Goal: Task Accomplishment & Management: Manage account settings

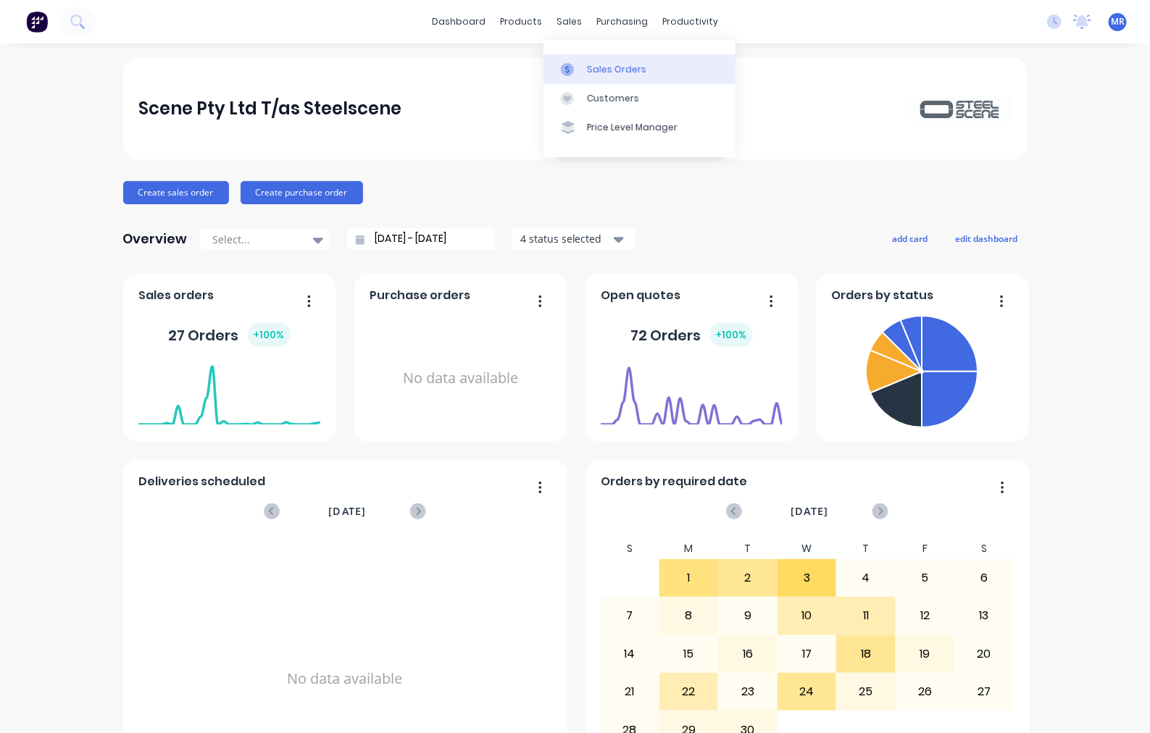
click at [625, 77] on link "Sales Orders" at bounding box center [640, 68] width 192 height 29
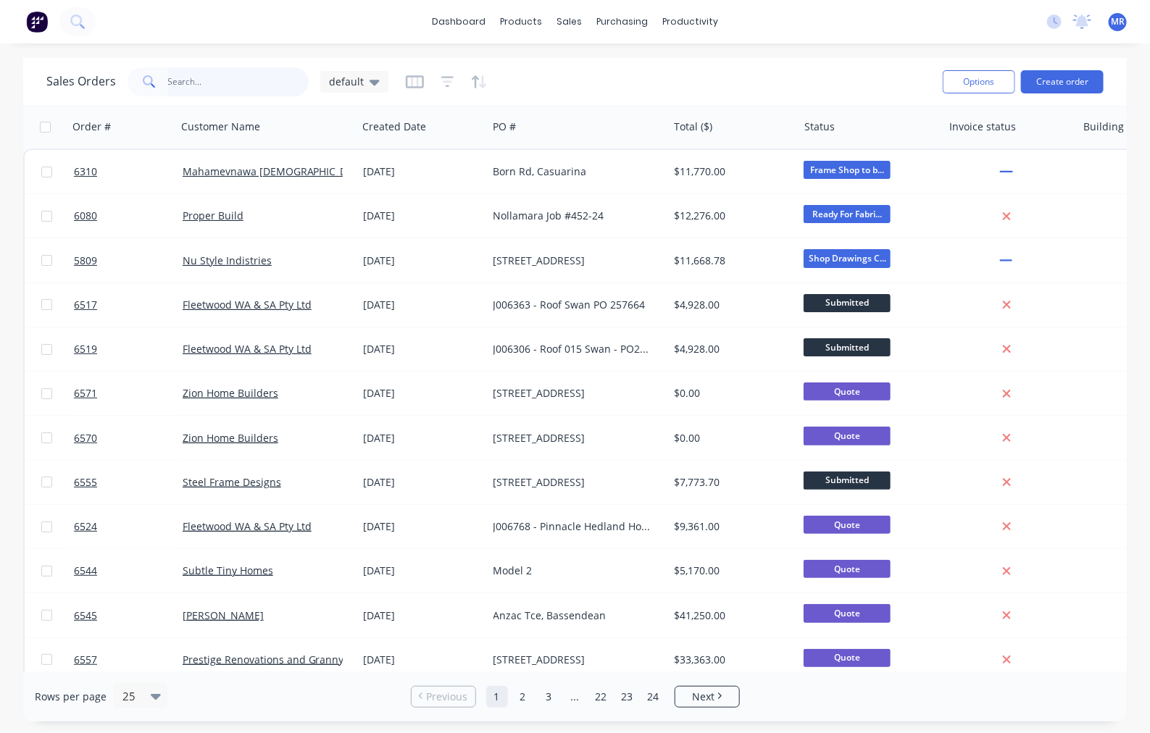
click at [215, 88] on input "text" at bounding box center [238, 81] width 141 height 29
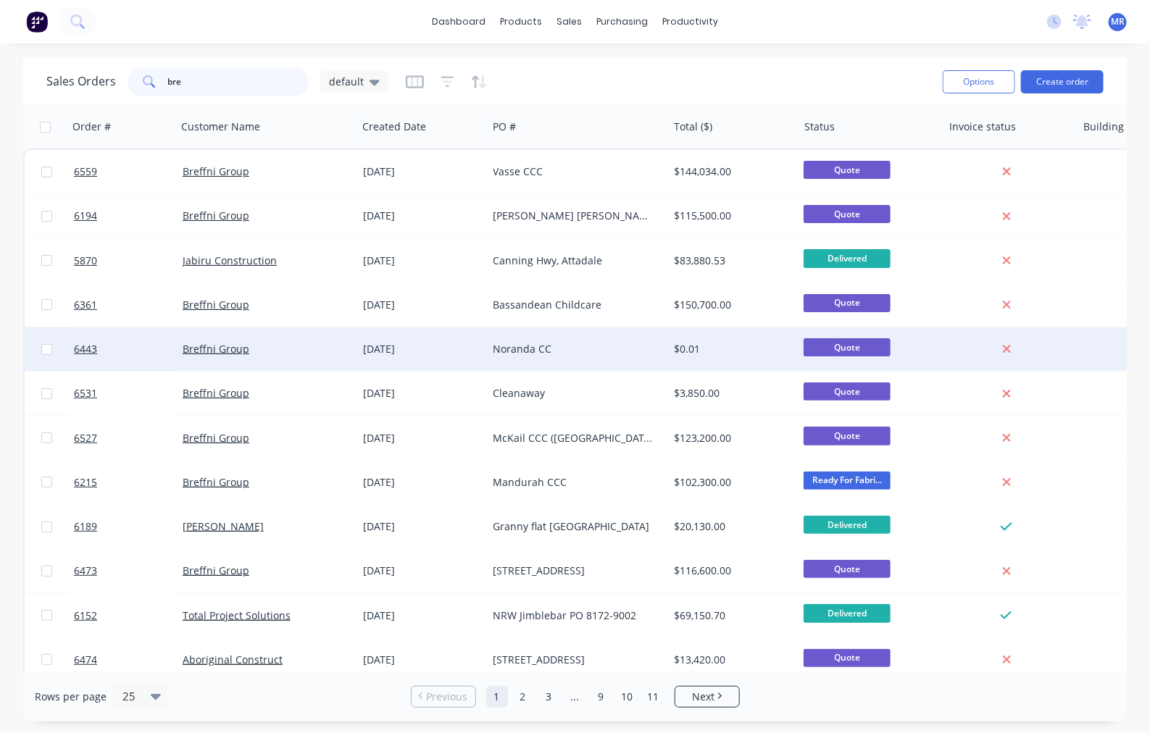
type input "bre"
click at [516, 348] on div "Noranda CC" at bounding box center [574, 349] width 161 height 14
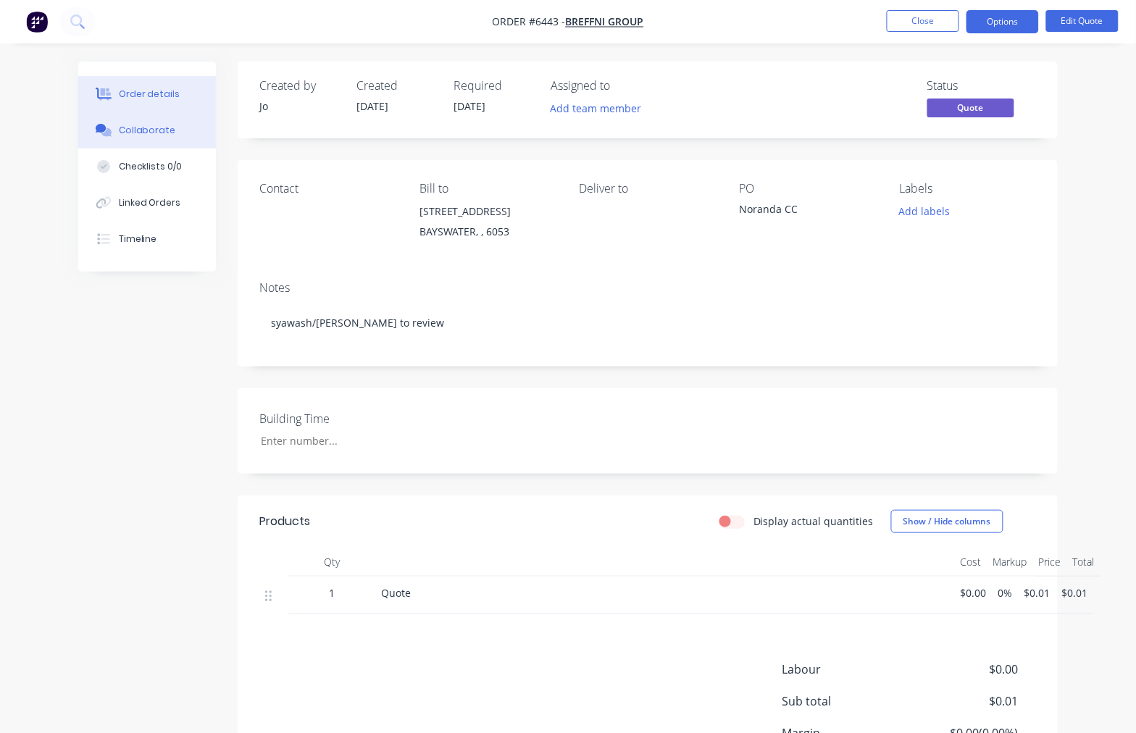
click at [152, 131] on div "Collaborate" at bounding box center [147, 130] width 57 height 13
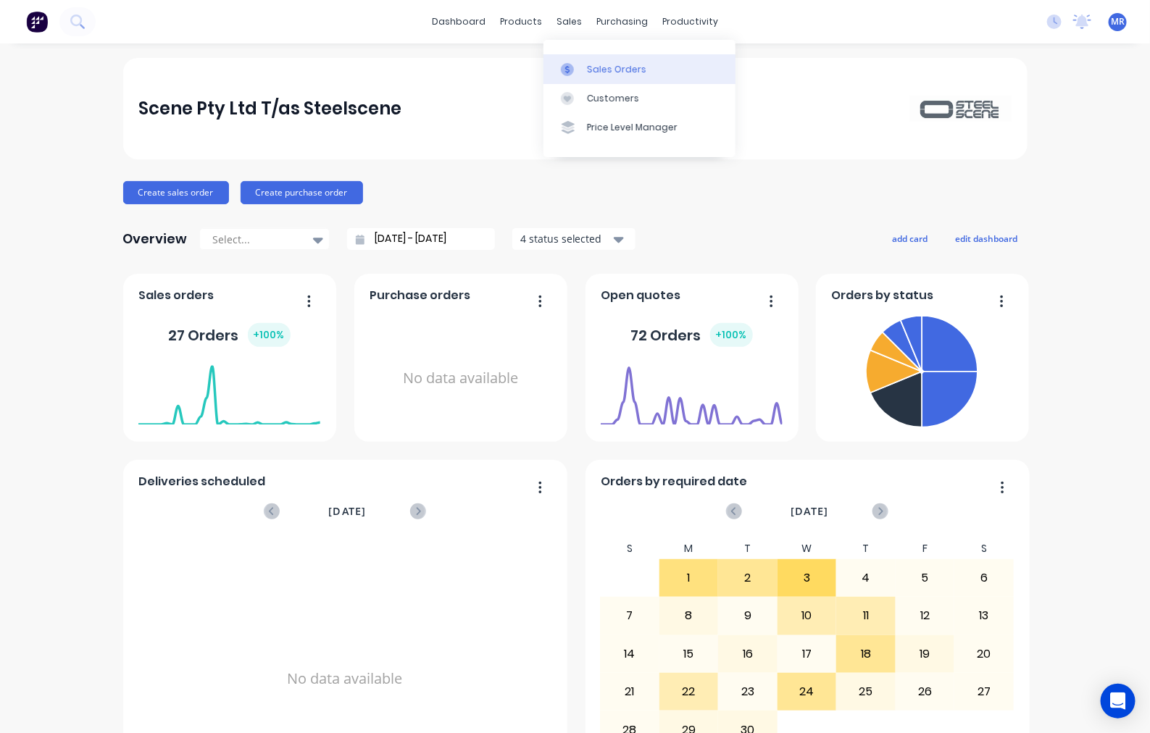
drag, startPoint x: 605, startPoint y: 71, endPoint x: 624, endPoint y: 78, distance: 20.2
click at [605, 71] on div "Sales Orders" at bounding box center [616, 69] width 59 height 13
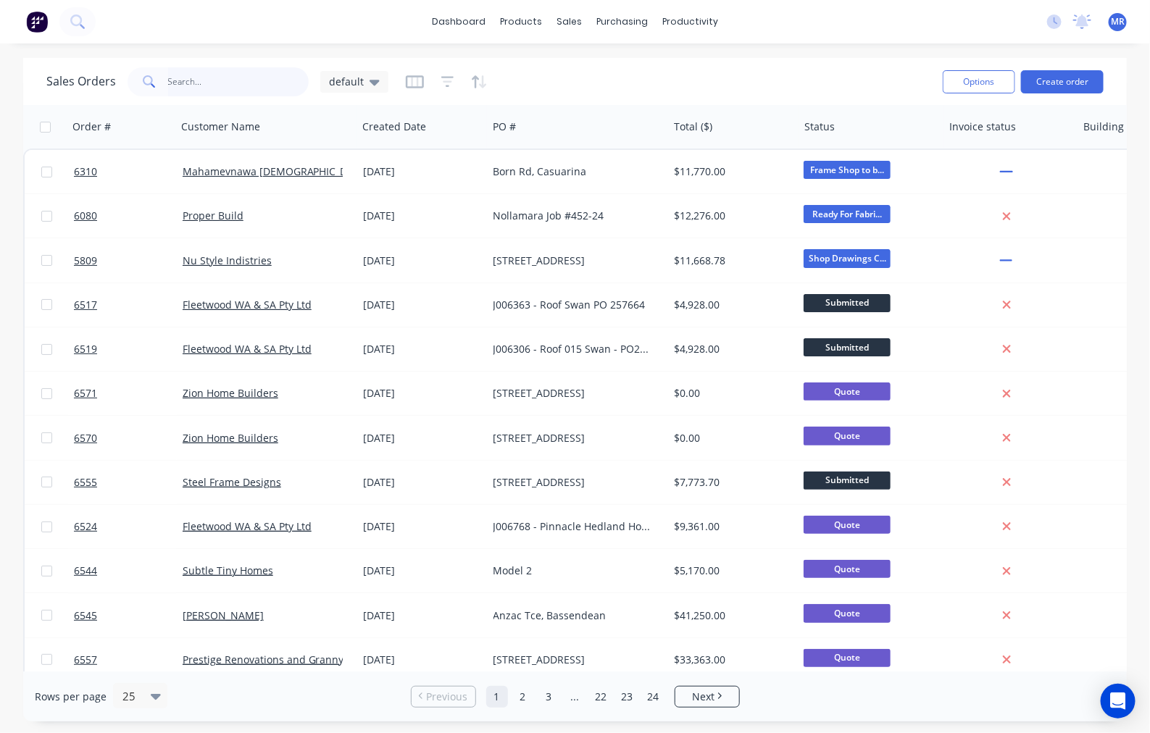
click at [204, 85] on input "text" at bounding box center [238, 81] width 141 height 29
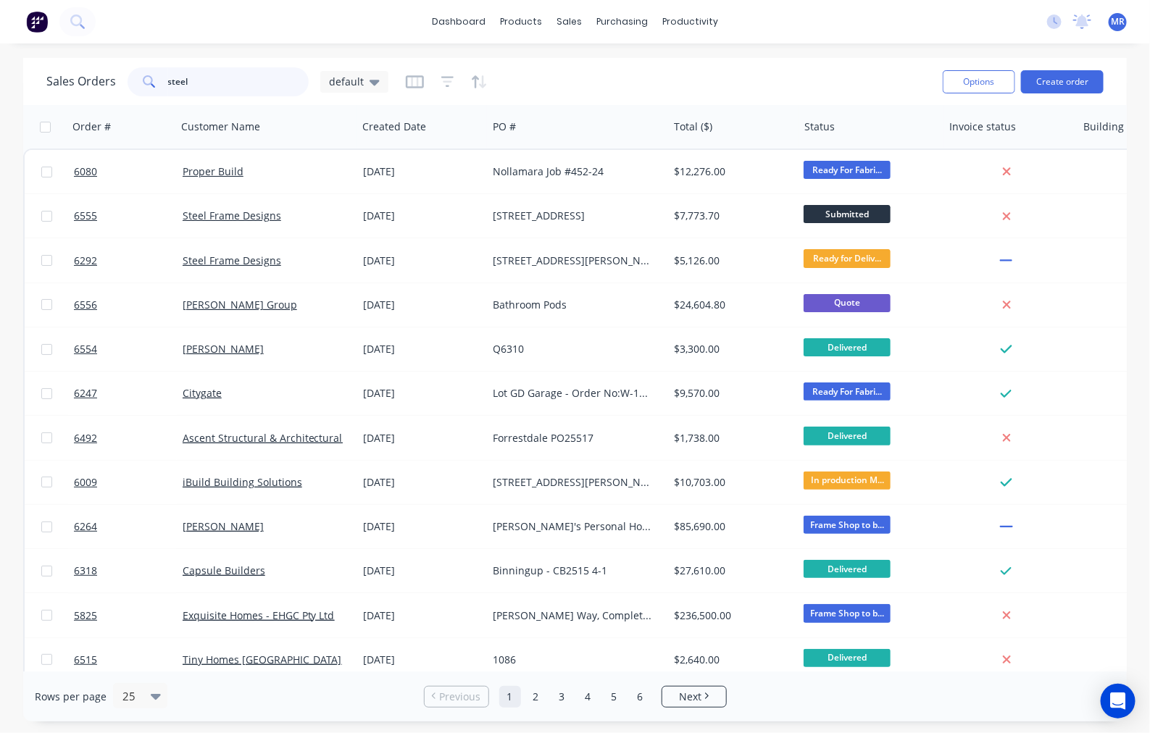
type input "steel"
click at [156, 129] on icon "button" at bounding box center [153, 127] width 13 height 12
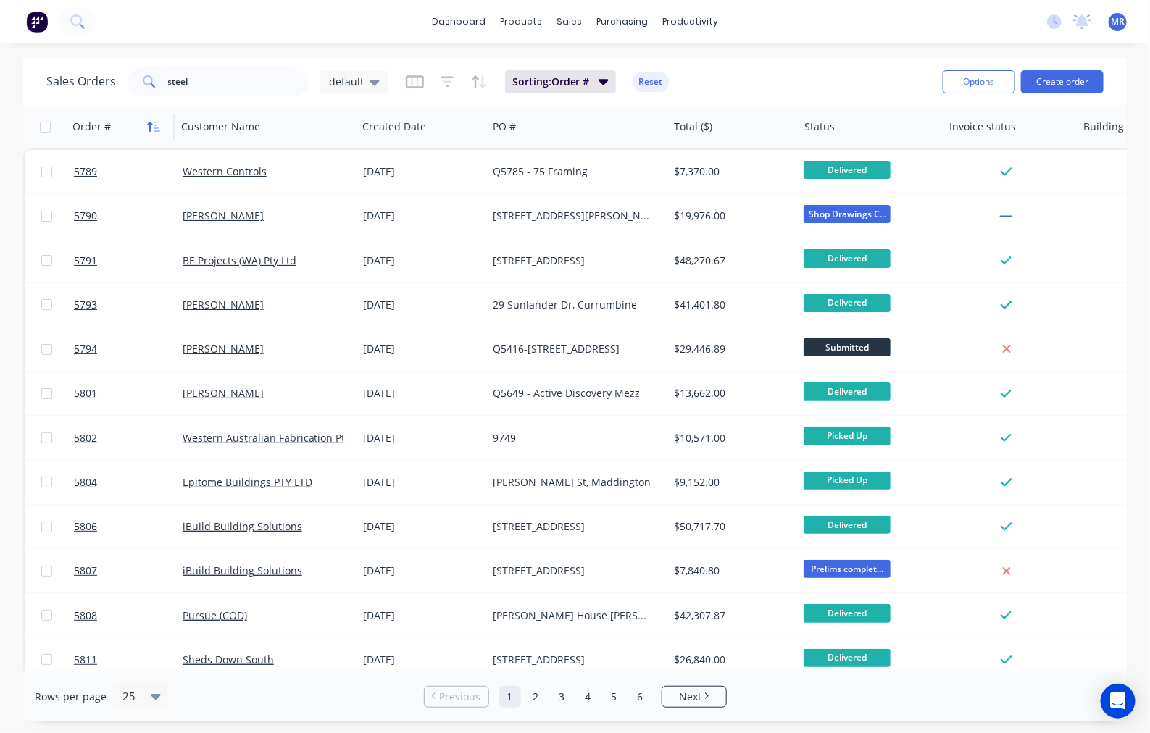
click at [156, 125] on icon "button" at bounding box center [153, 127] width 13 height 12
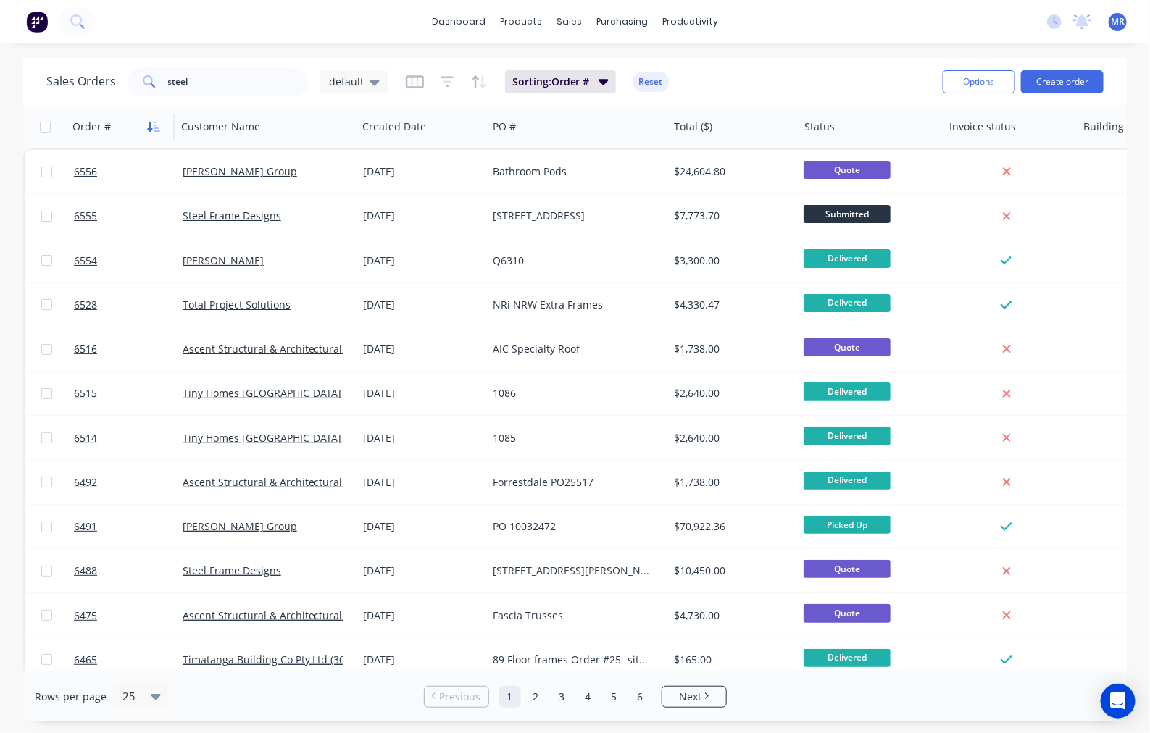
click at [152, 128] on icon "button" at bounding box center [153, 127] width 13 height 12
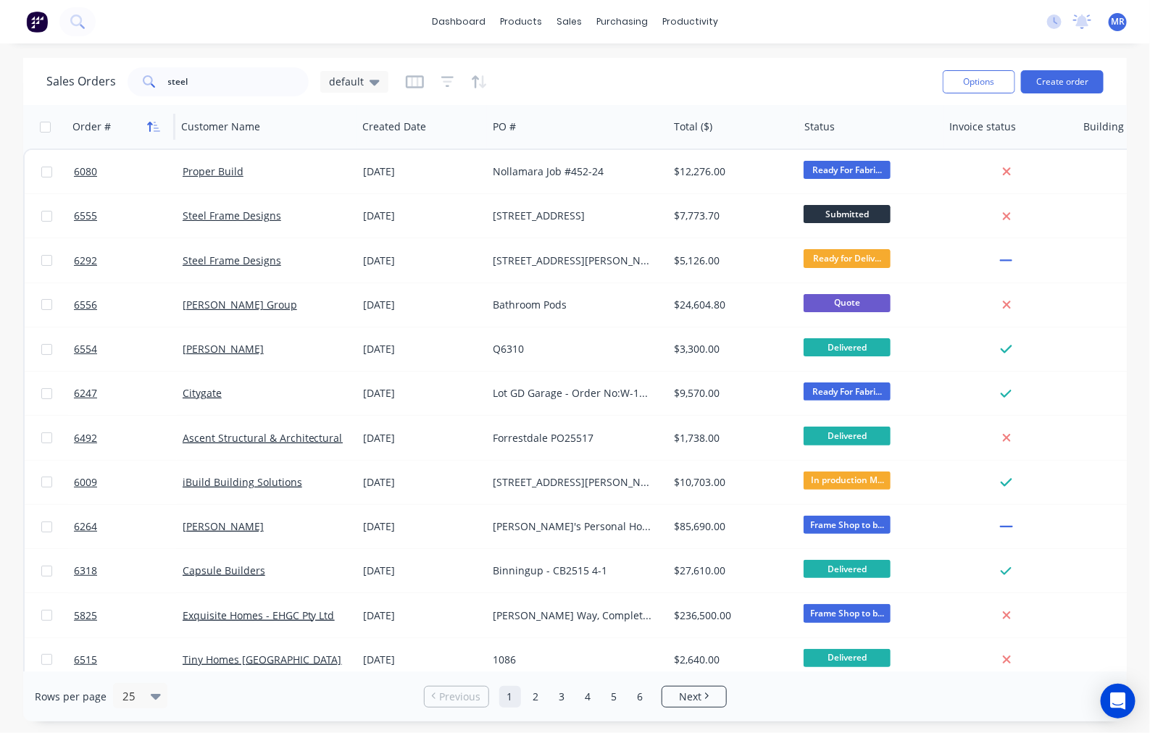
click at [149, 122] on icon "button" at bounding box center [150, 127] width 5 height 10
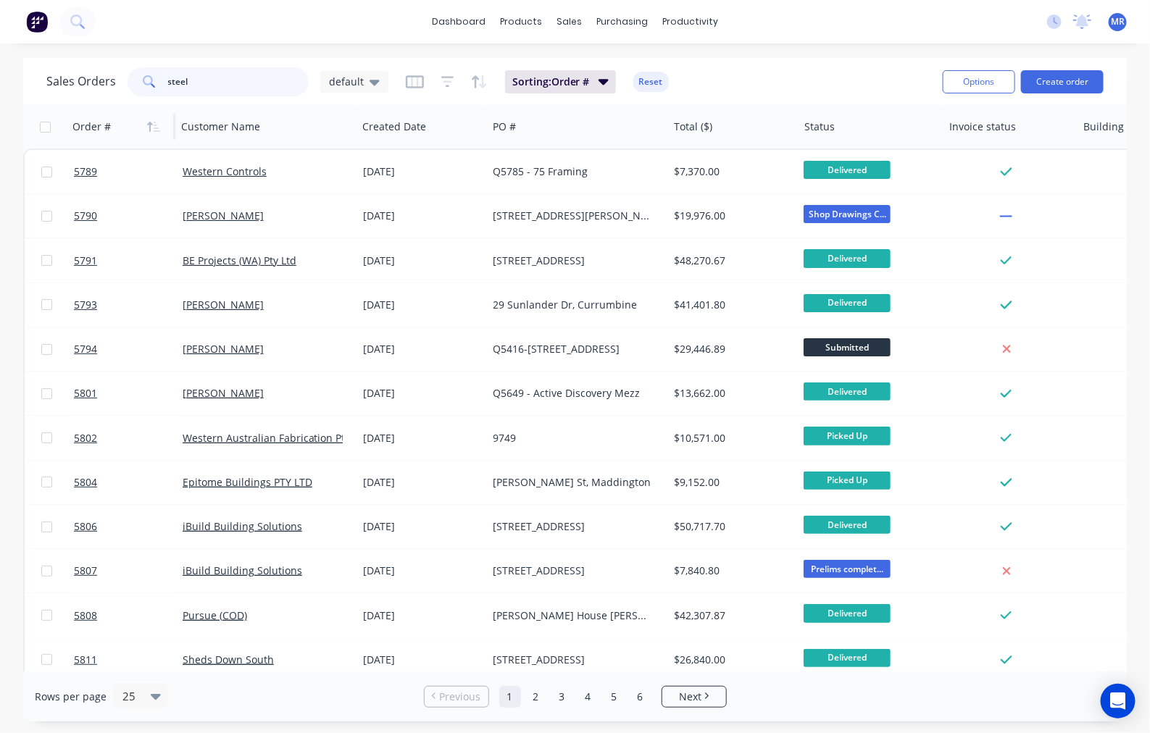
drag, startPoint x: 215, startPoint y: 84, endPoint x: 24, endPoint y: 88, distance: 190.7
click at [24, 88] on div "Sales Orders steel default Sorting: Order # Reset Options Create order" at bounding box center [575, 81] width 1104 height 47
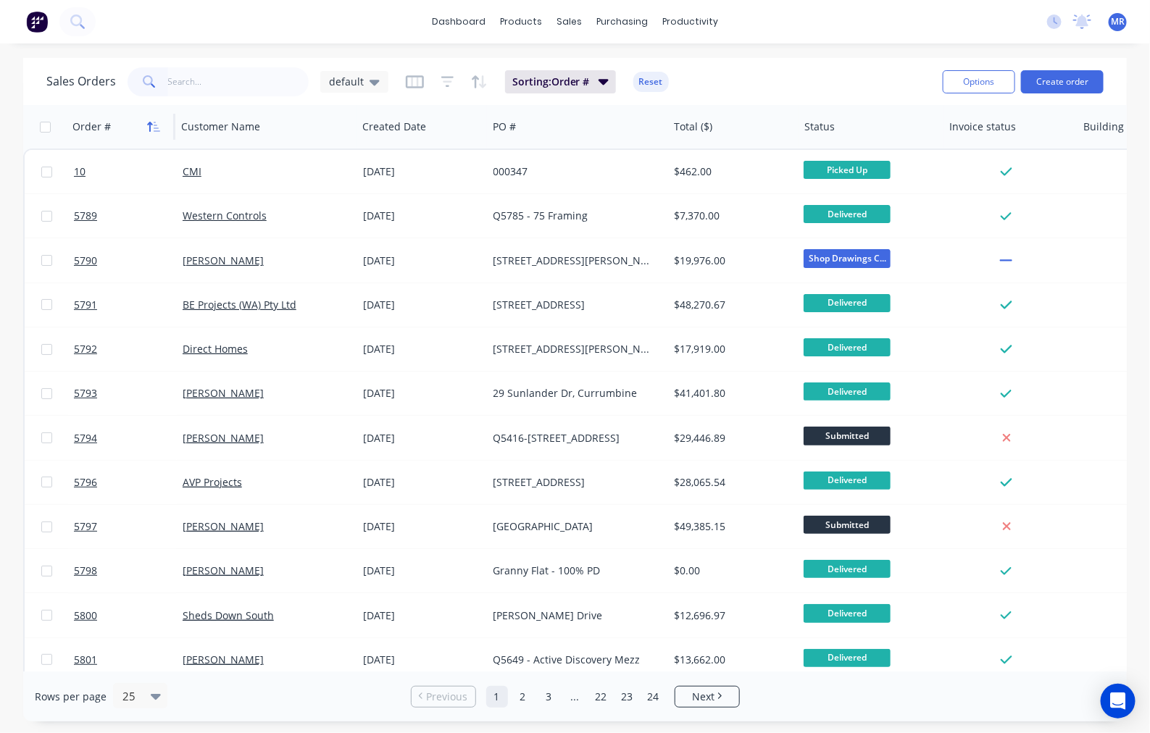
click at [156, 128] on icon "button" at bounding box center [157, 127] width 7 height 10
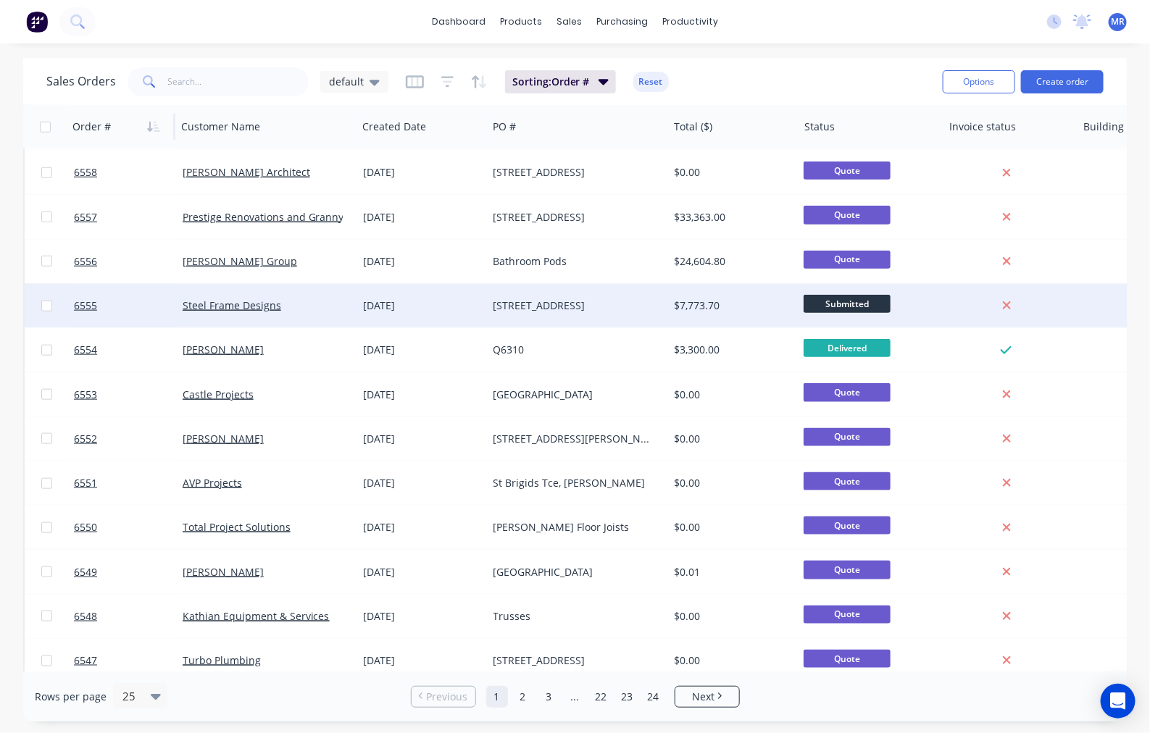
scroll to position [593, 0]
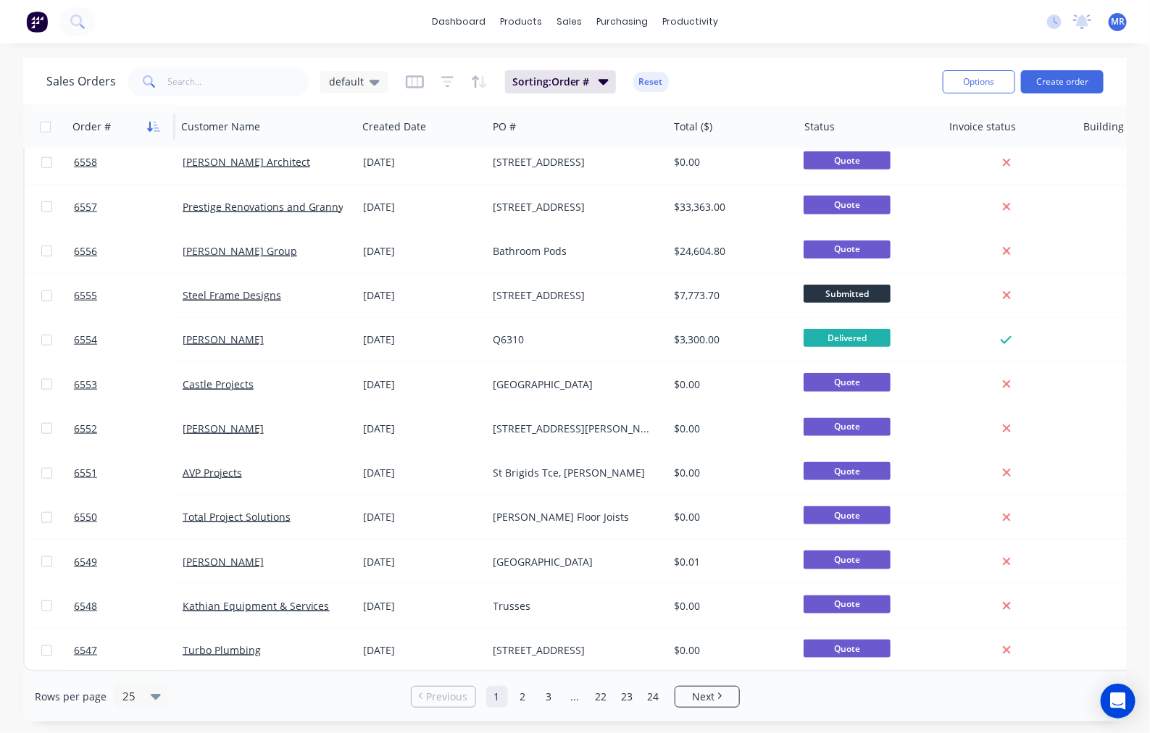
click at [149, 127] on icon "button" at bounding box center [153, 127] width 13 height 12
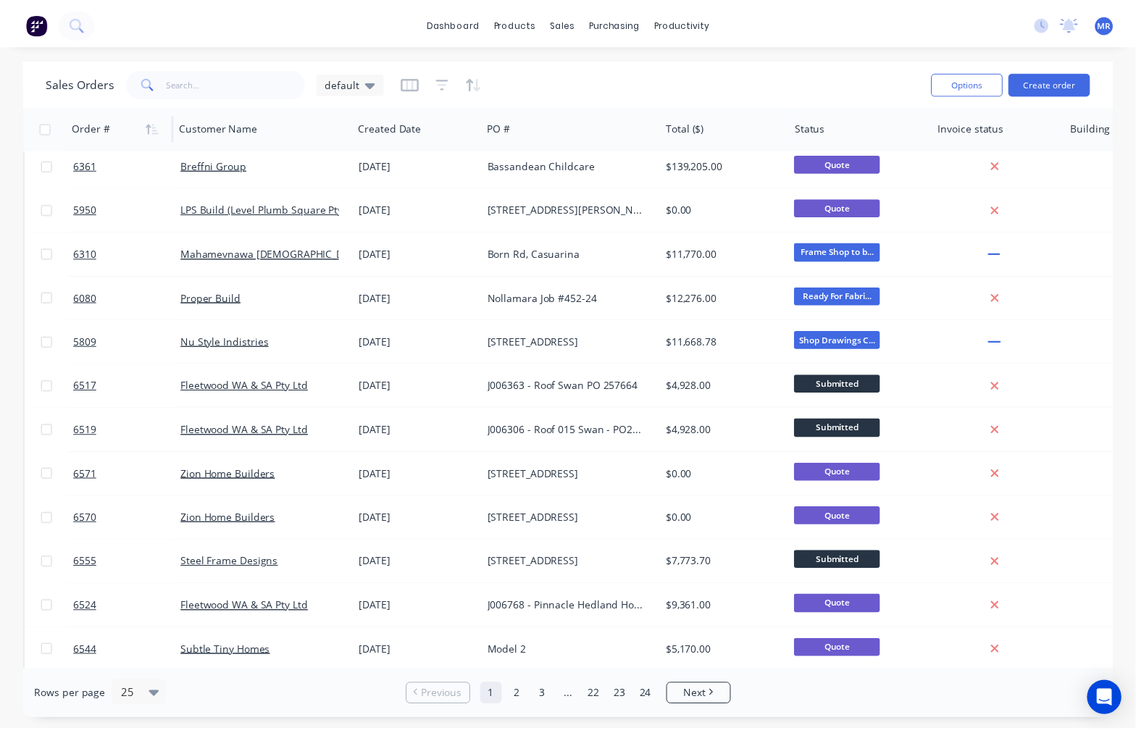
scroll to position [0, 0]
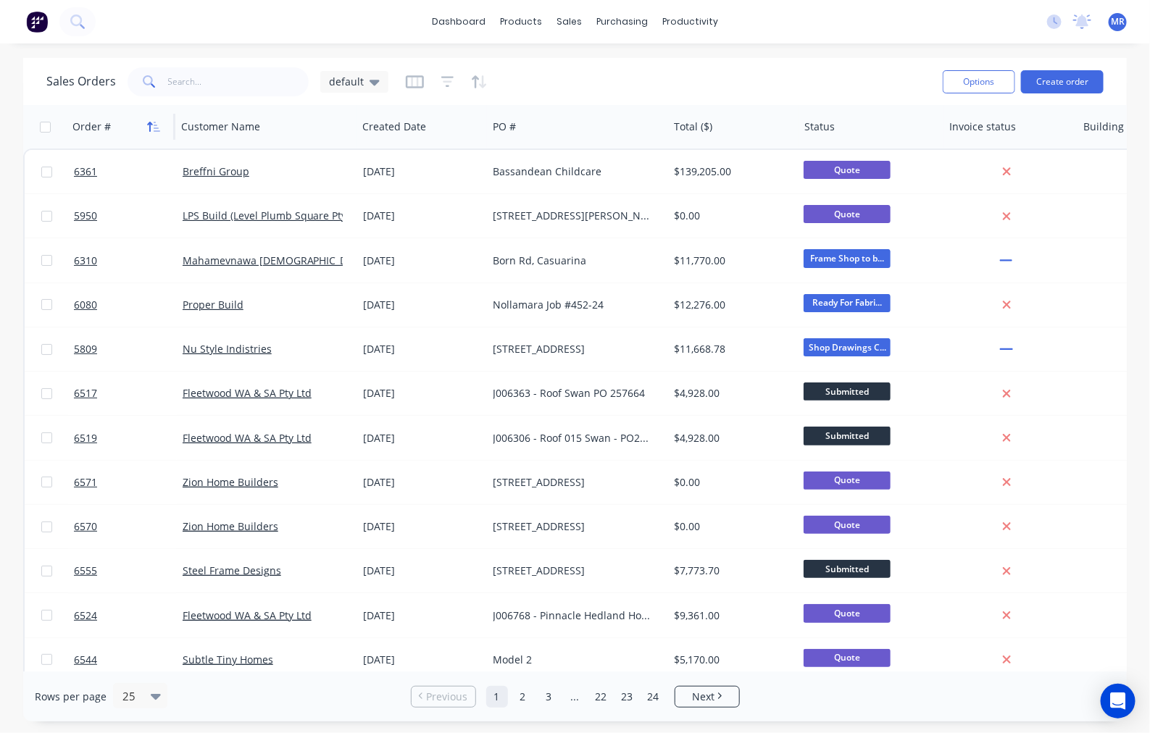
click at [150, 122] on icon "button" at bounding box center [153, 127] width 13 height 12
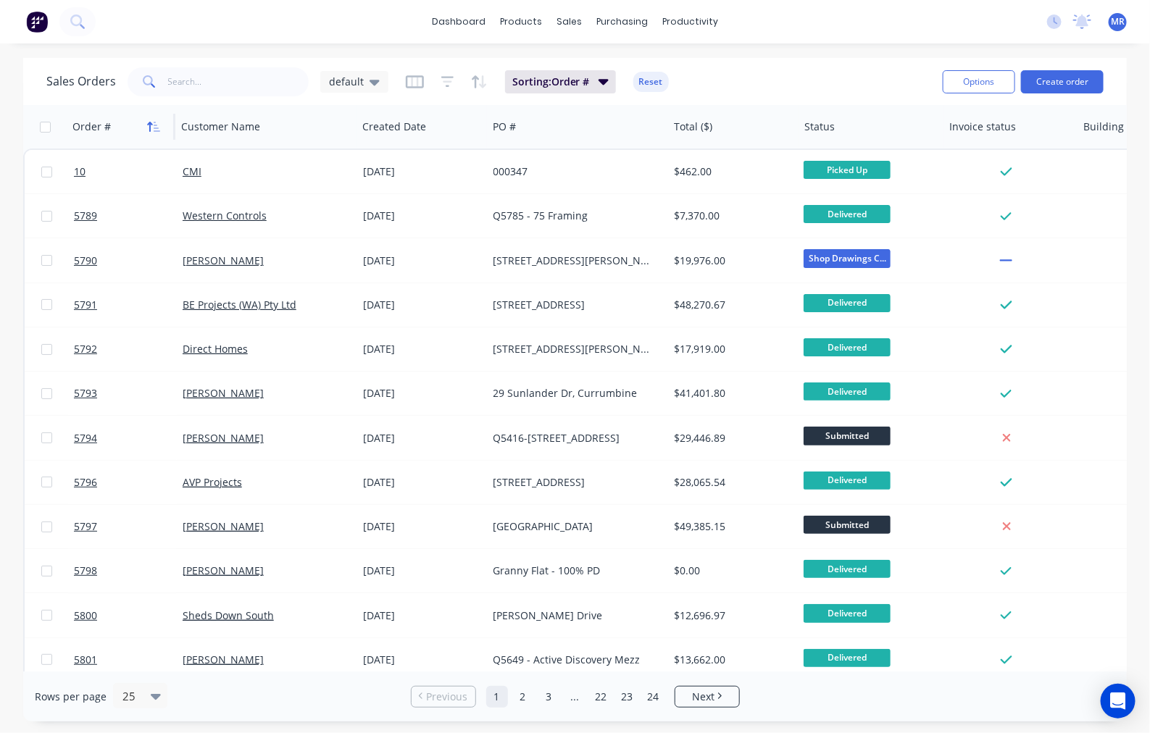
click at [157, 128] on icon "button" at bounding box center [157, 127] width 7 height 10
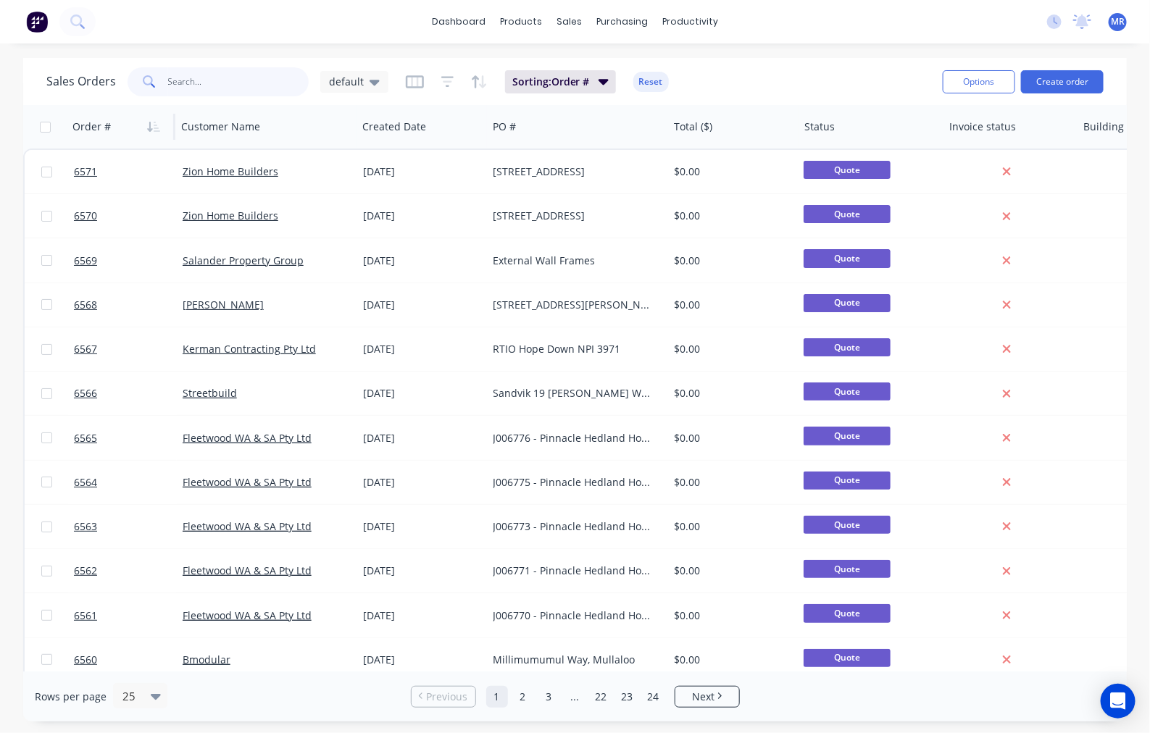
click at [261, 81] on input "text" at bounding box center [238, 81] width 141 height 29
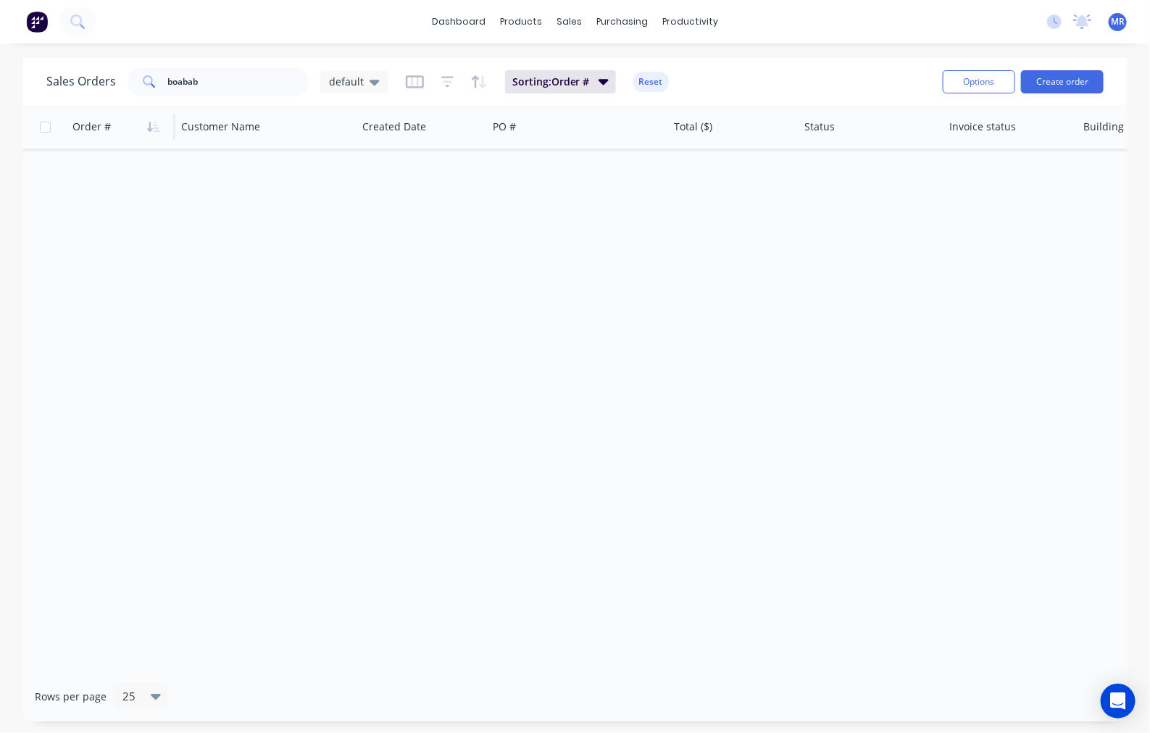
click at [121, 17] on div "dashboard products sales purchasing productivity dashboard products Product Cat…" at bounding box center [575, 21] width 1150 height 43
click at [210, 82] on input "boabab" at bounding box center [238, 81] width 141 height 29
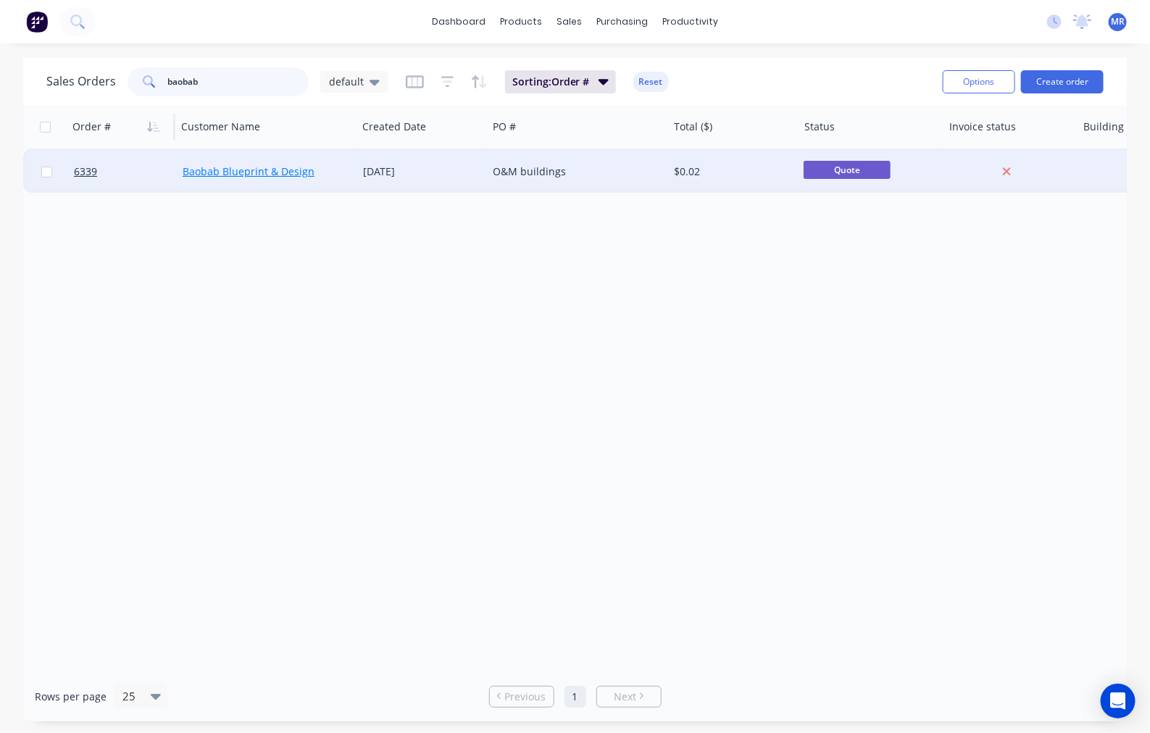
type input "baobab"
click at [251, 169] on link "Baobab Blueprint & Design" at bounding box center [249, 172] width 132 height 14
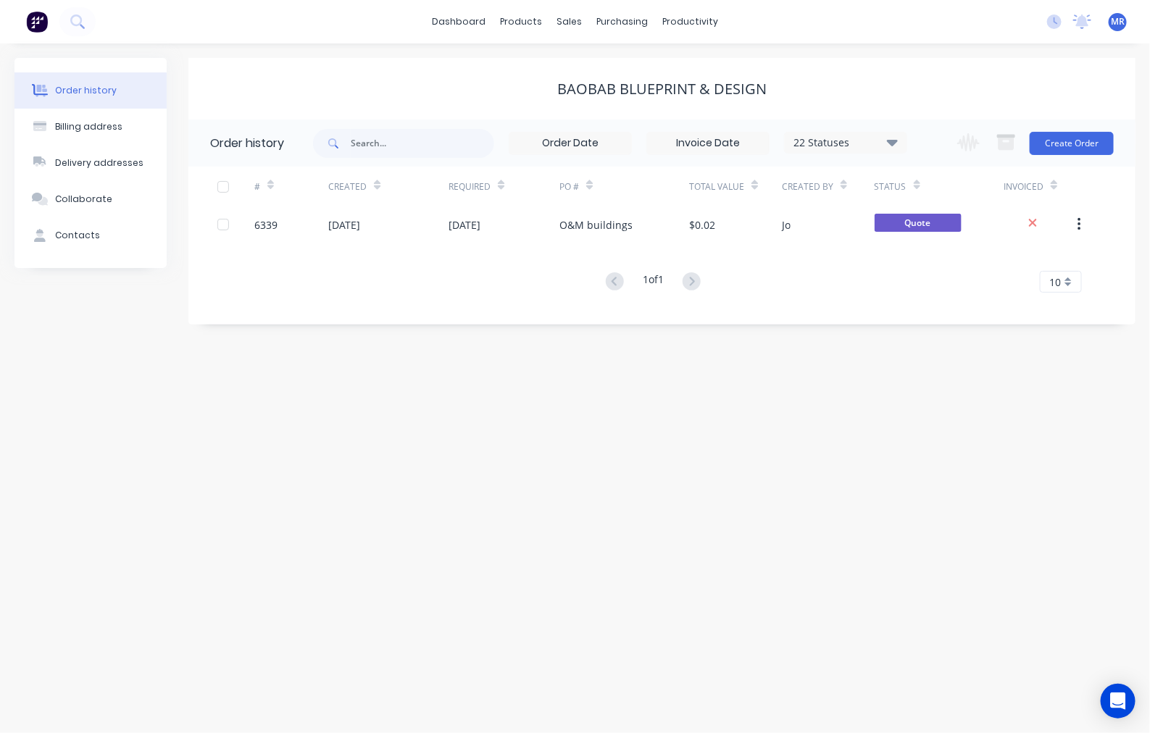
click at [593, 205] on div "PO #" at bounding box center [625, 187] width 130 height 40
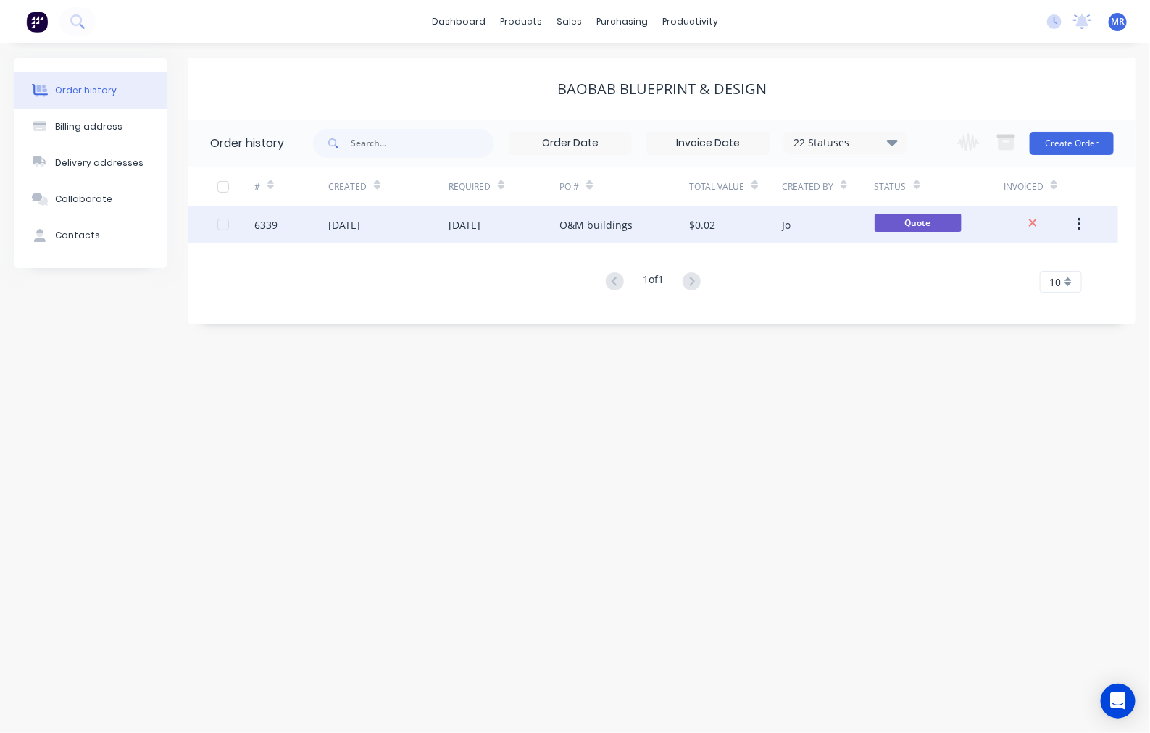
click at [582, 226] on div "O&M buildings" at bounding box center [596, 224] width 73 height 15
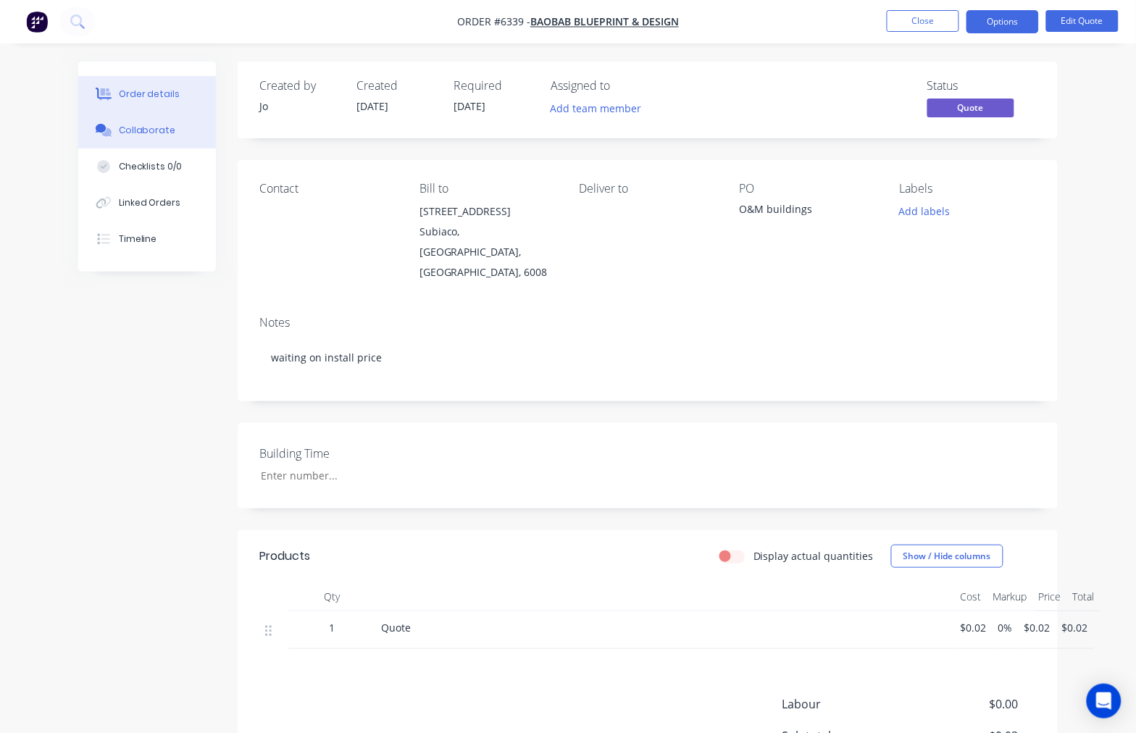
click at [141, 133] on div "Collaborate" at bounding box center [147, 130] width 57 height 13
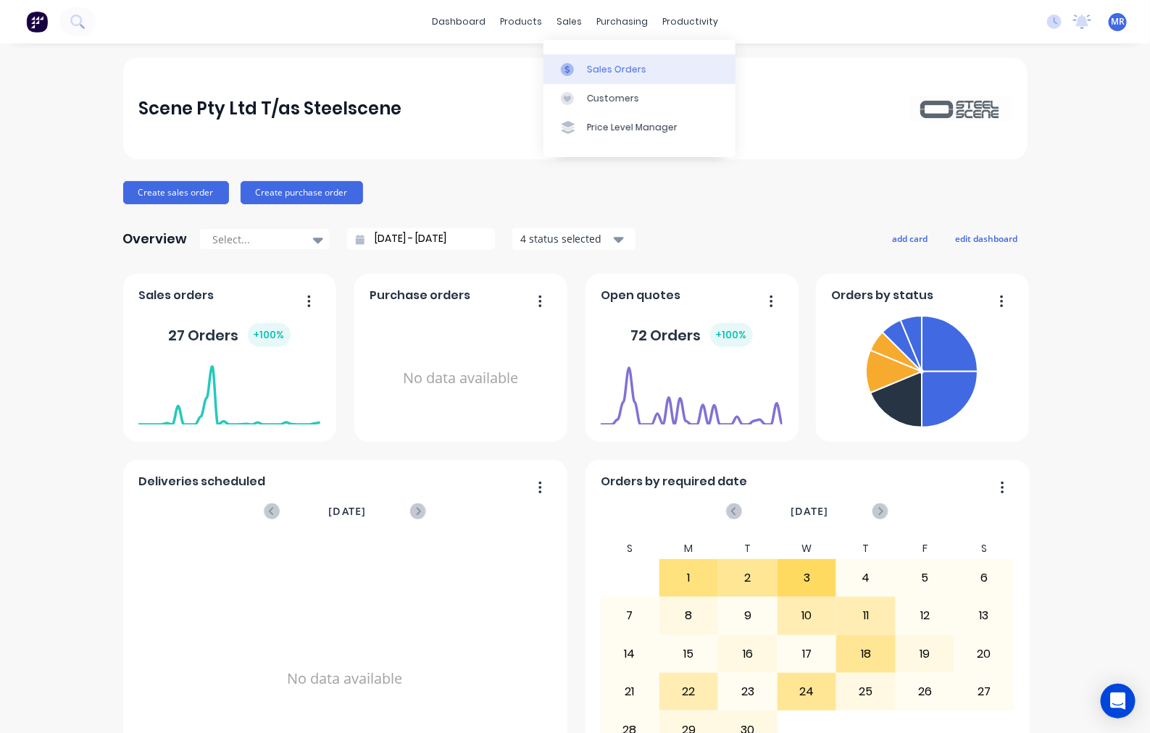
click at [588, 66] on div "Sales Orders" at bounding box center [616, 69] width 59 height 13
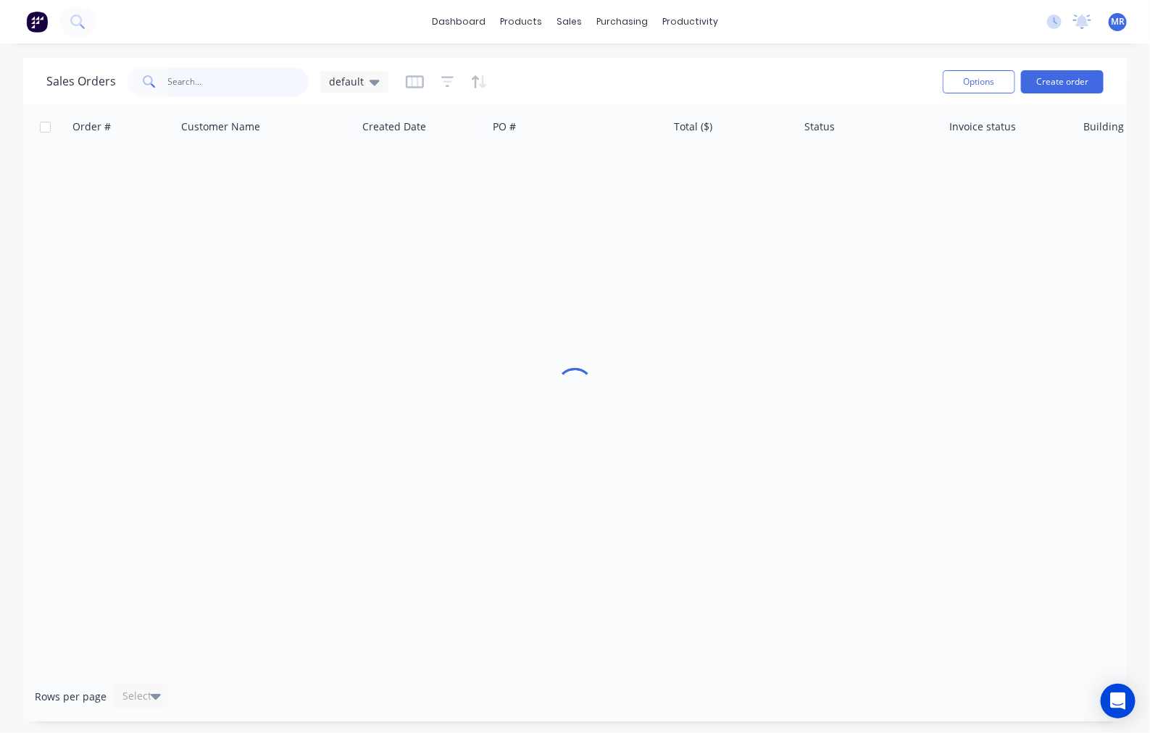
click at [251, 93] on input "text" at bounding box center [238, 81] width 141 height 29
type input "steadfast"
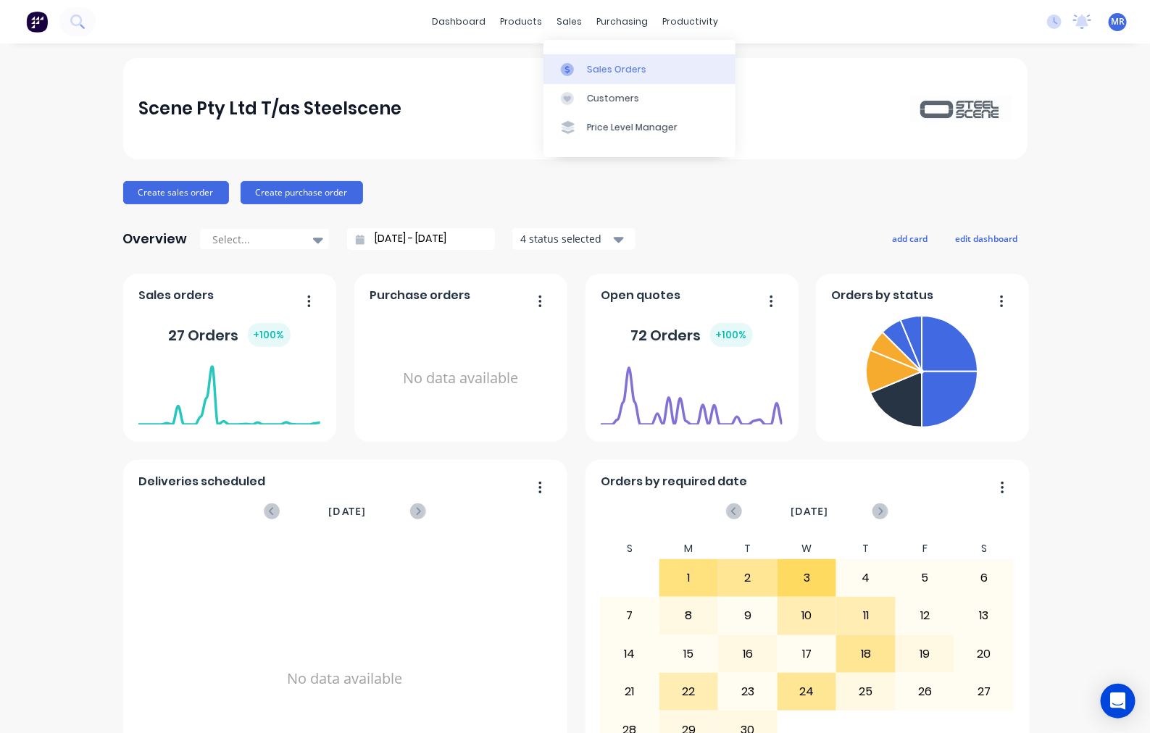
click at [605, 63] on div "Sales Orders" at bounding box center [616, 69] width 59 height 13
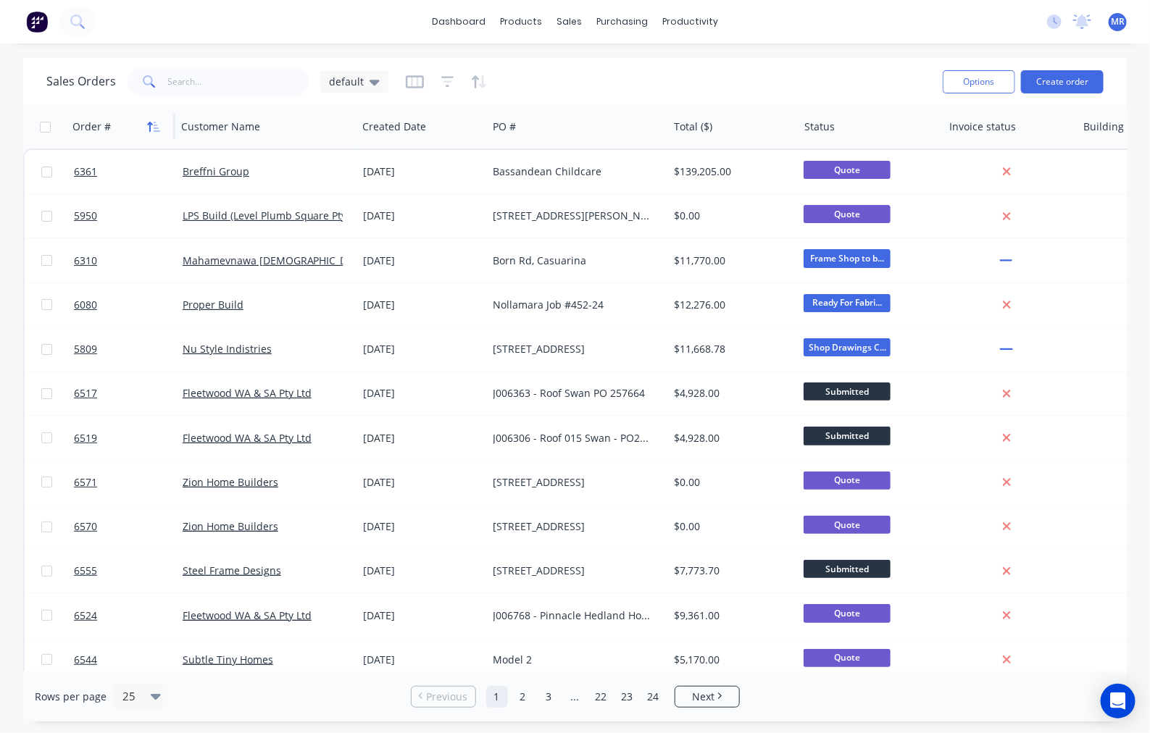
click at [154, 125] on icon "button" at bounding box center [157, 127] width 7 height 10
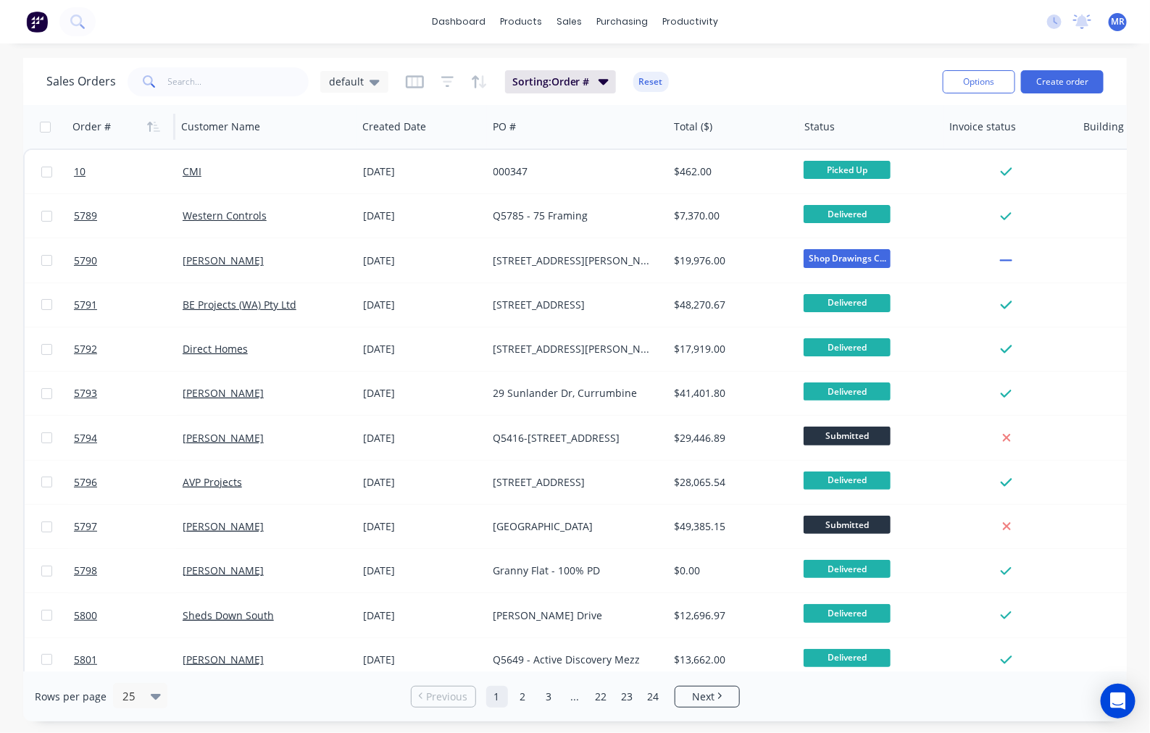
click at [154, 125] on icon "button" at bounding box center [157, 127] width 7 height 10
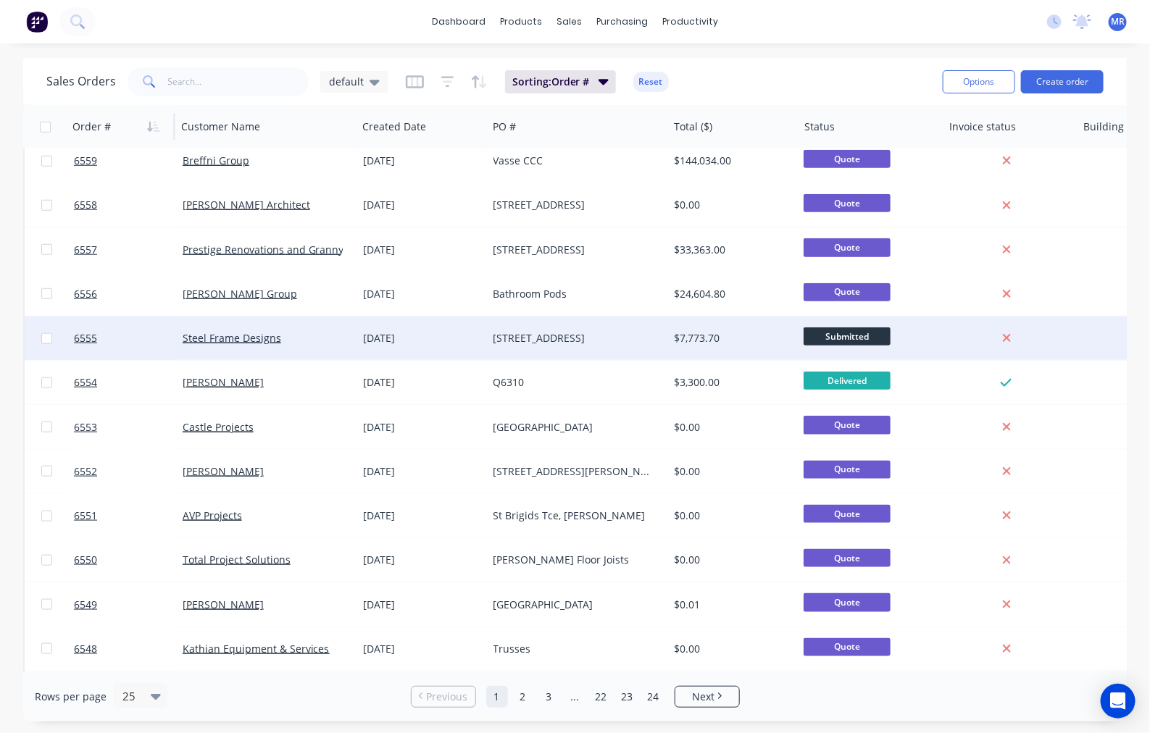
scroll to position [593, 0]
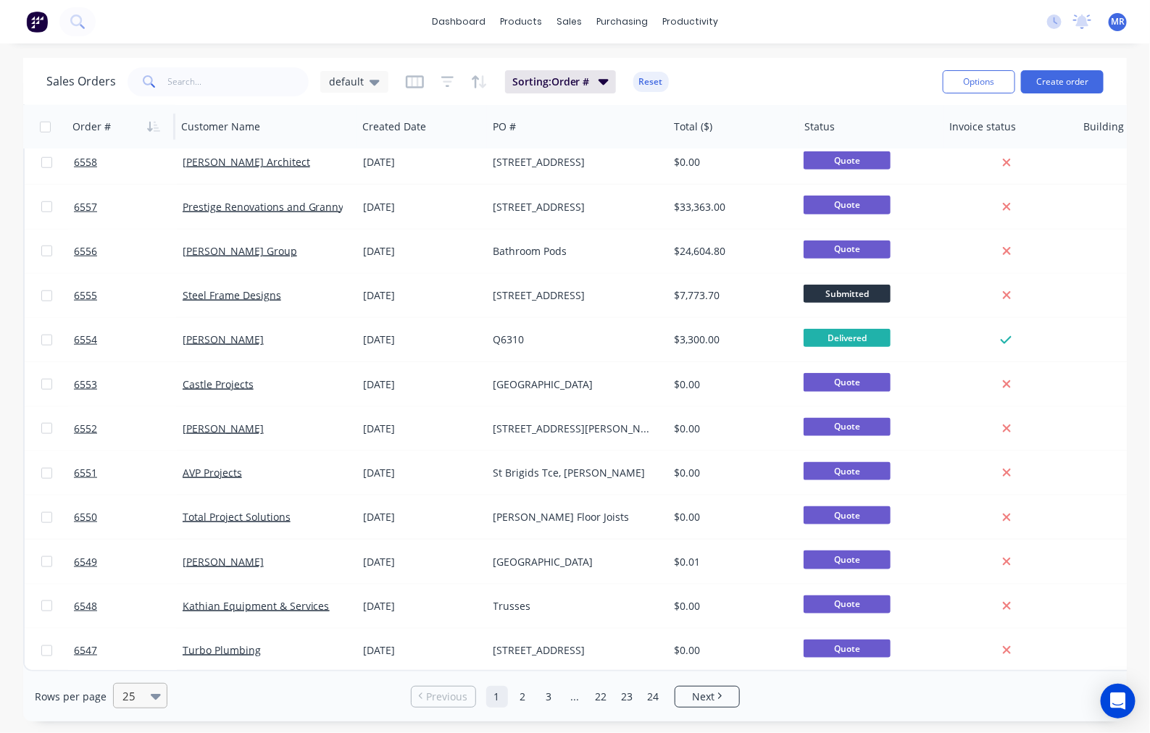
click at [151, 698] on icon at bounding box center [156, 697] width 10 height 16
click at [144, 669] on div "100" at bounding box center [138, 662] width 54 height 27
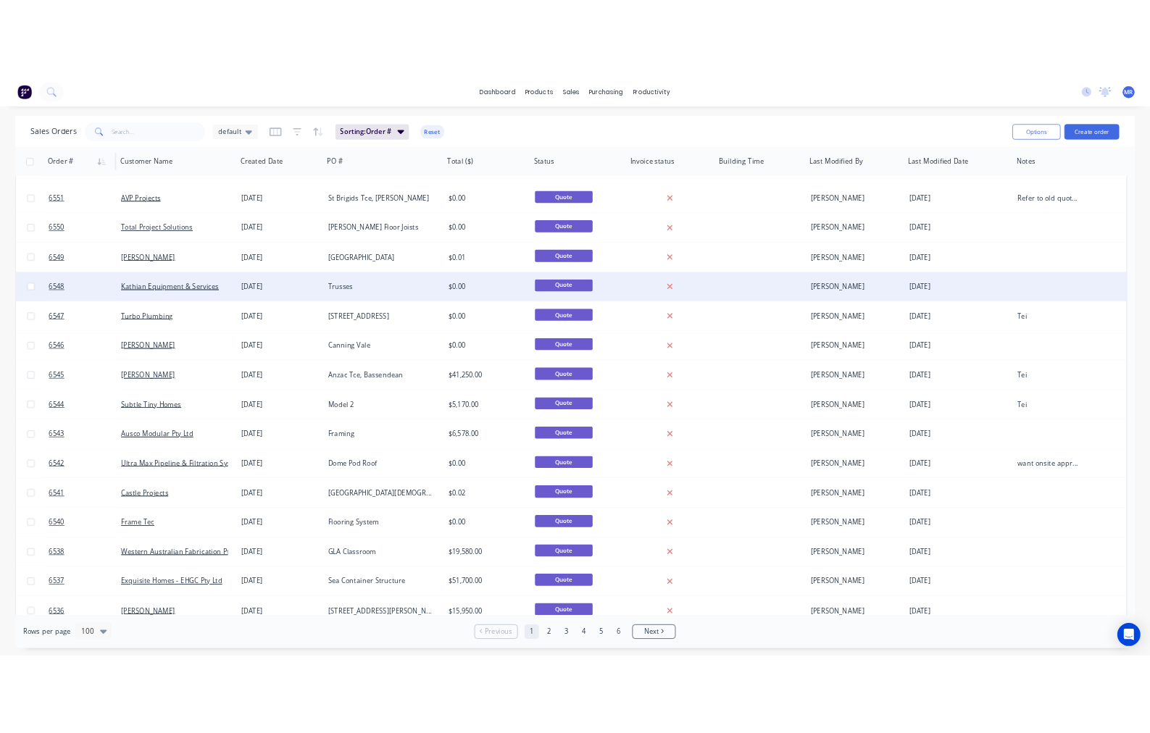
scroll to position [906, 0]
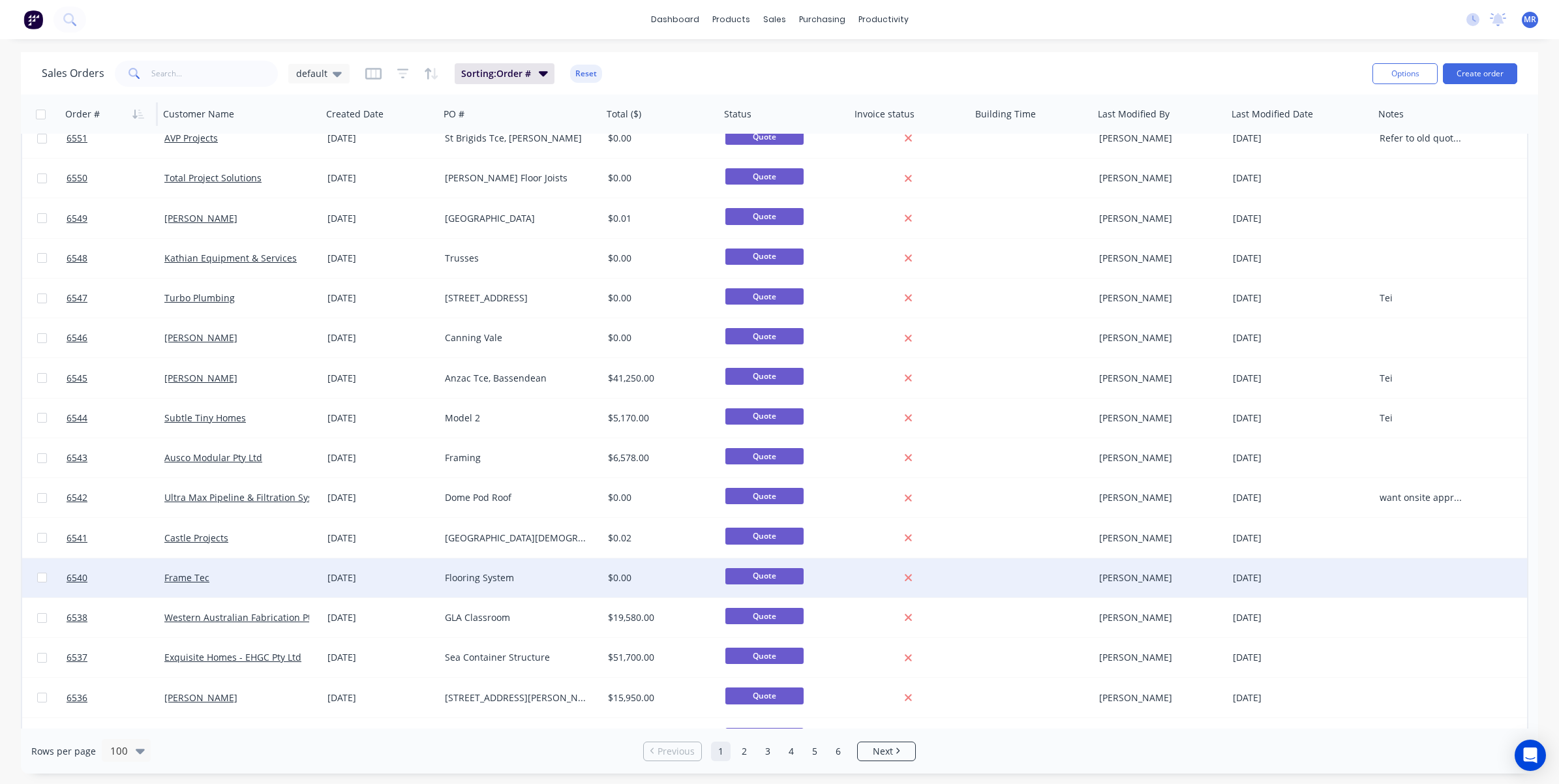
click at [510, 584] on div "Flooring System" at bounding box center [520, 577] width 163 height 39
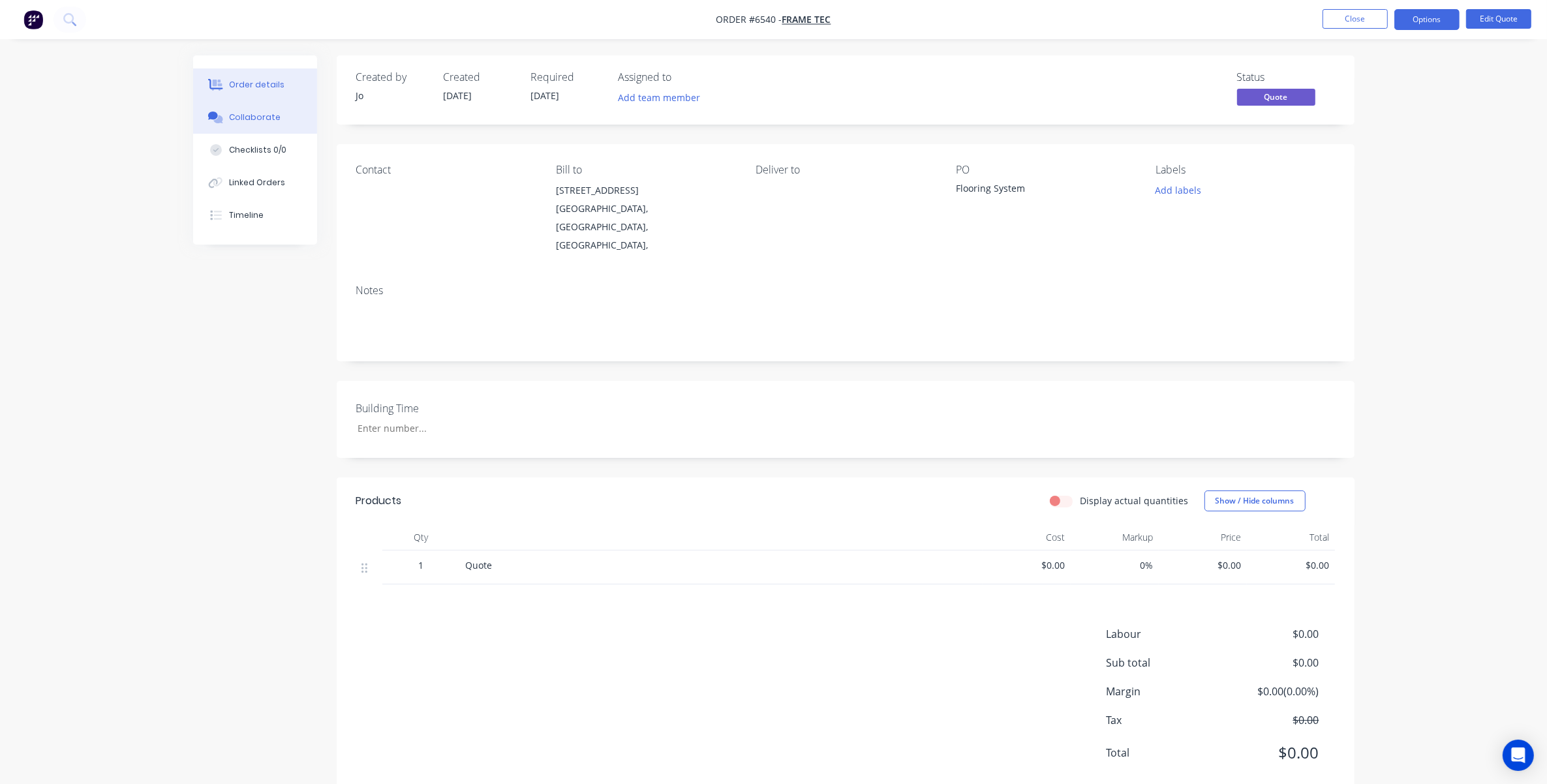
click at [242, 114] on div "Collaborate" at bounding box center [254, 117] width 51 height 12
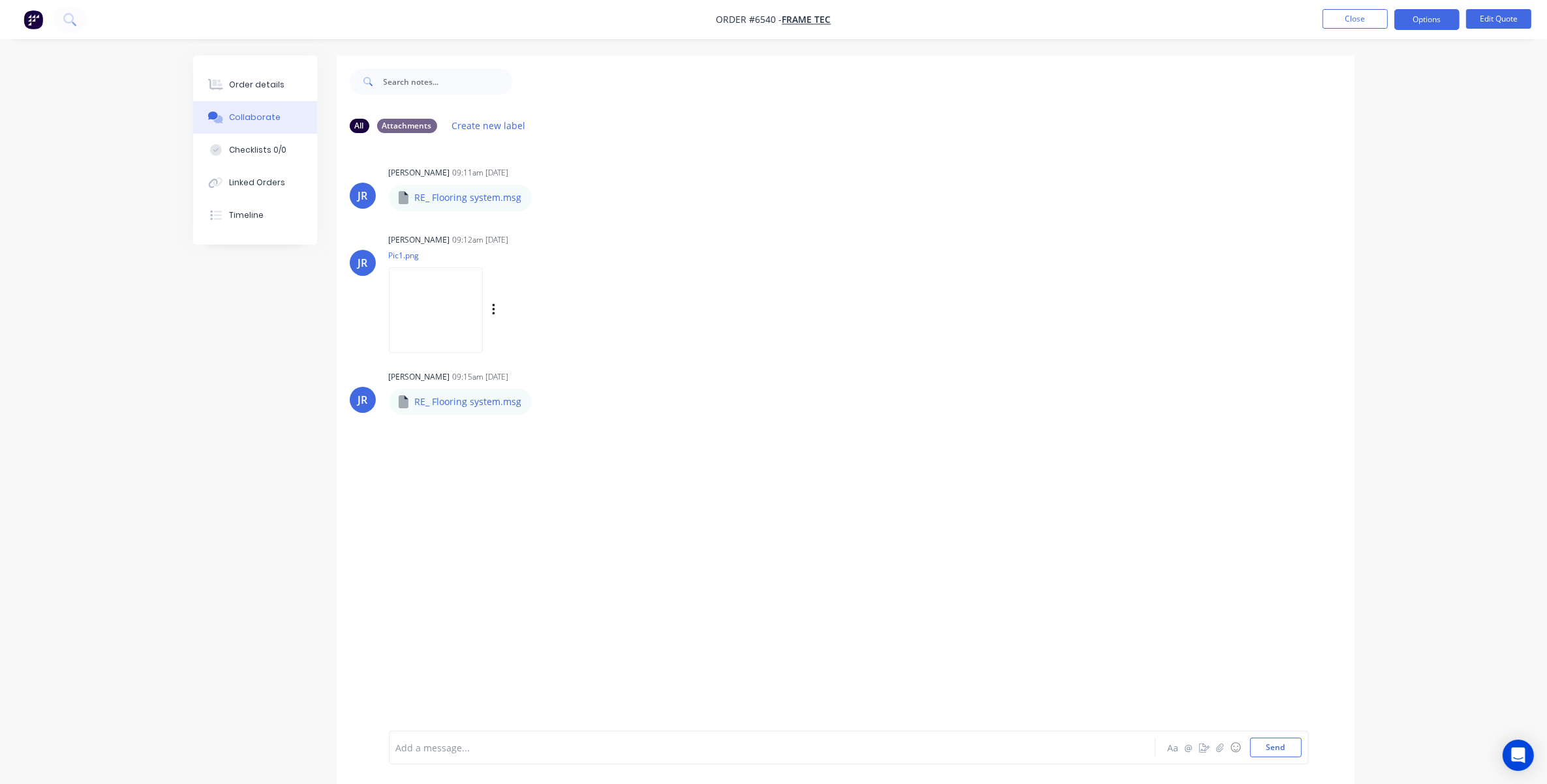
click at [462, 318] on img at bounding box center [436, 310] width 94 height 86
click at [541, 194] on icon "button" at bounding box center [542, 197] width 3 height 12
click at [595, 231] on button "Download" at bounding box center [629, 232] width 147 height 30
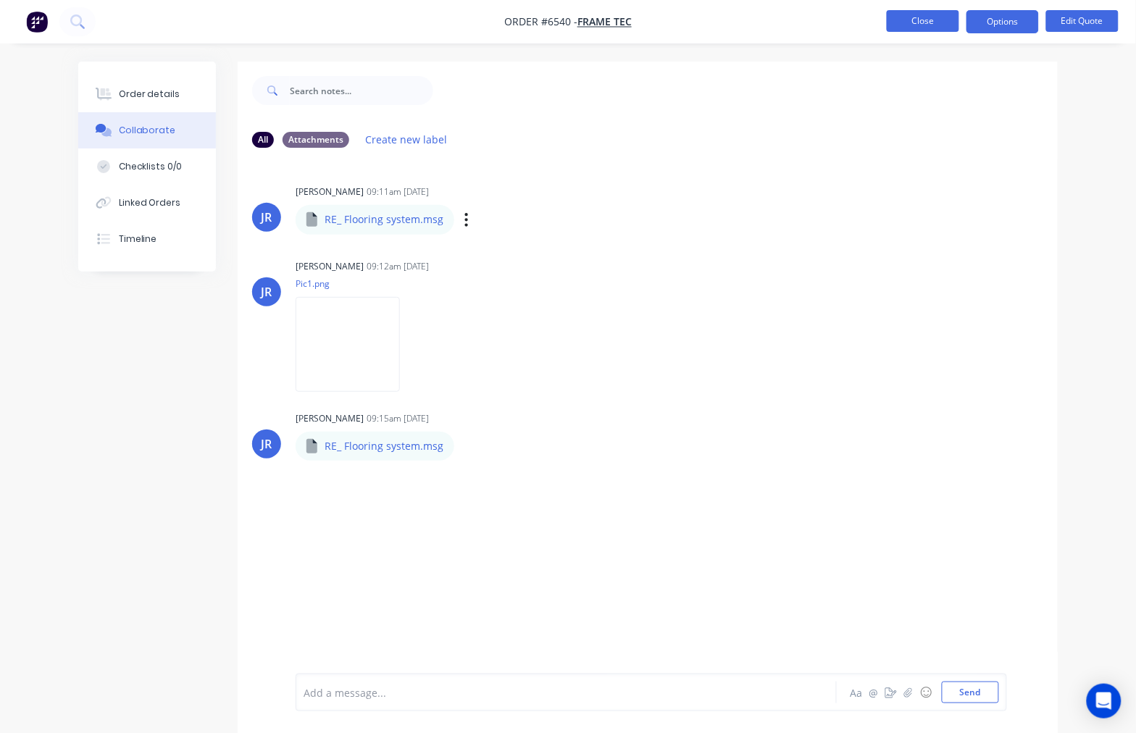
click at [918, 22] on button "Close" at bounding box center [923, 21] width 72 height 22
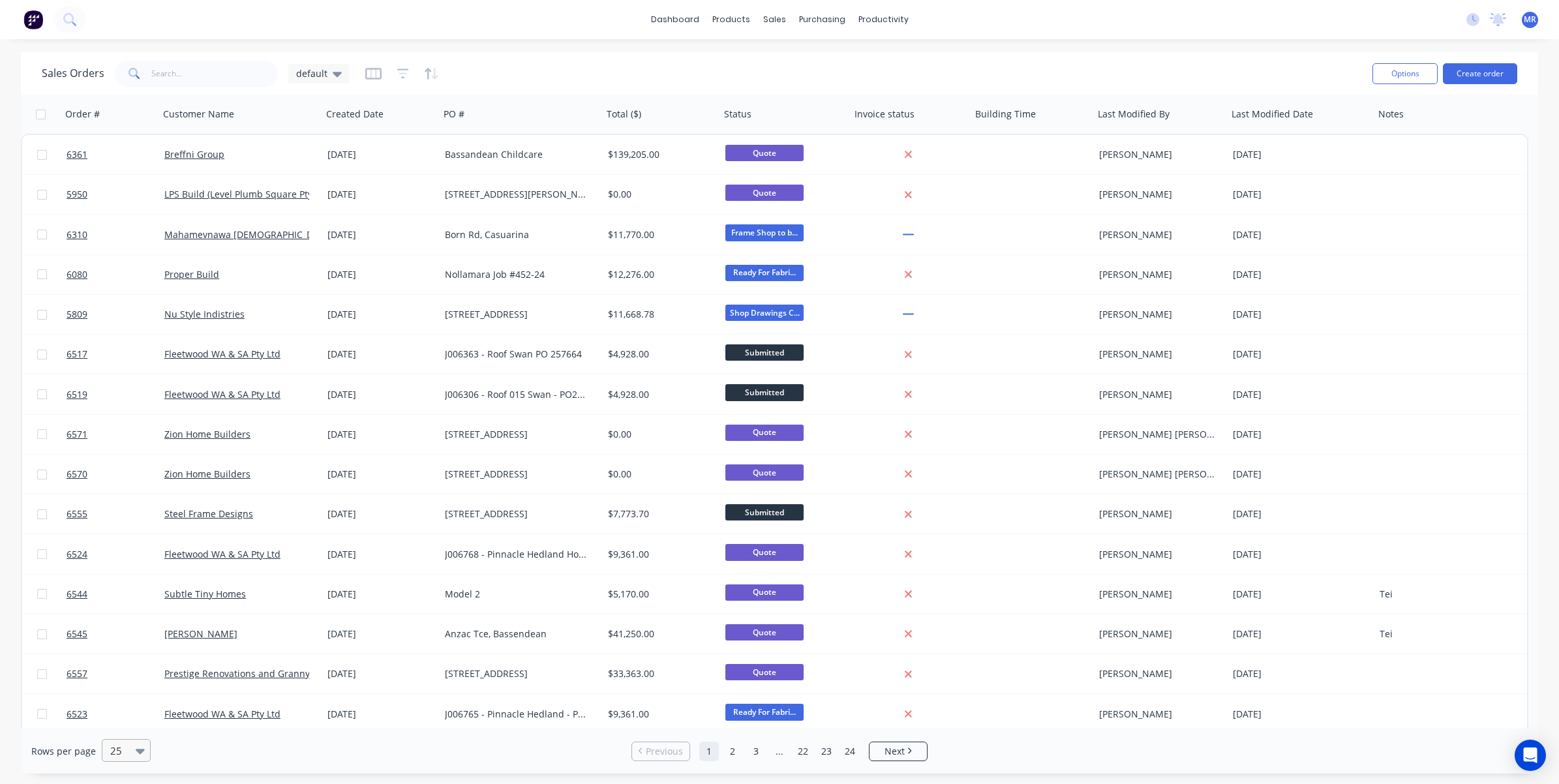
click at [139, 660] on icon at bounding box center [140, 752] width 9 height 5
click at [129, 660] on div "100" at bounding box center [124, 719] width 49 height 24
click at [140, 106] on button "button" at bounding box center [139, 114] width 20 height 20
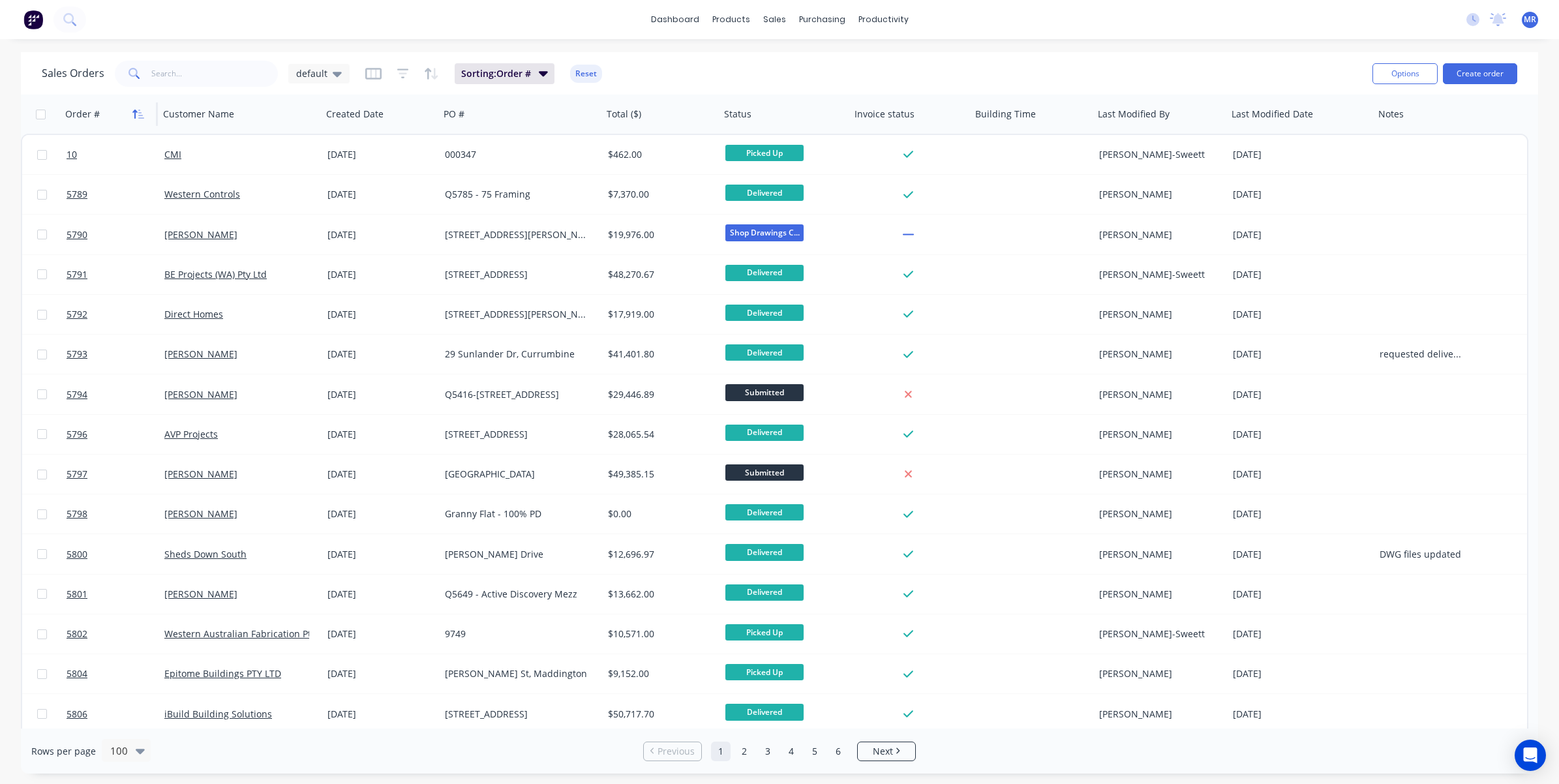
click at [138, 112] on icon "button" at bounding box center [138, 114] width 12 height 11
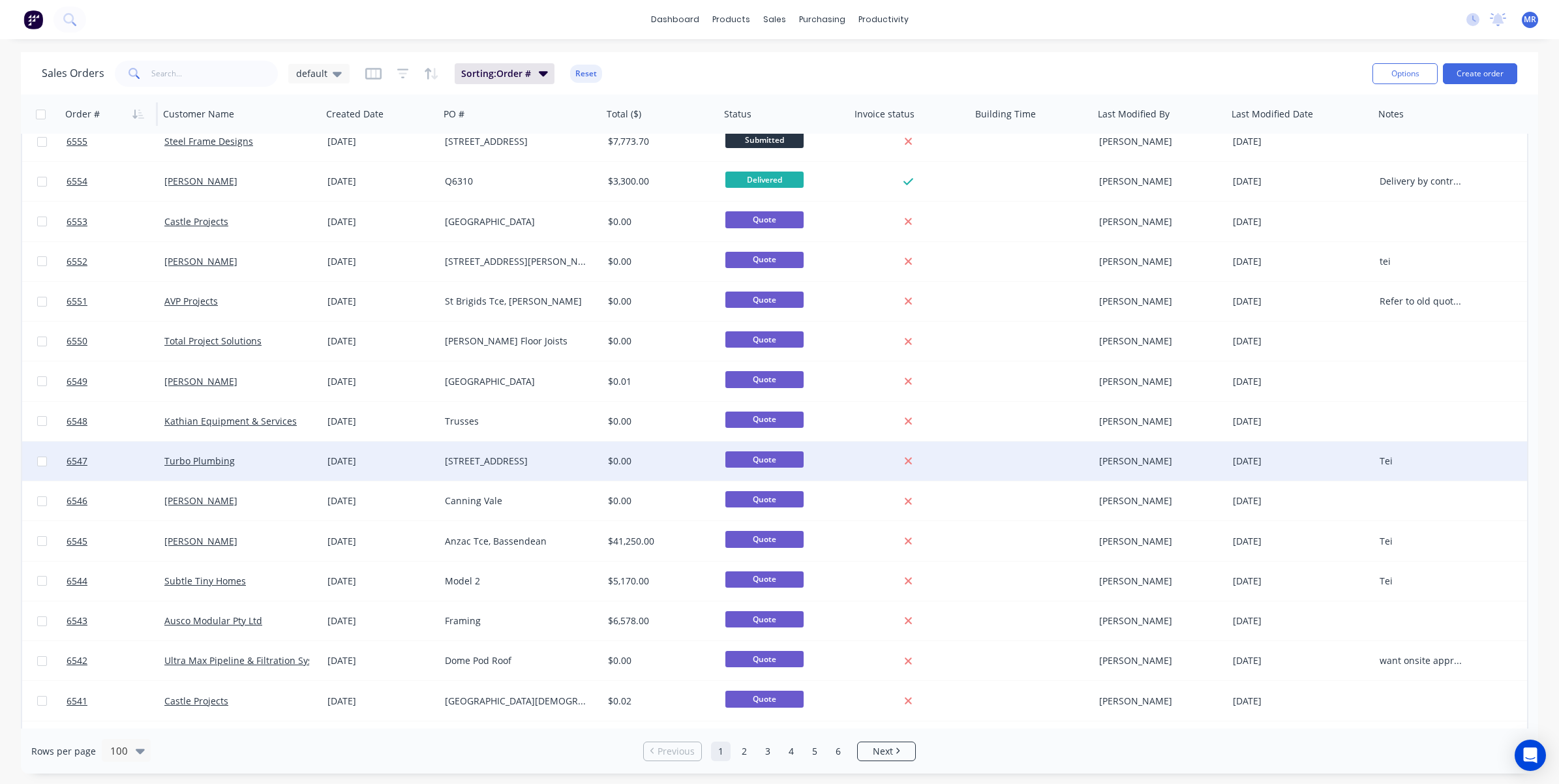
scroll to position [816, 0]
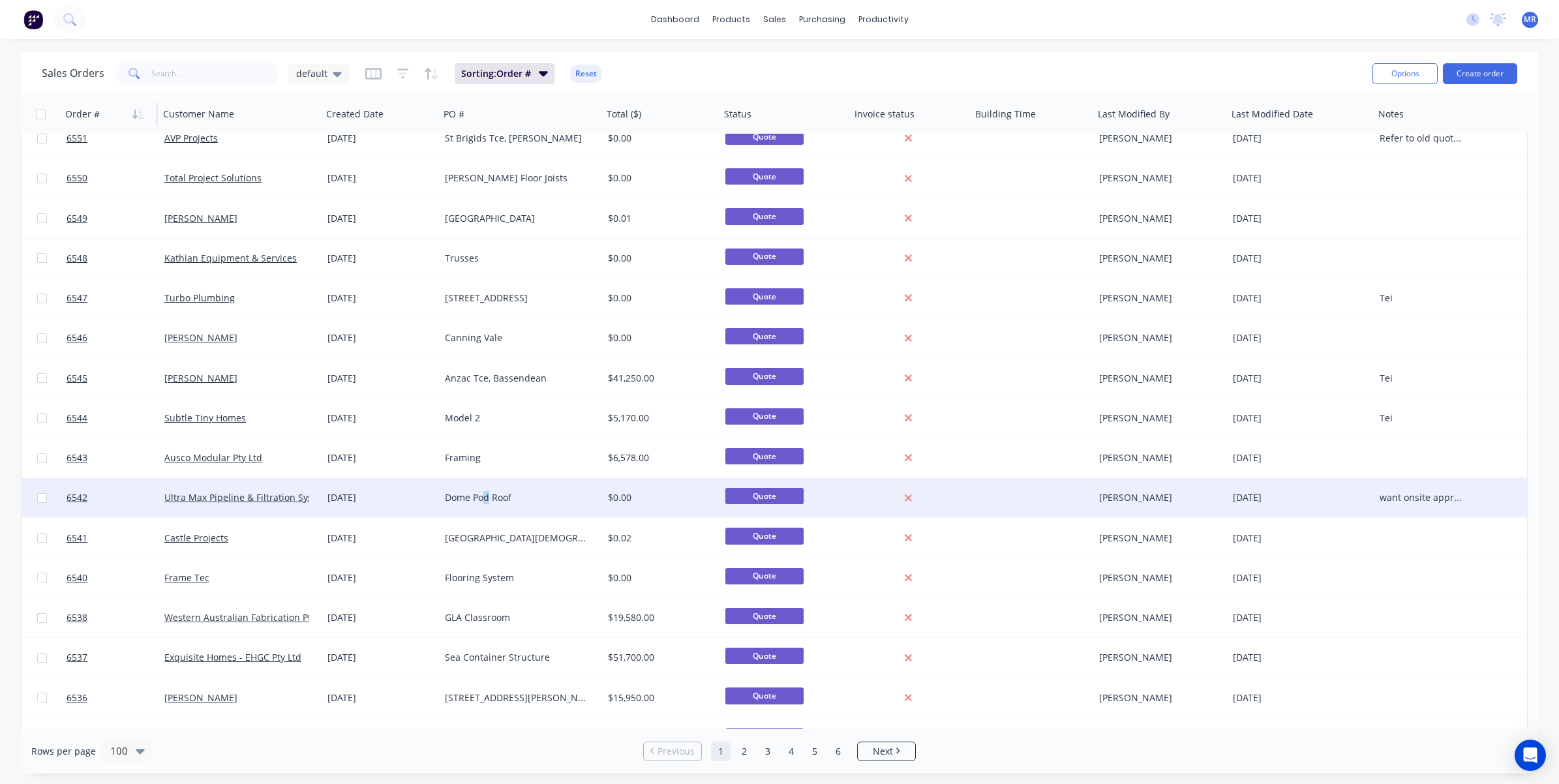
click at [487, 497] on div "Dome Pod Roof" at bounding box center [517, 498] width 145 height 13
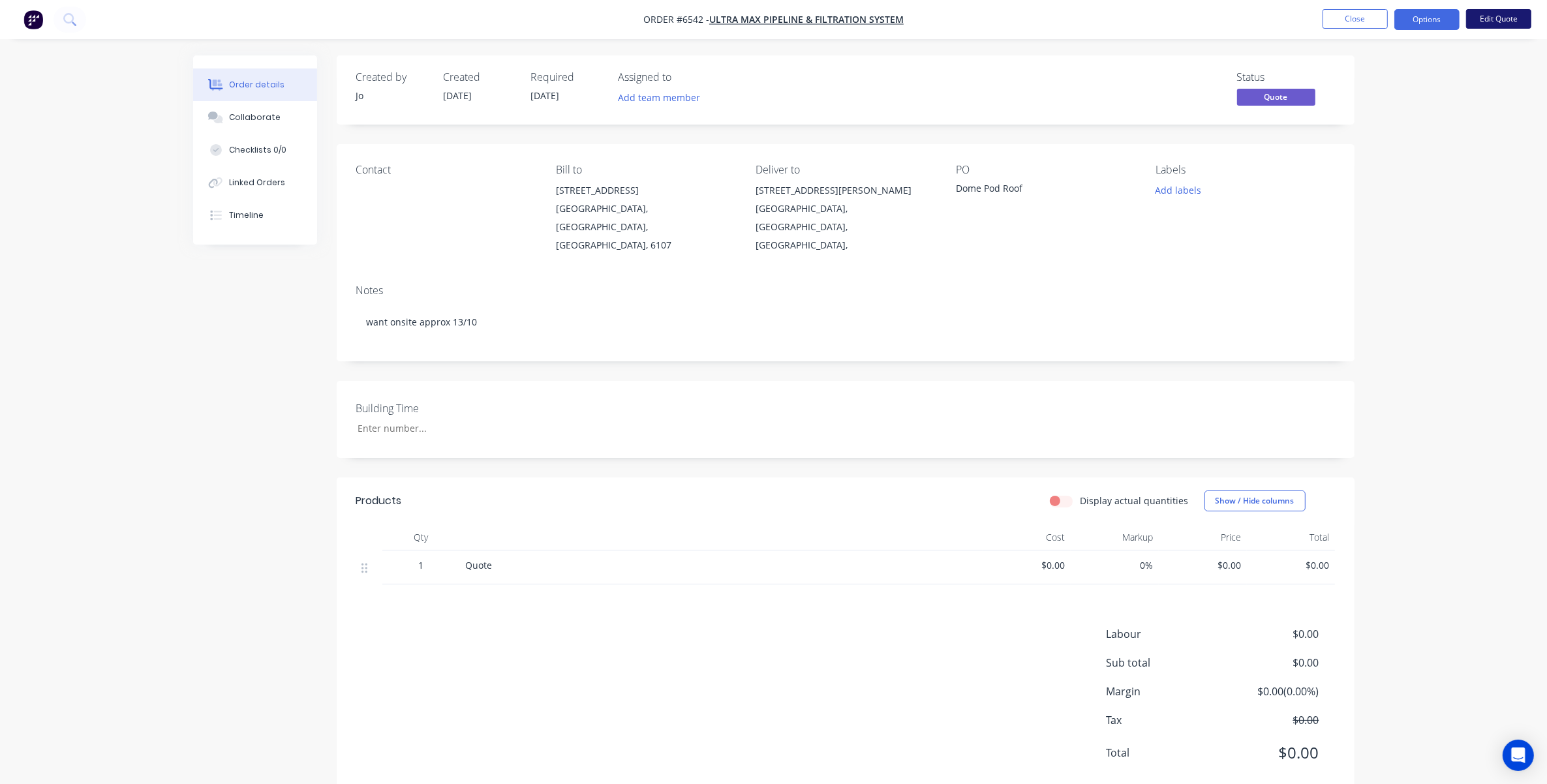
click at [1035, 11] on button "Edit Quote" at bounding box center [1499, 19] width 65 height 20
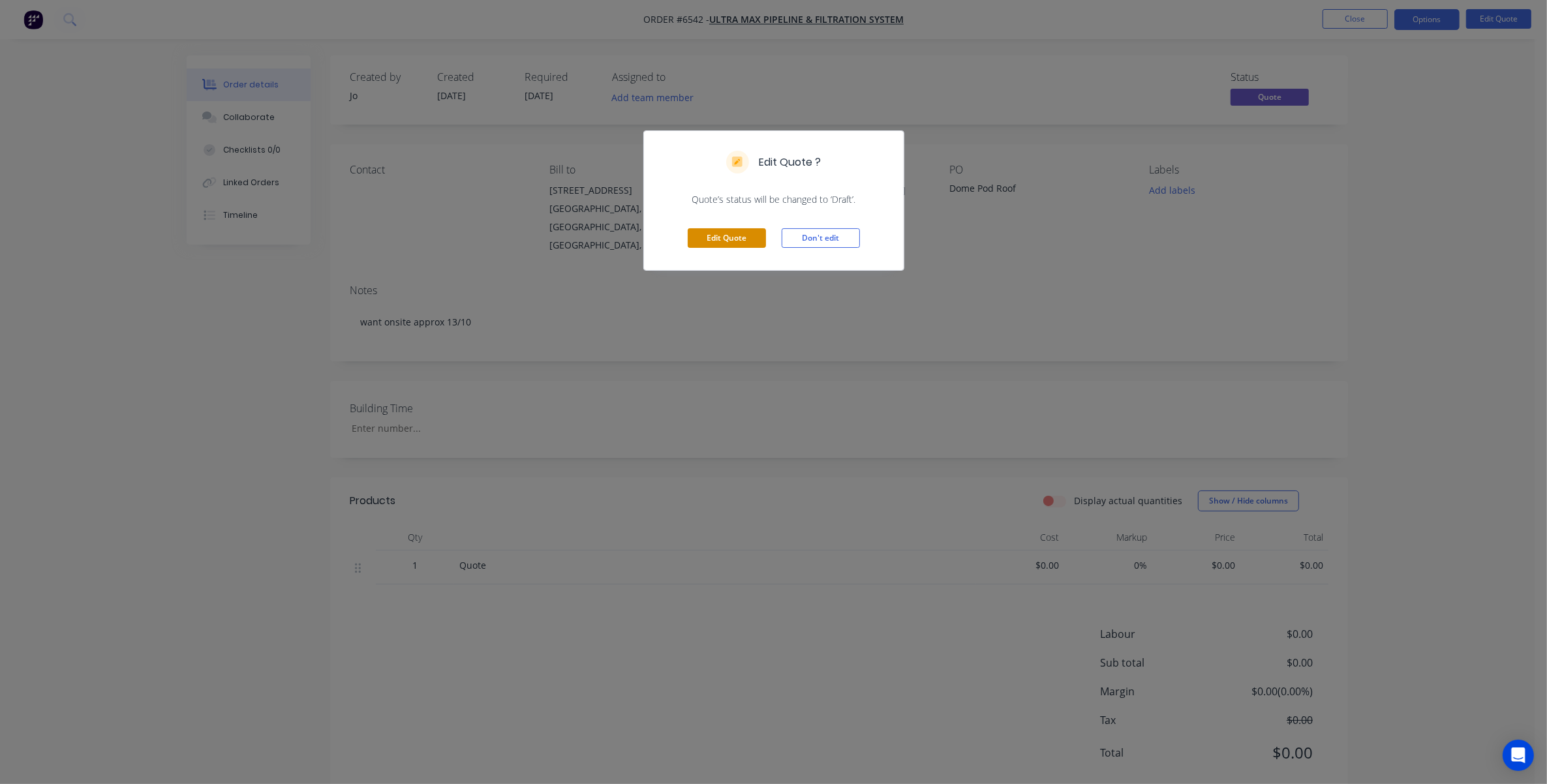
click at [748, 236] on button "Edit Quote" at bounding box center [727, 239] width 78 height 20
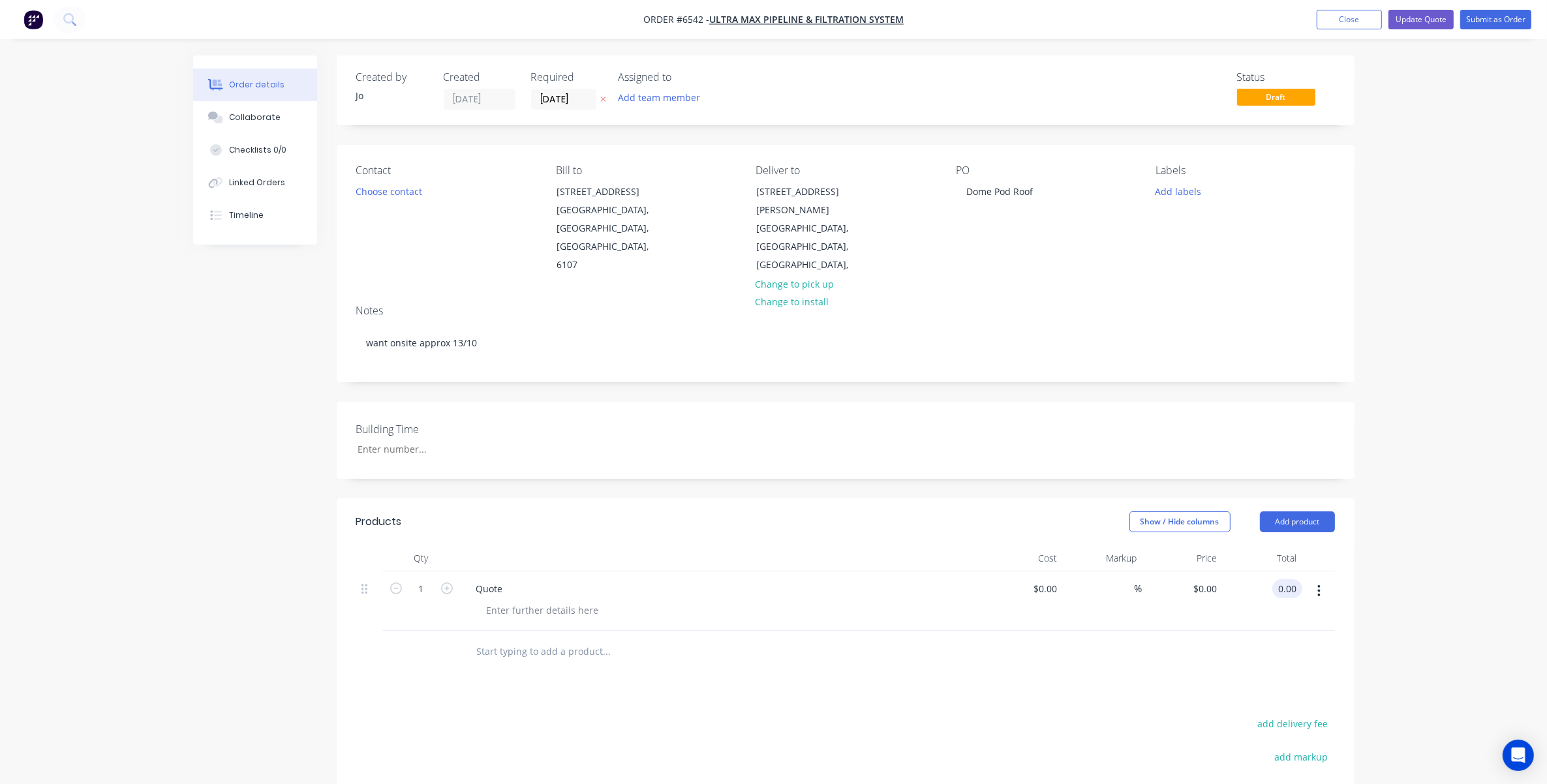
click at [1035, 580] on input "0.00" at bounding box center [1290, 589] width 25 height 19
type input "0.03"
type input "$0.03"
click at [1035, 634] on div at bounding box center [846, 652] width 979 height 42
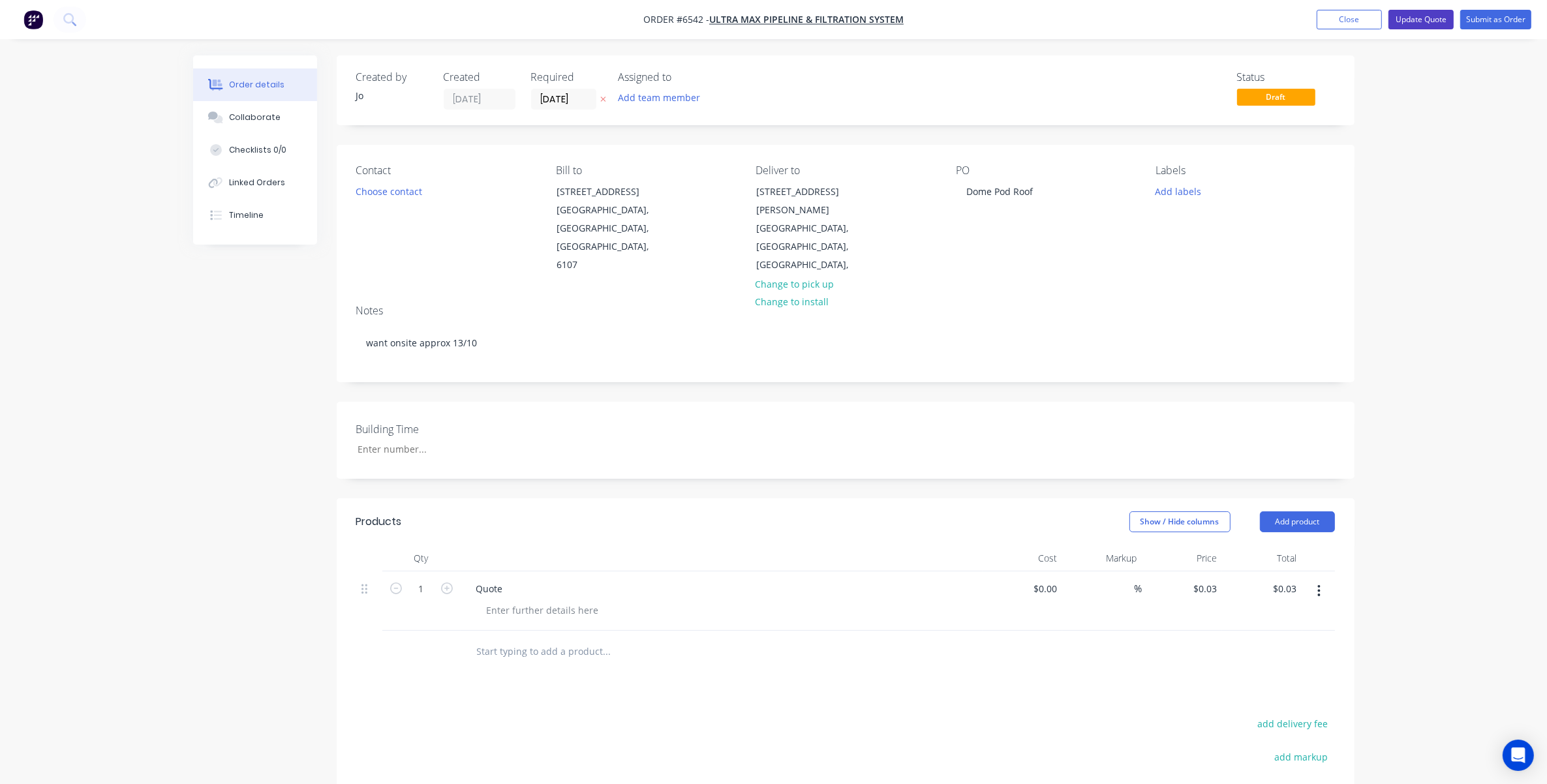
click at [1035, 18] on button "Update Quote" at bounding box center [1421, 20] width 65 height 20
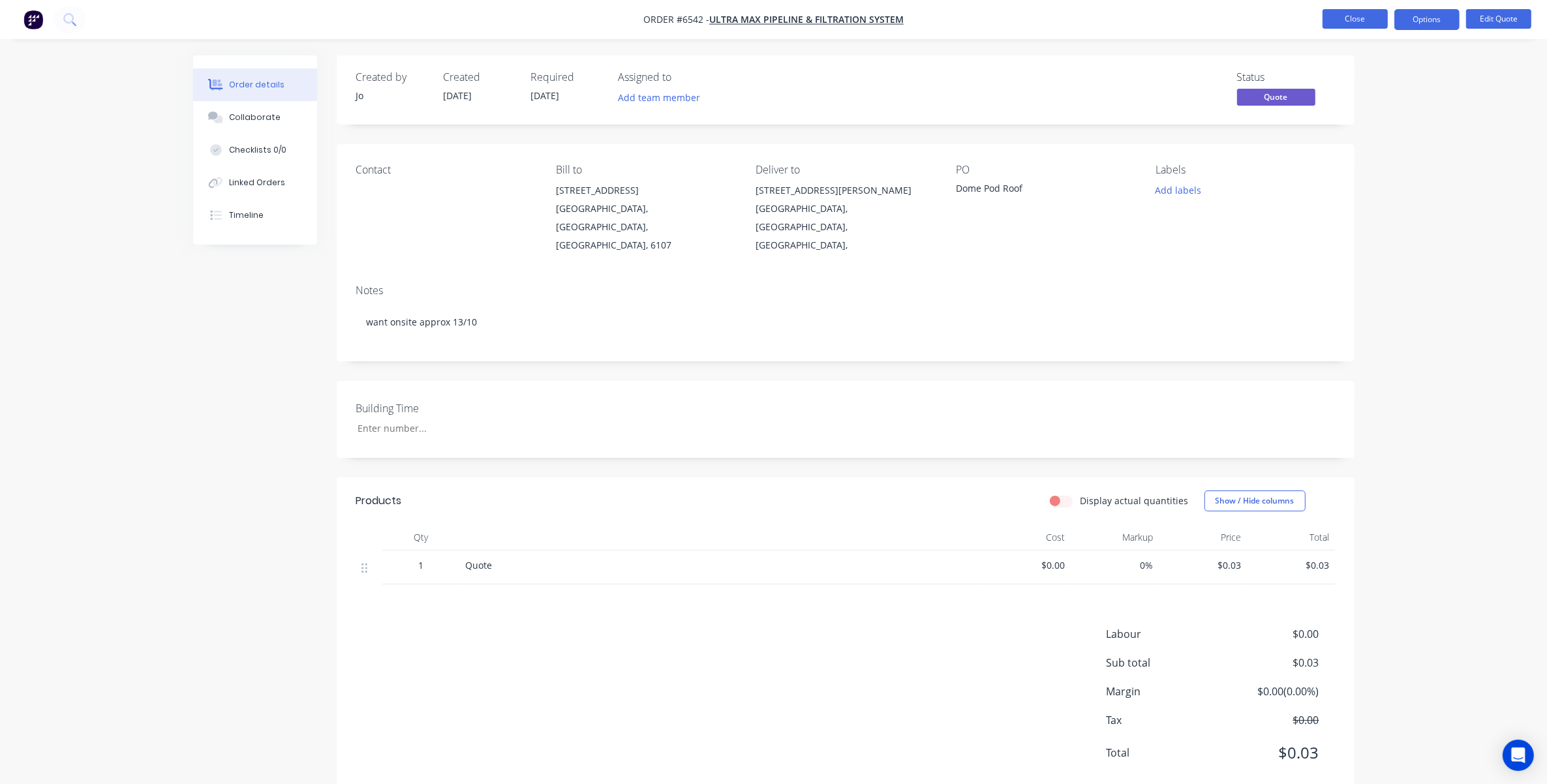
click at [1035, 22] on button "Close" at bounding box center [1355, 19] width 65 height 20
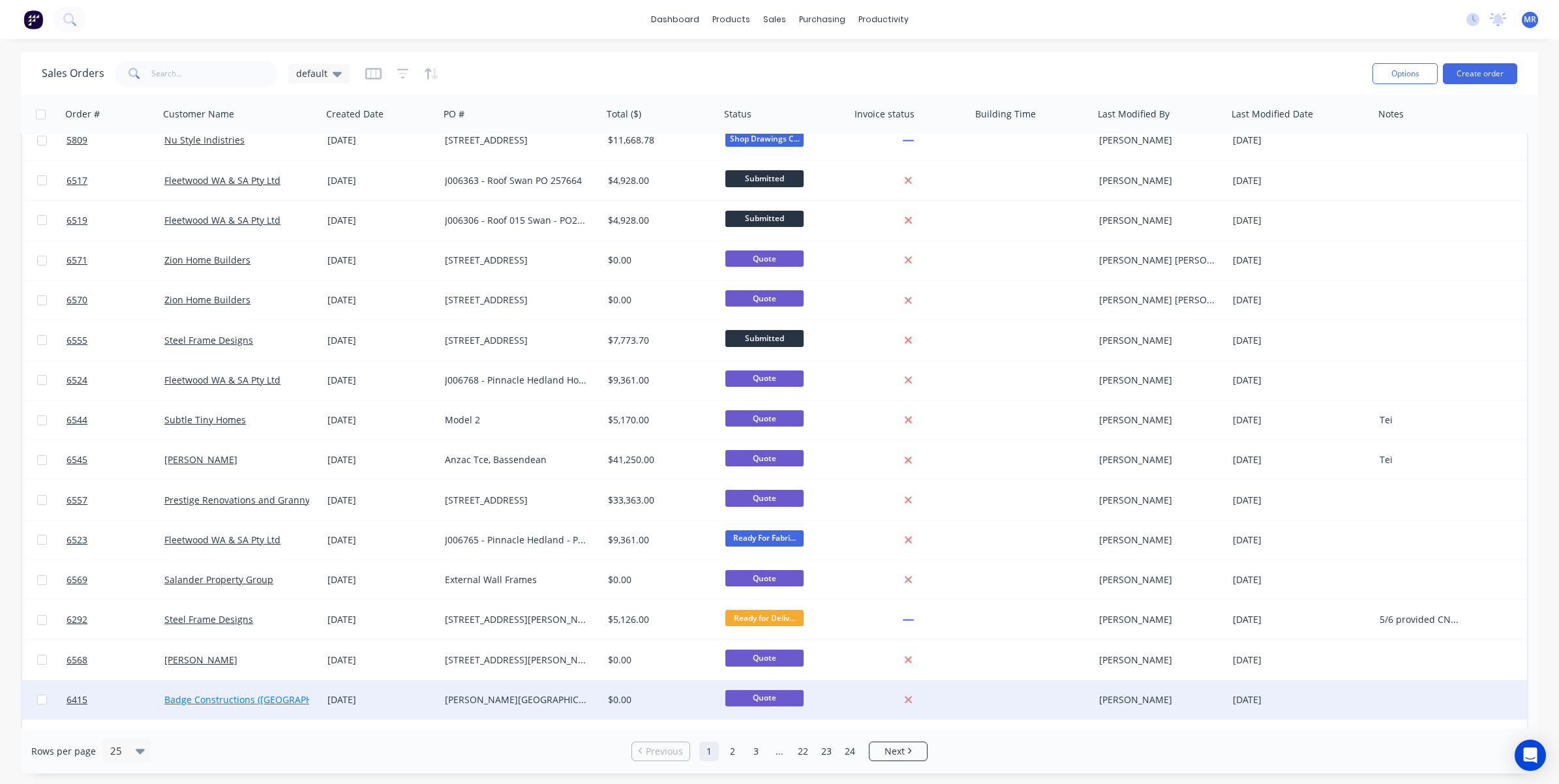
scroll to position [403, 0]
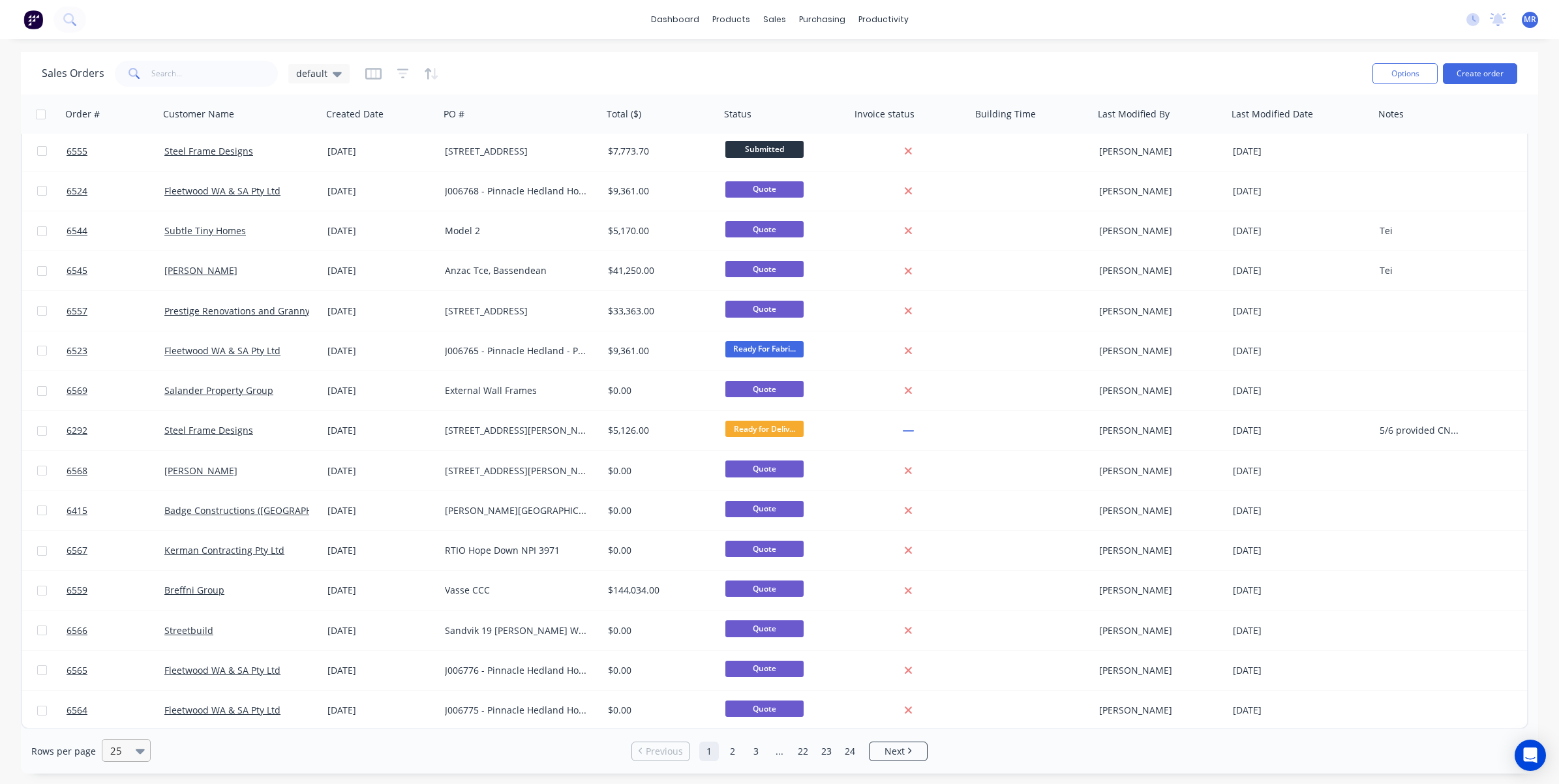
click at [121, 660] on div at bounding box center [120, 750] width 23 height 15
click at [118, 660] on div "100" at bounding box center [124, 719] width 49 height 24
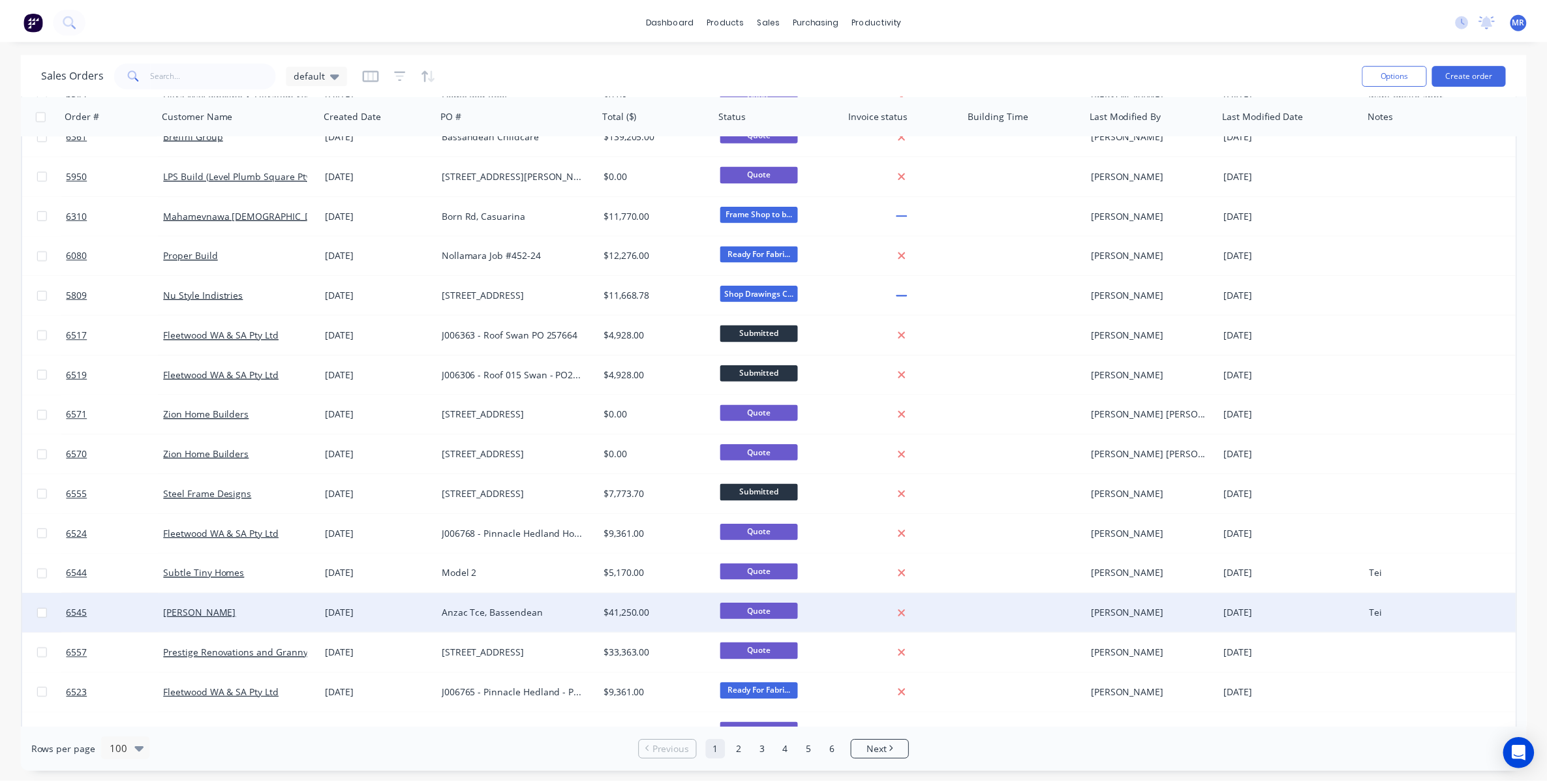
scroll to position [0, 0]
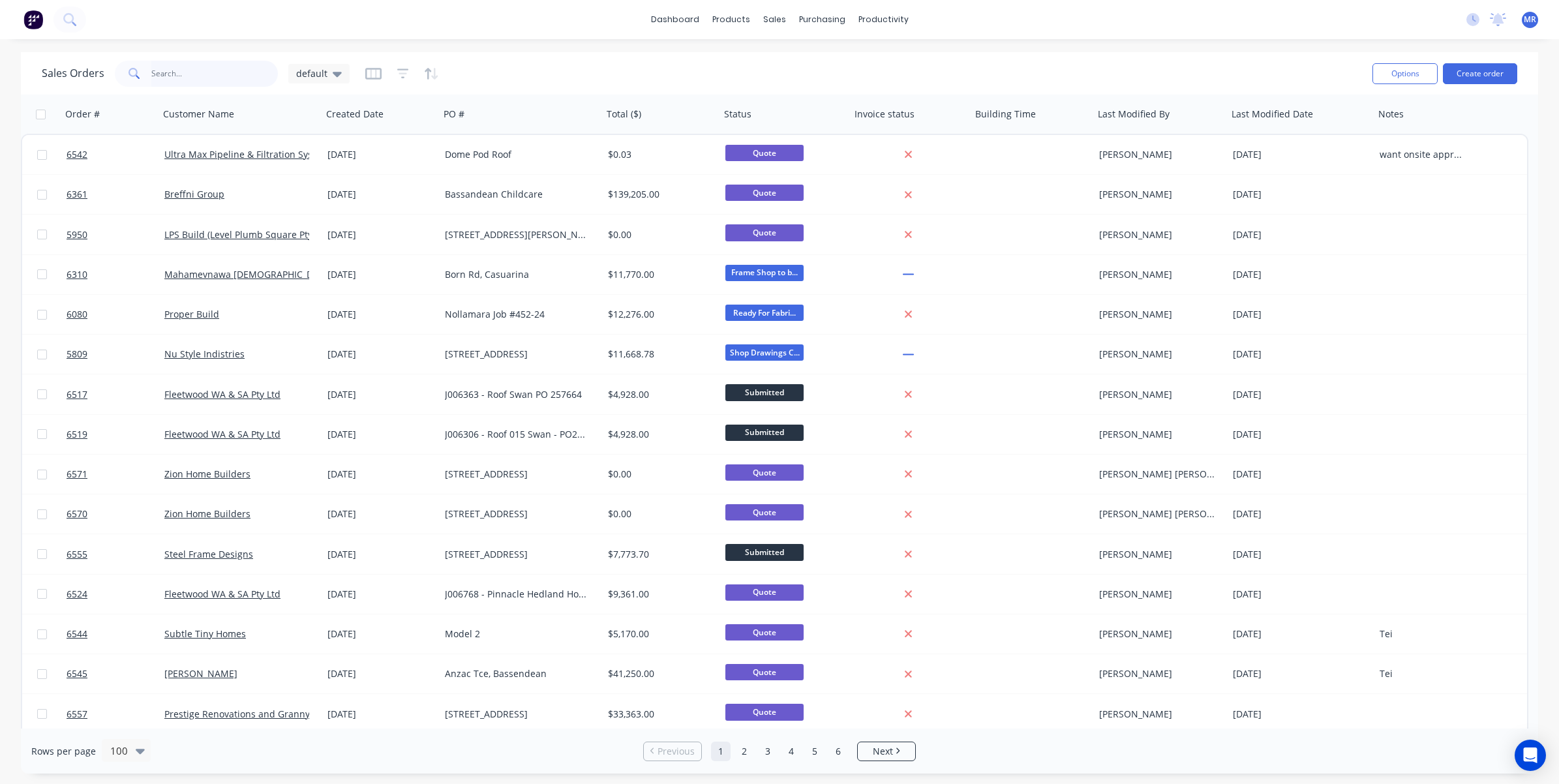
click at [217, 67] on input "text" at bounding box center [214, 73] width 127 height 26
type input "sheds down south"
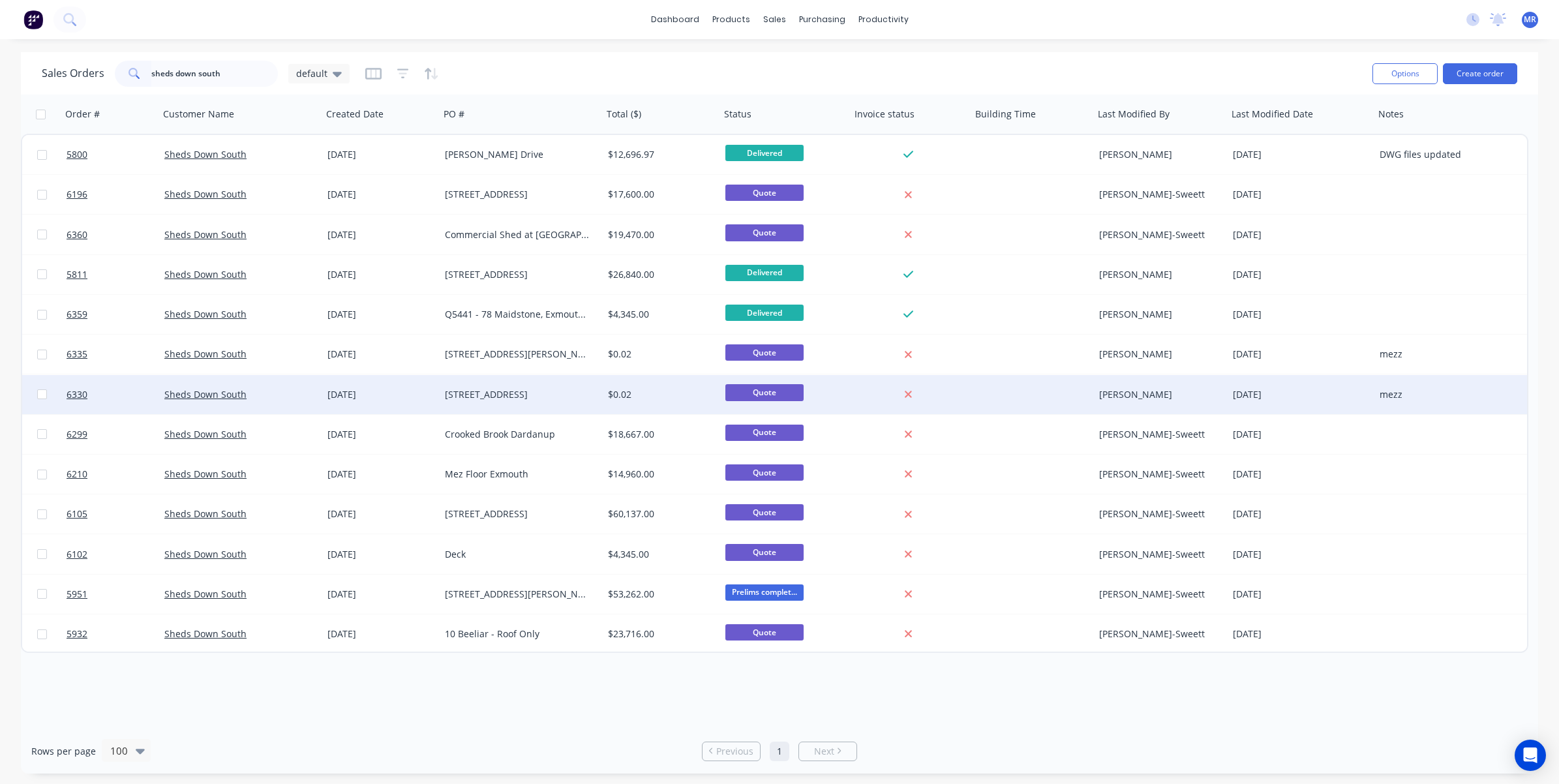
click at [482, 390] on div "13 Burler Dr, Vasse" at bounding box center [517, 394] width 145 height 13
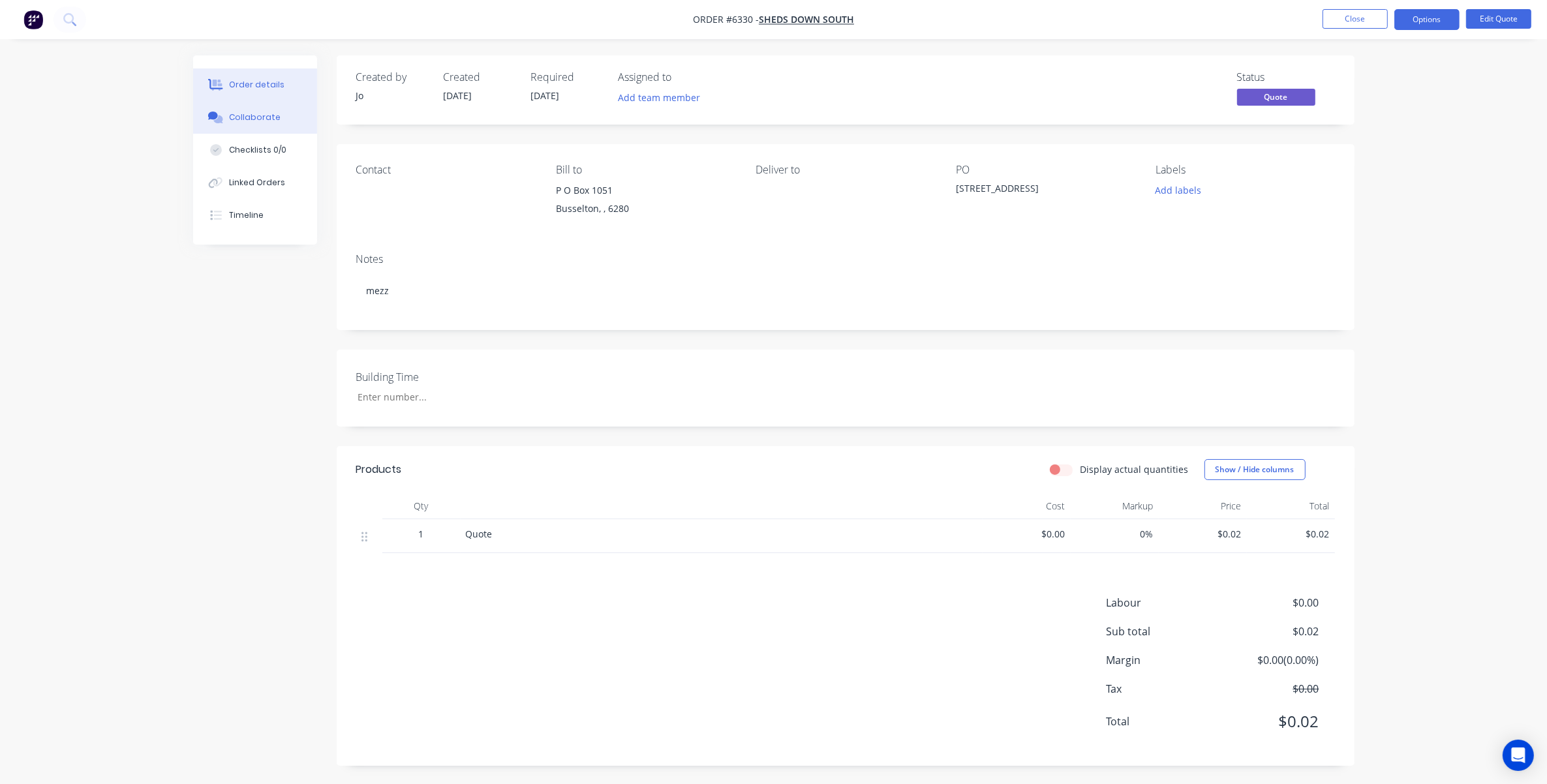
drag, startPoint x: 232, startPoint y: 113, endPoint x: 243, endPoint y: 120, distance: 13.0
click at [233, 114] on div "Collaborate" at bounding box center [254, 117] width 51 height 12
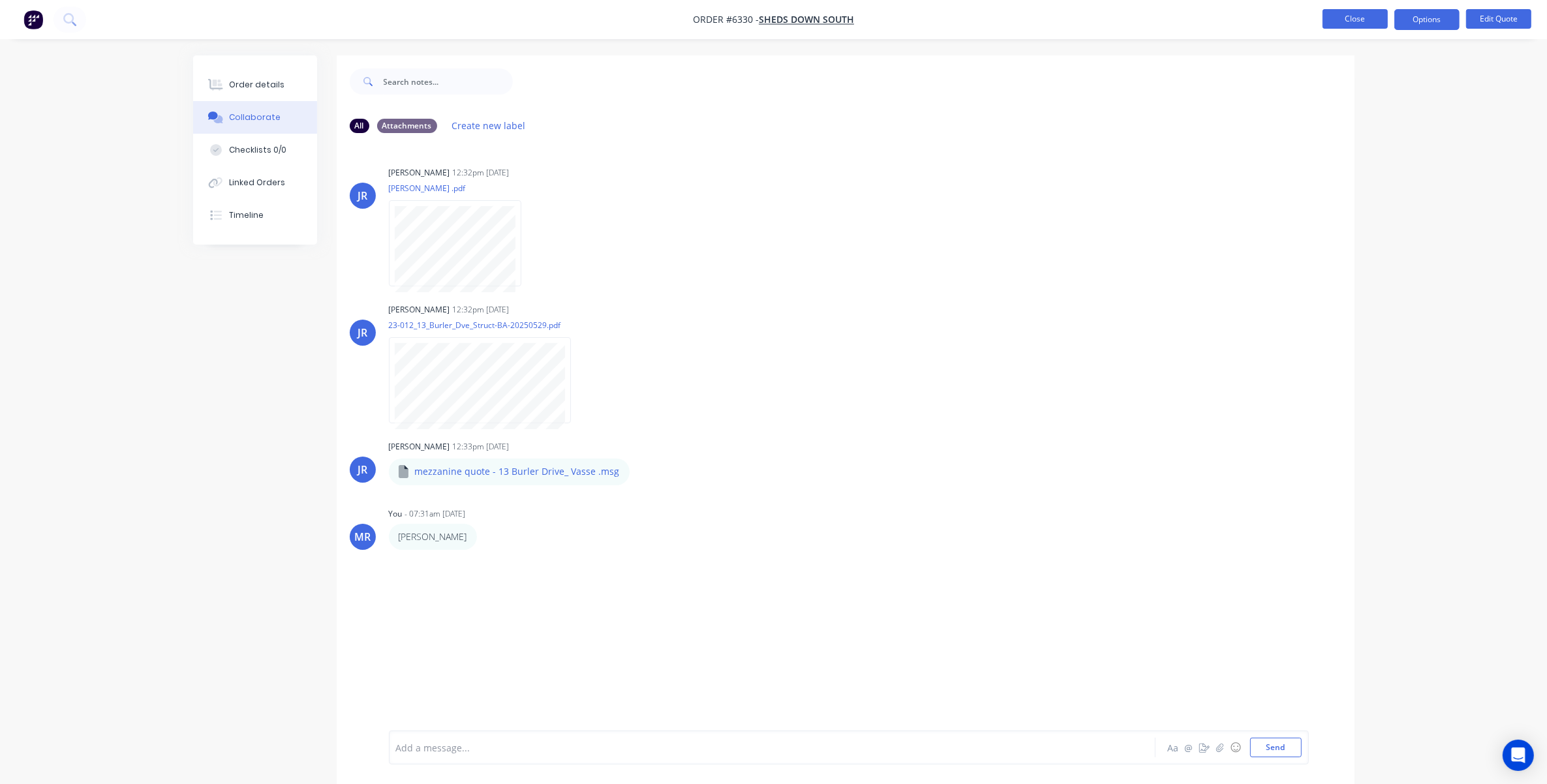
click at [1035, 22] on button "Close" at bounding box center [1355, 19] width 65 height 20
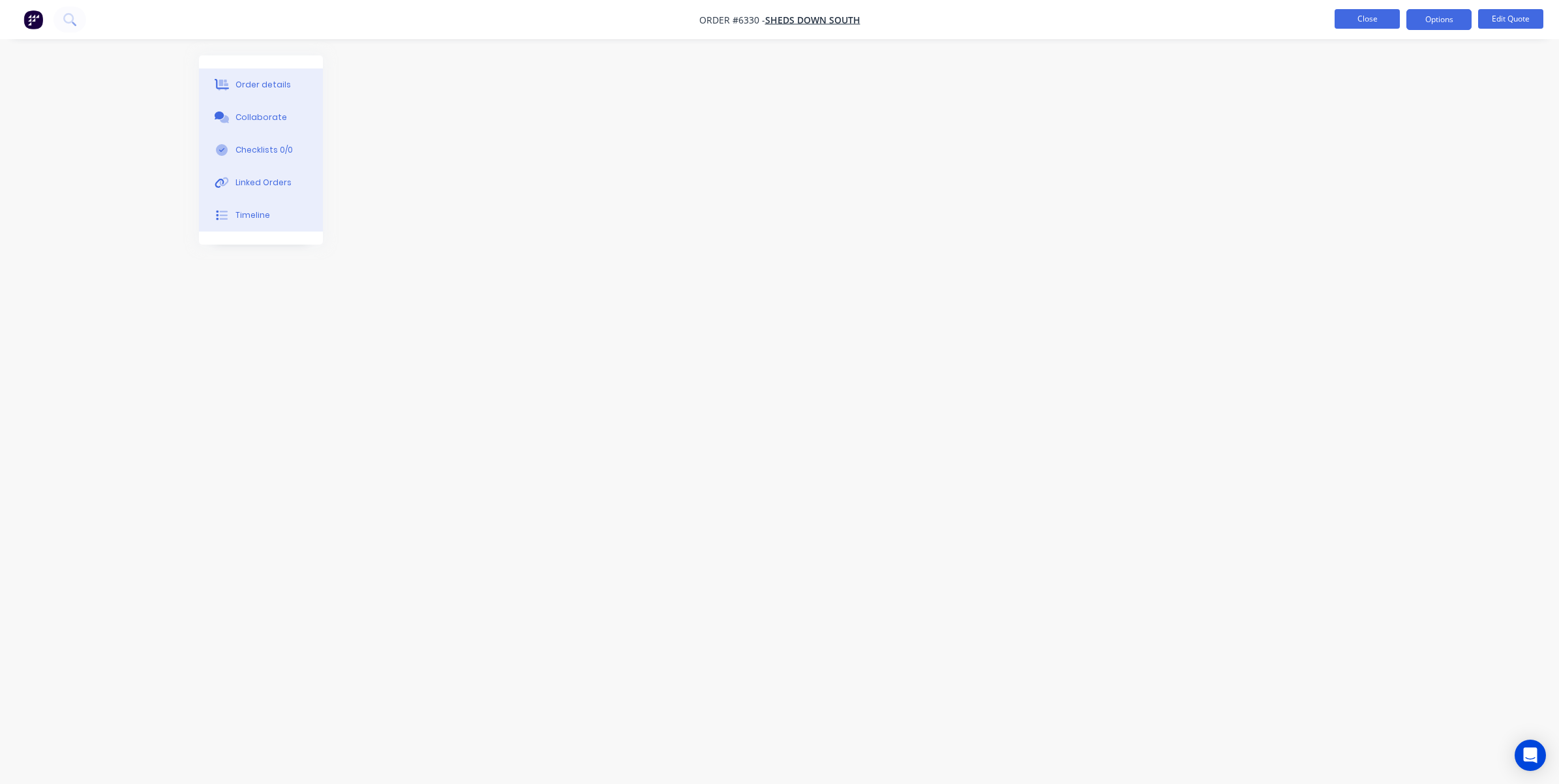
click at [1034, 20] on button "Close" at bounding box center [1367, 19] width 65 height 20
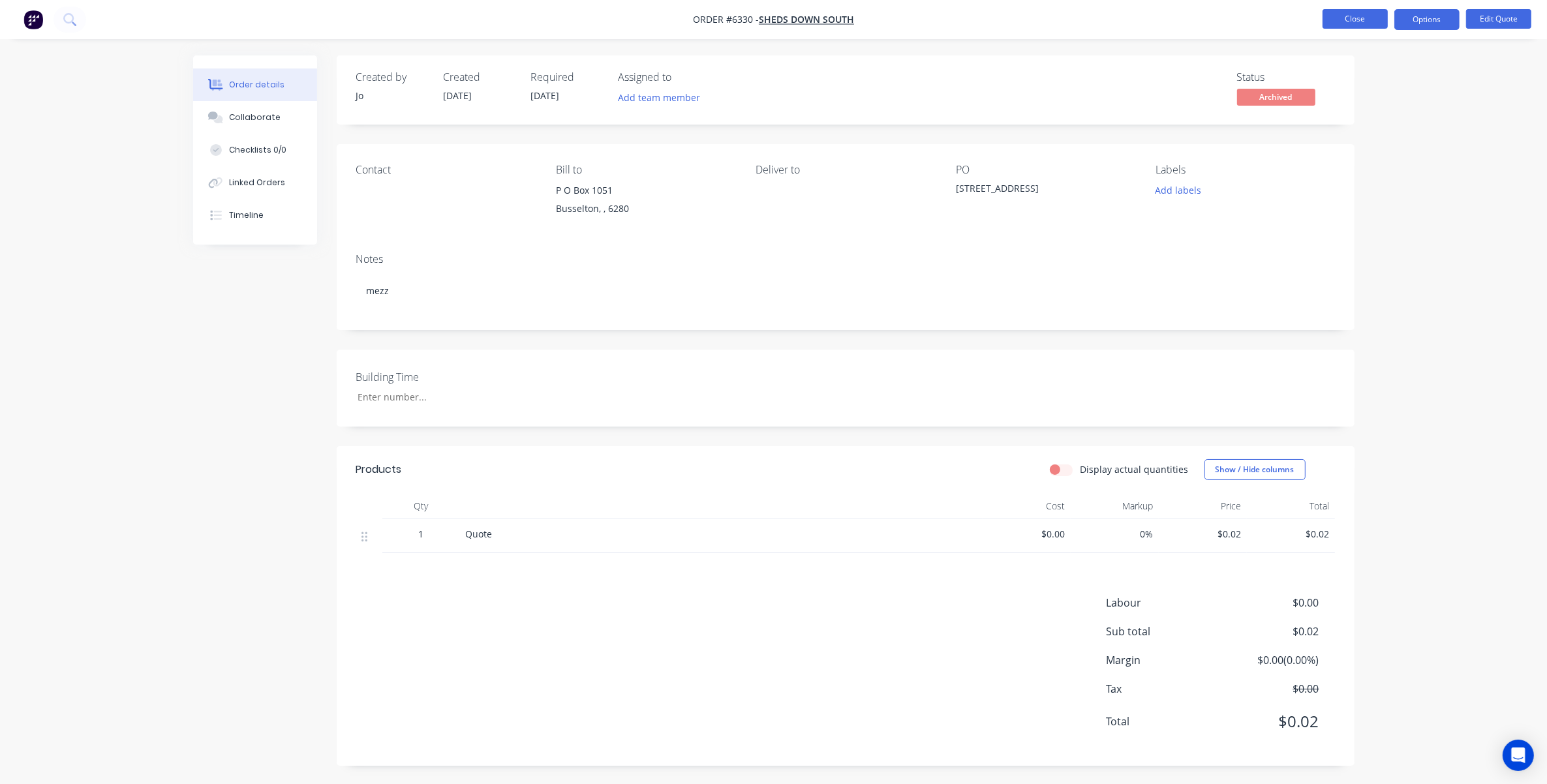
click at [1035, 20] on button "Close" at bounding box center [1355, 19] width 65 height 20
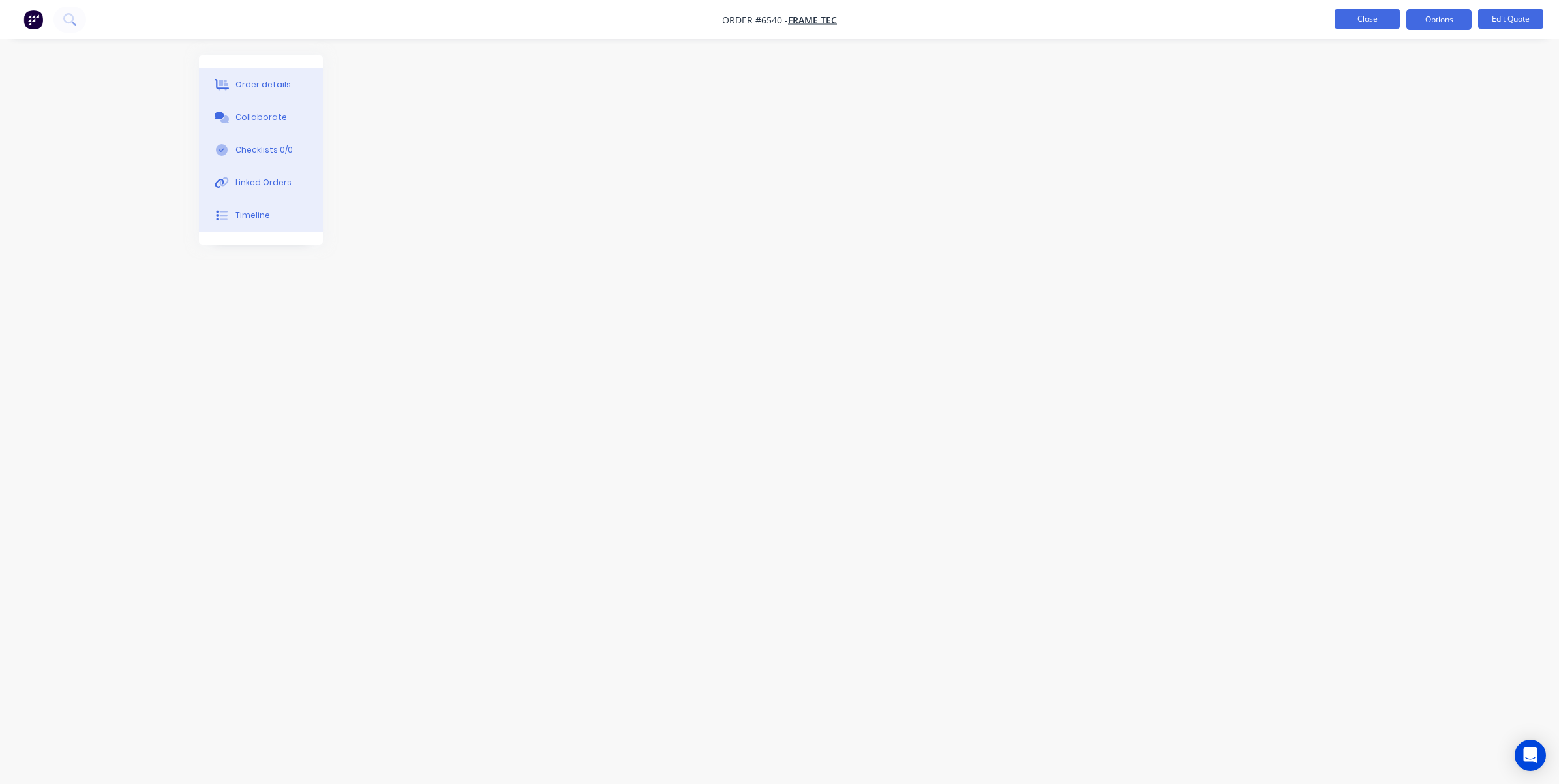
click at [1034, 20] on button "Close" at bounding box center [1367, 19] width 65 height 20
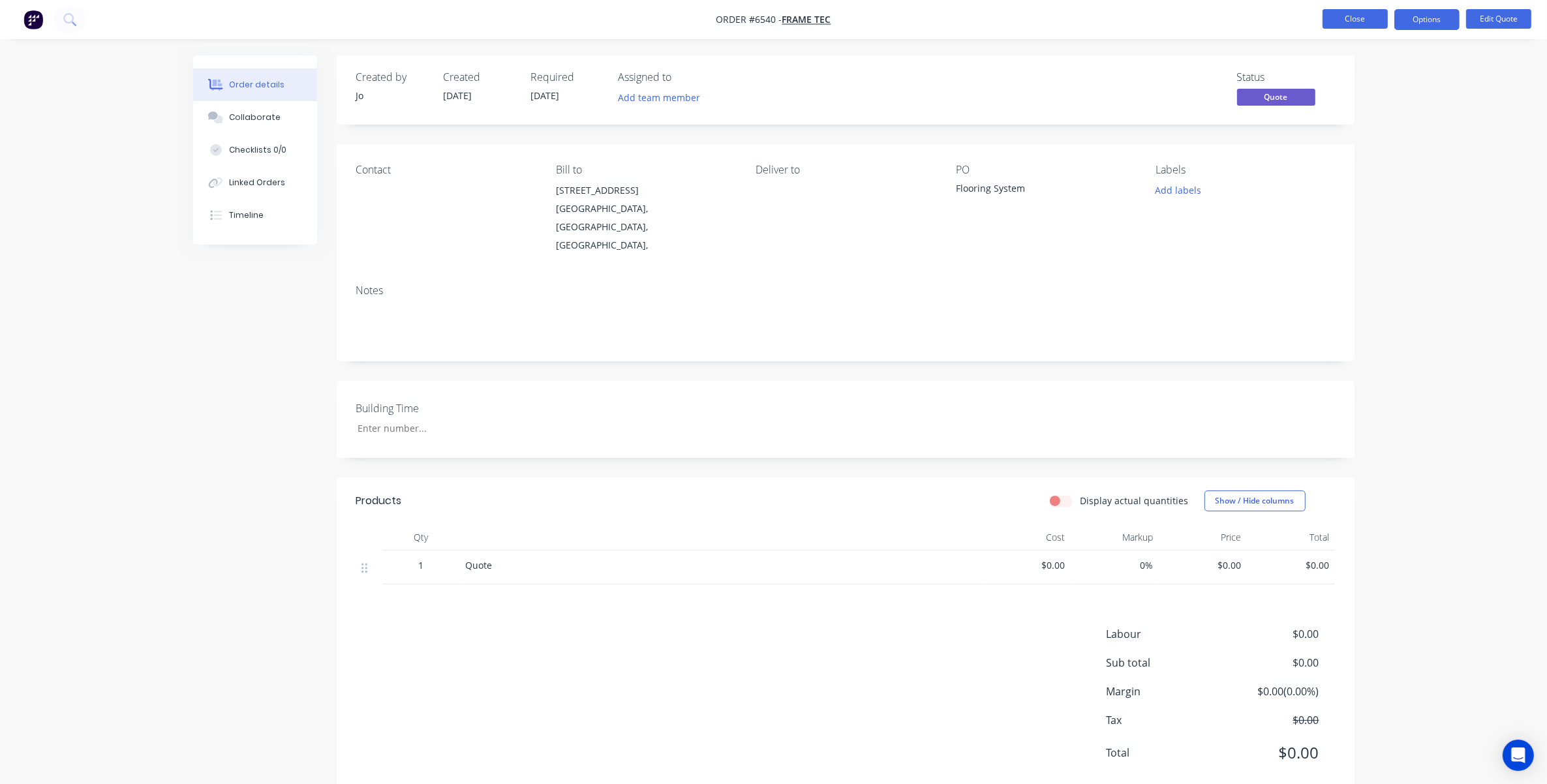
click at [1035, 22] on button "Close" at bounding box center [1355, 19] width 65 height 20
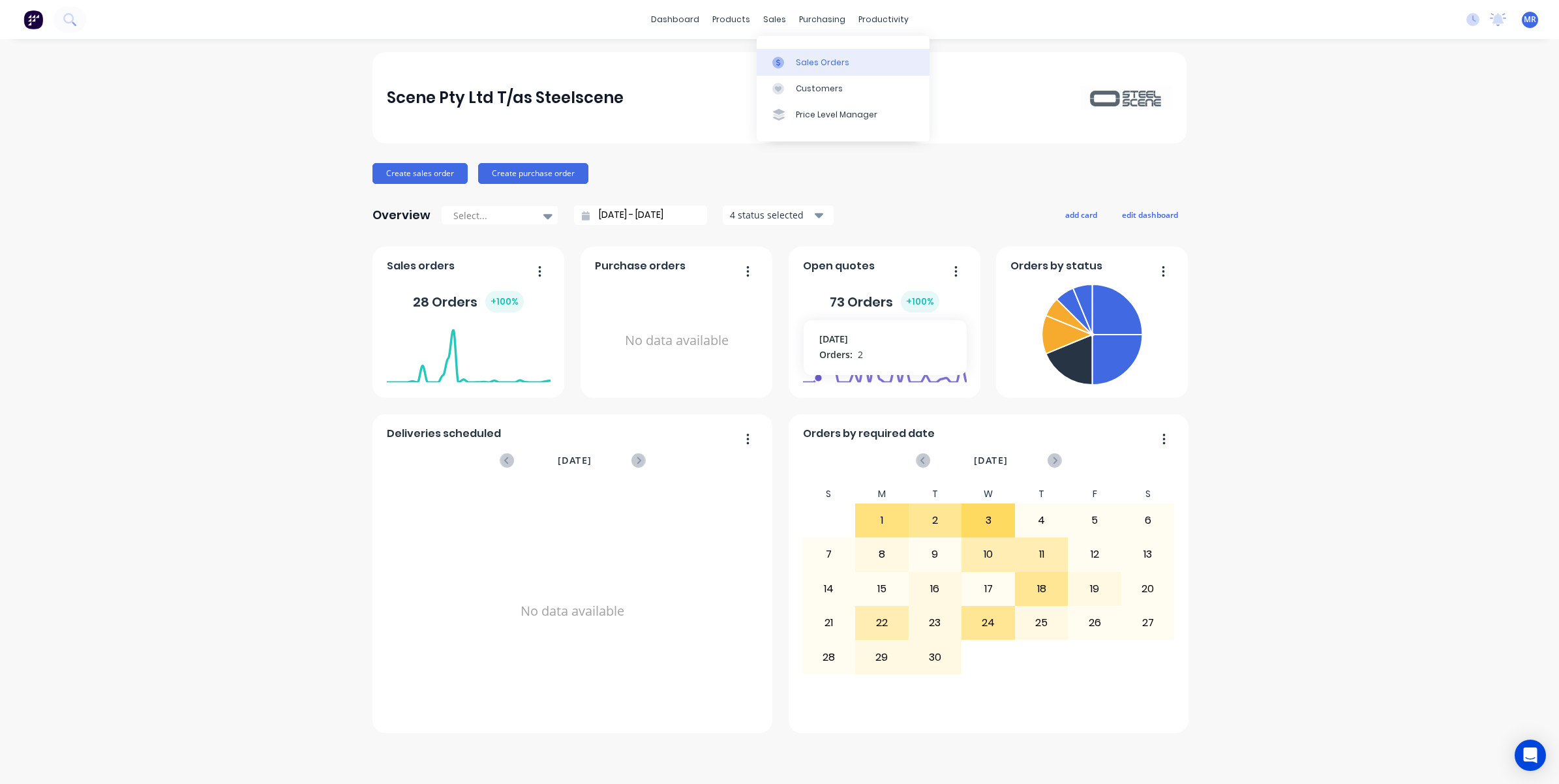
drag, startPoint x: 811, startPoint y: 63, endPoint x: 817, endPoint y: 65, distance: 6.3
click at [811, 63] on div "Sales Orders" at bounding box center [822, 62] width 53 height 12
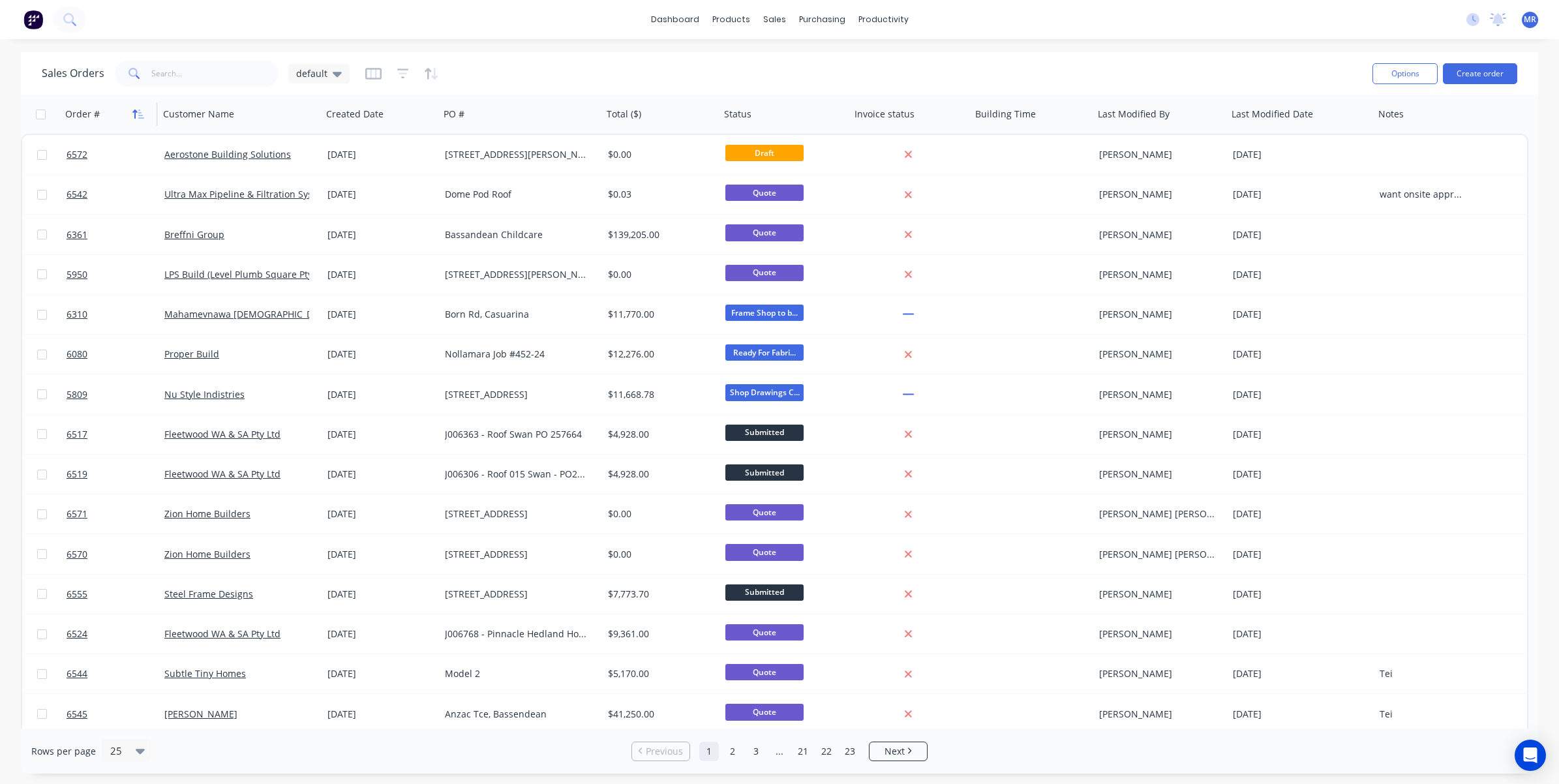
click at [136, 108] on button "button" at bounding box center [139, 114] width 20 height 20
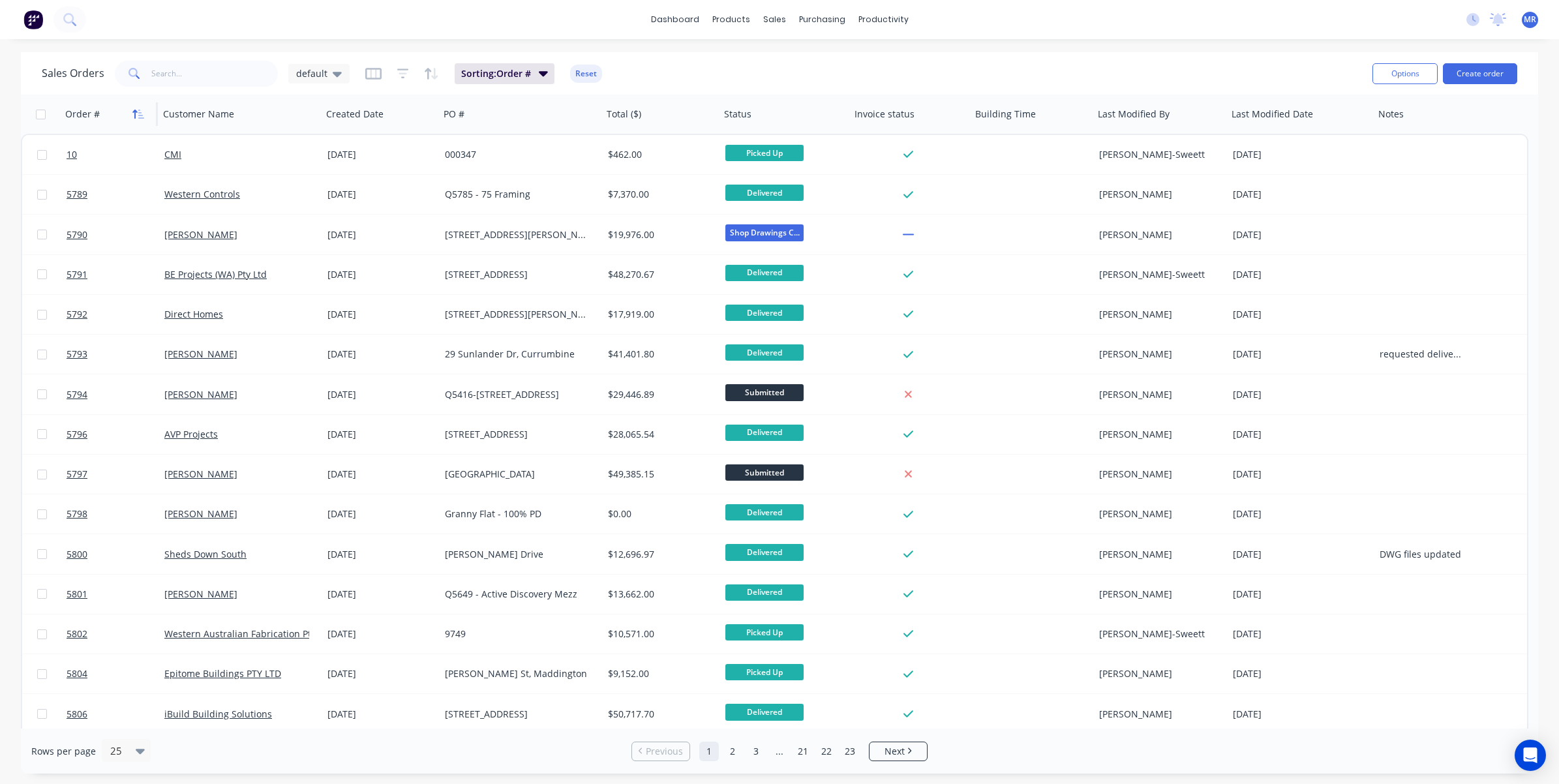
click at [141, 113] on icon "button" at bounding box center [138, 114] width 12 height 11
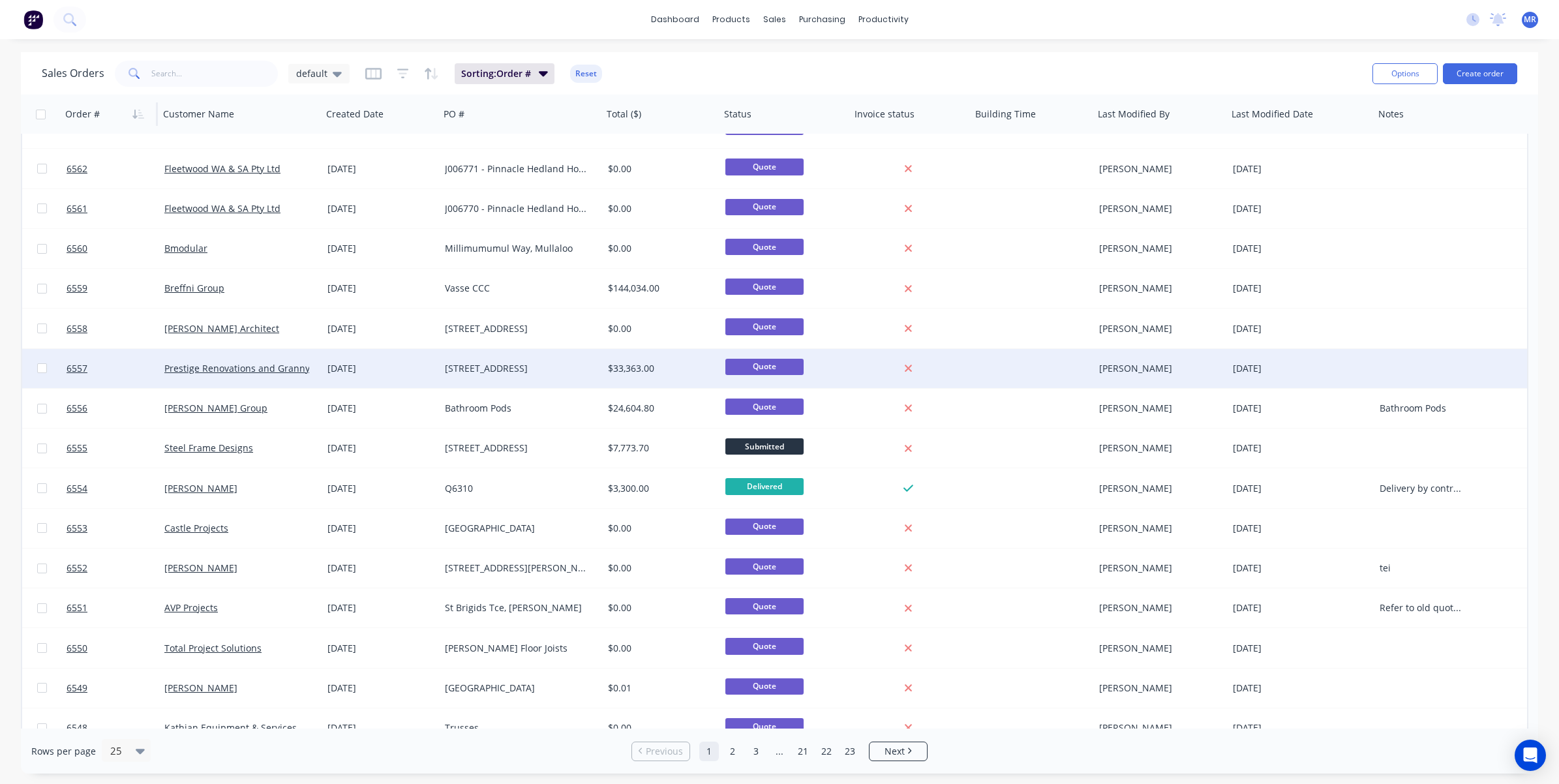
scroll to position [403, 0]
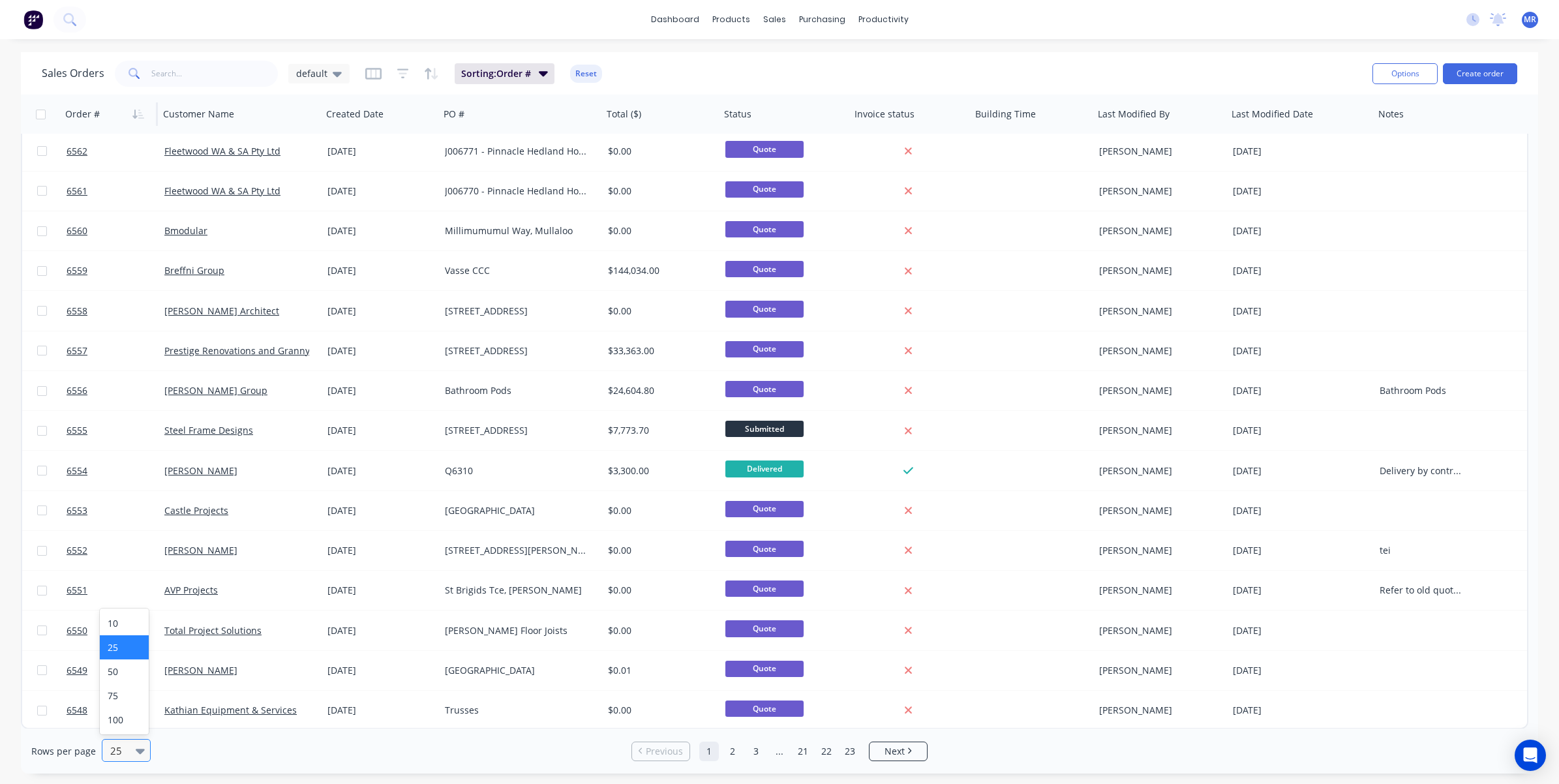
click at [127, 754] on div at bounding box center [120, 750] width 23 height 15
click at [120, 722] on div "100" at bounding box center [124, 719] width 49 height 24
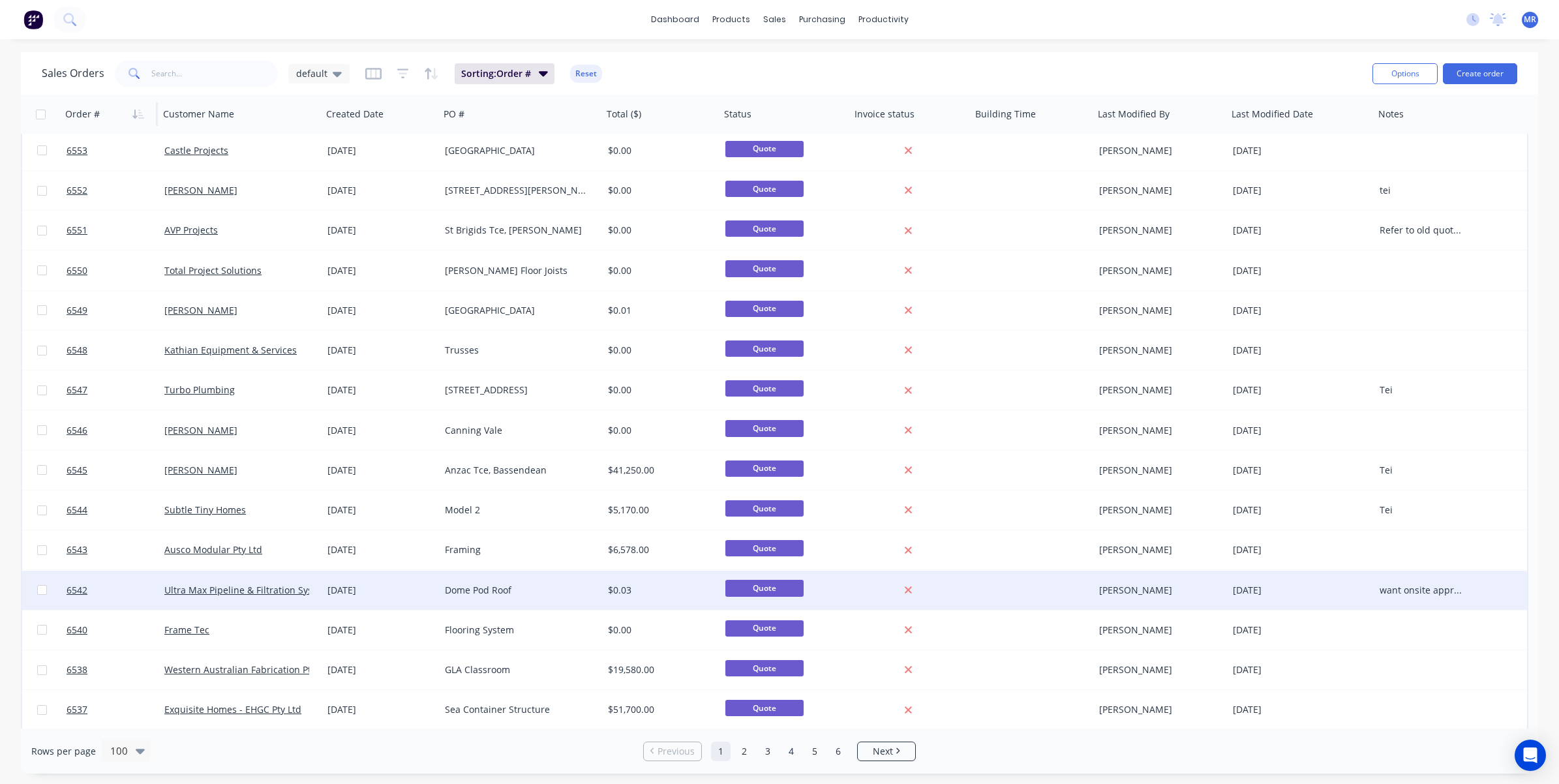
scroll to position [734, 0]
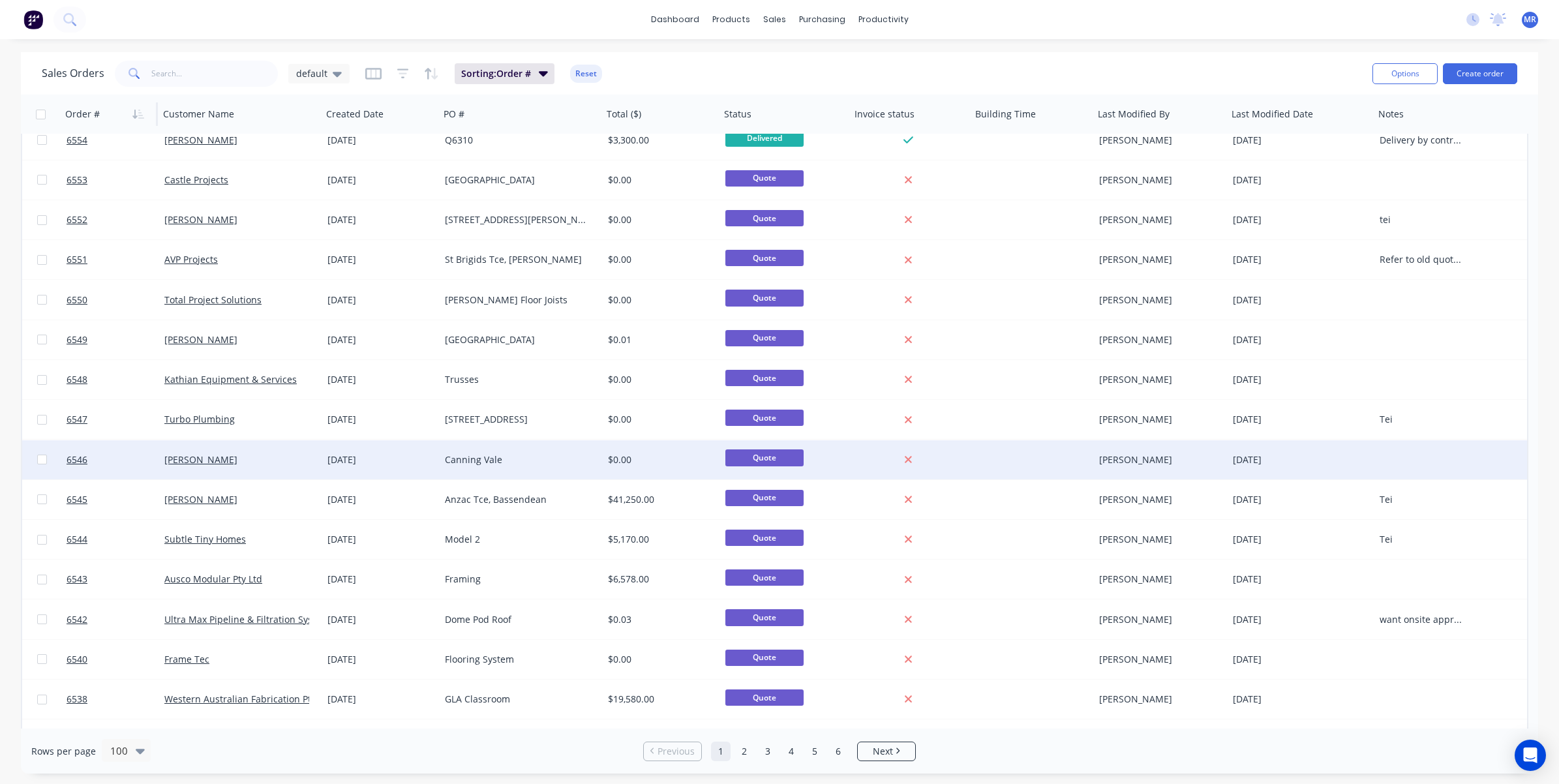
click at [1400, 468] on div at bounding box center [1423, 459] width 98 height 39
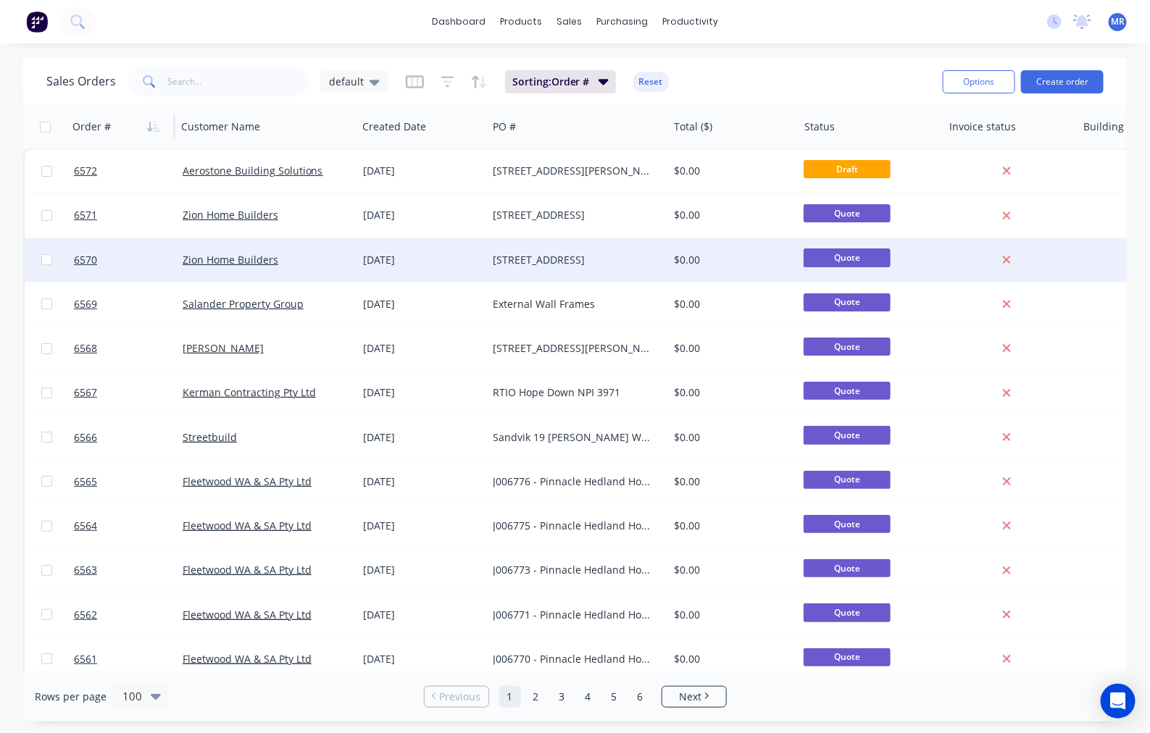
scroll to position [0, 0]
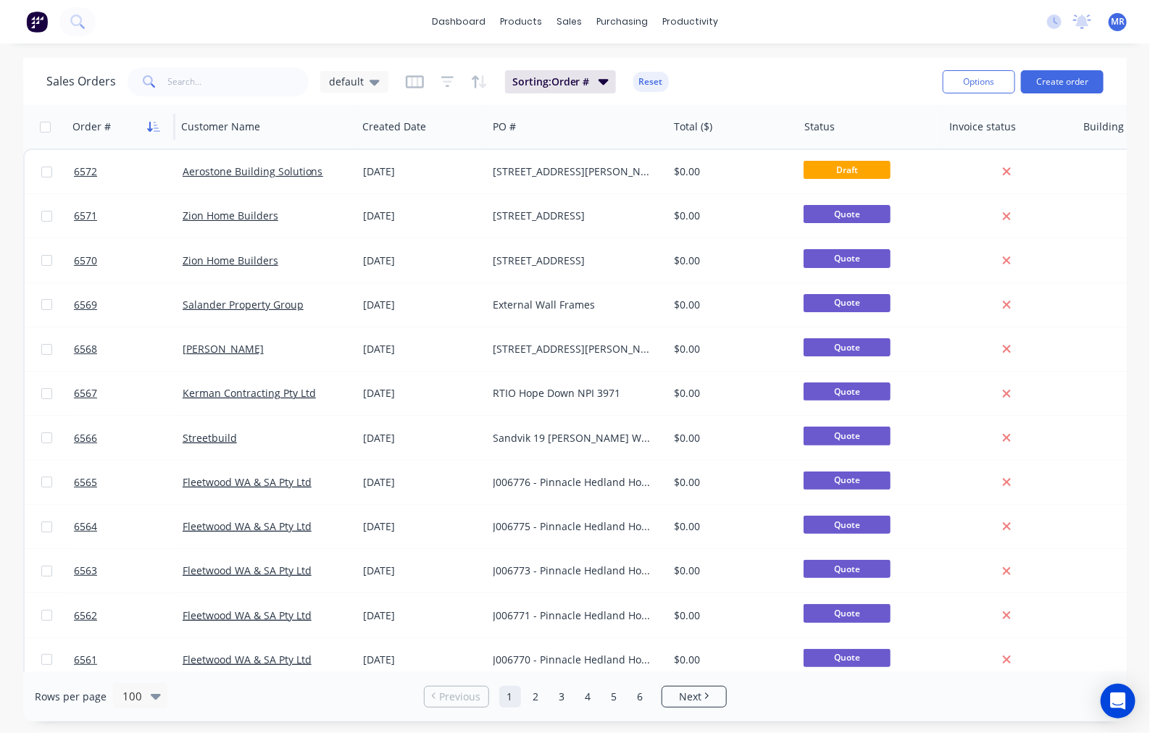
click at [151, 125] on icon "button" at bounding box center [153, 127] width 13 height 12
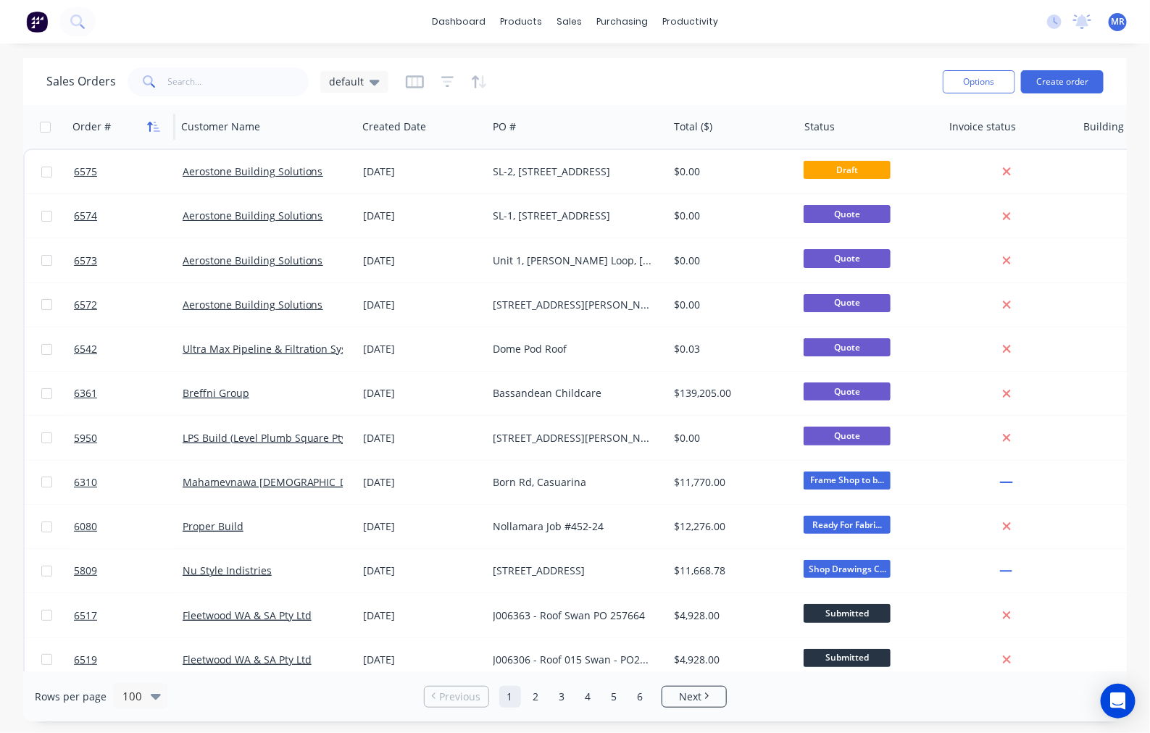
click at [154, 127] on icon "button" at bounding box center [153, 127] width 13 height 12
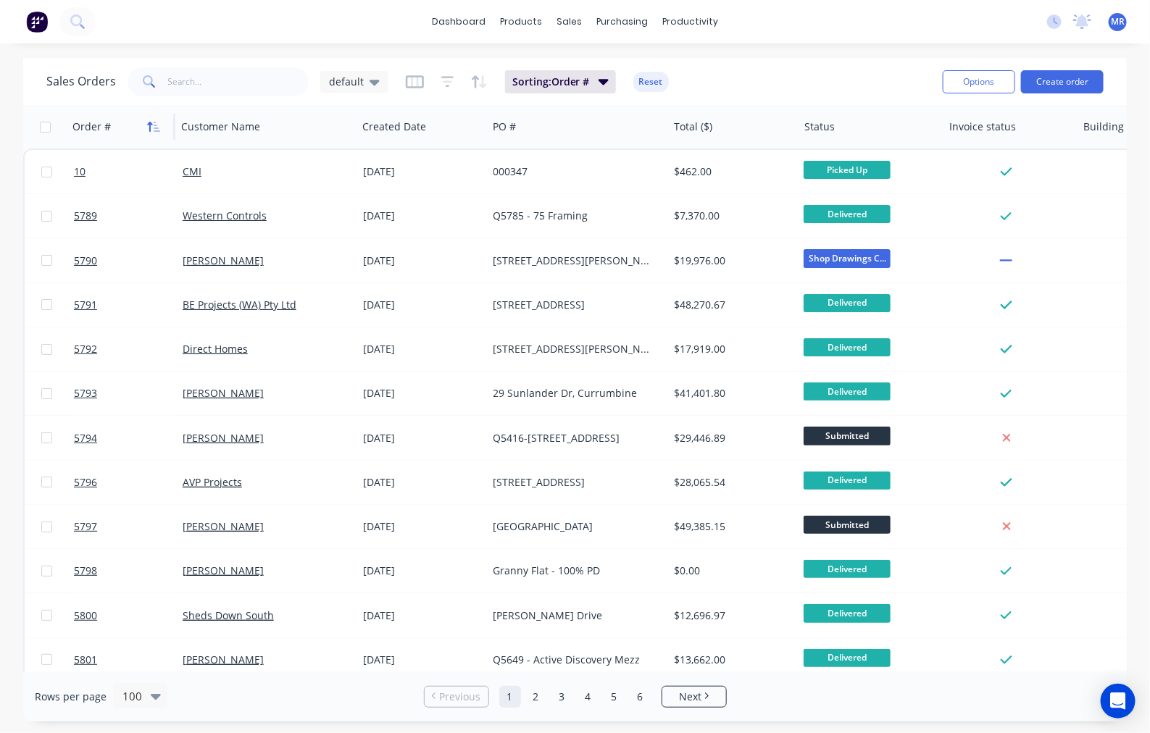
click at [153, 128] on icon "button" at bounding box center [153, 127] width 13 height 12
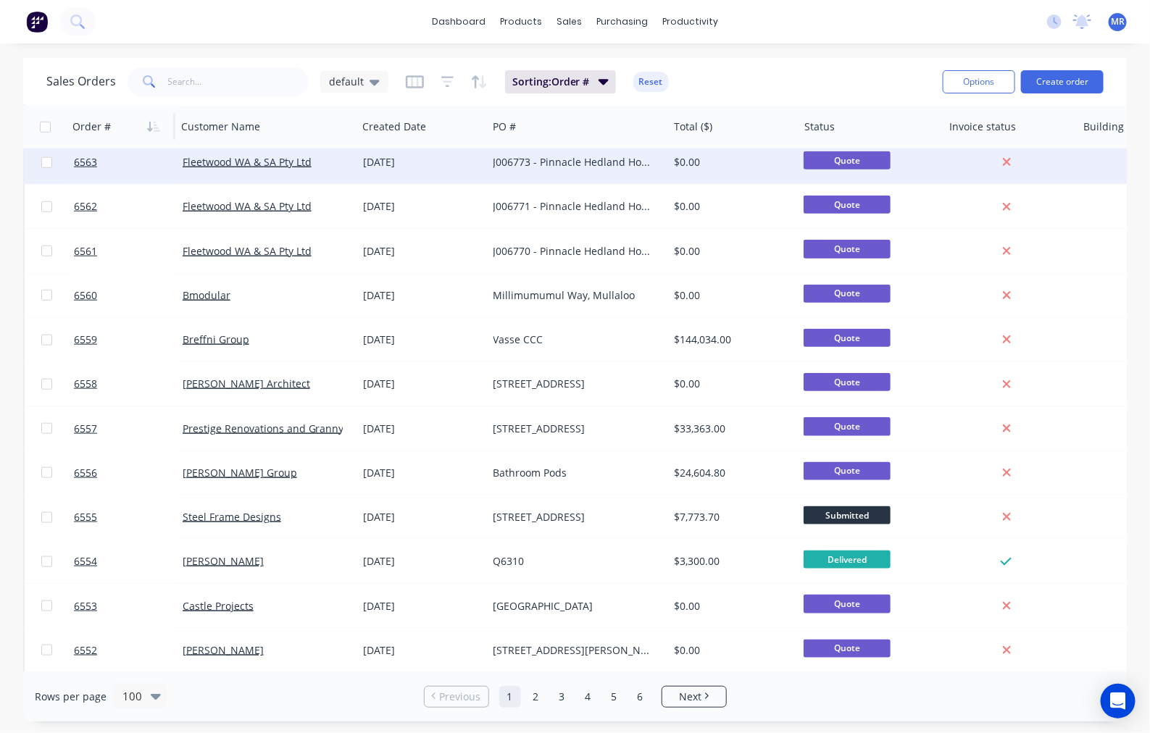
scroll to position [544, 0]
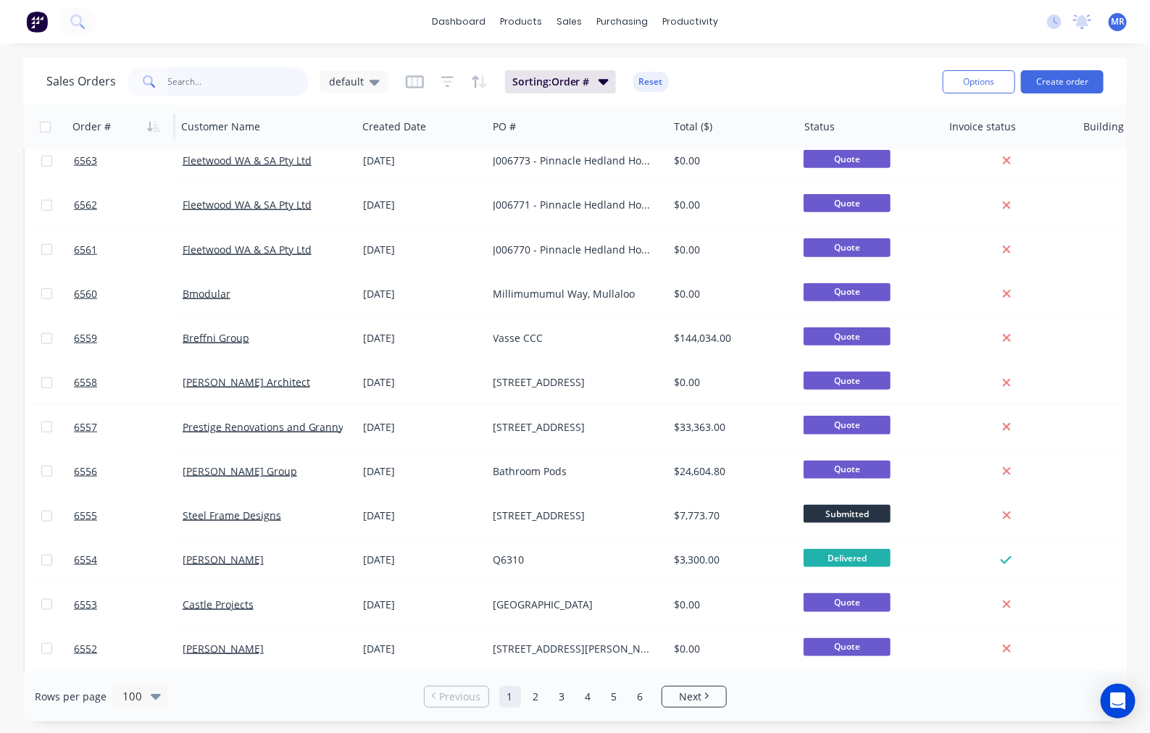
click at [223, 85] on input "text" at bounding box center [238, 81] width 141 height 29
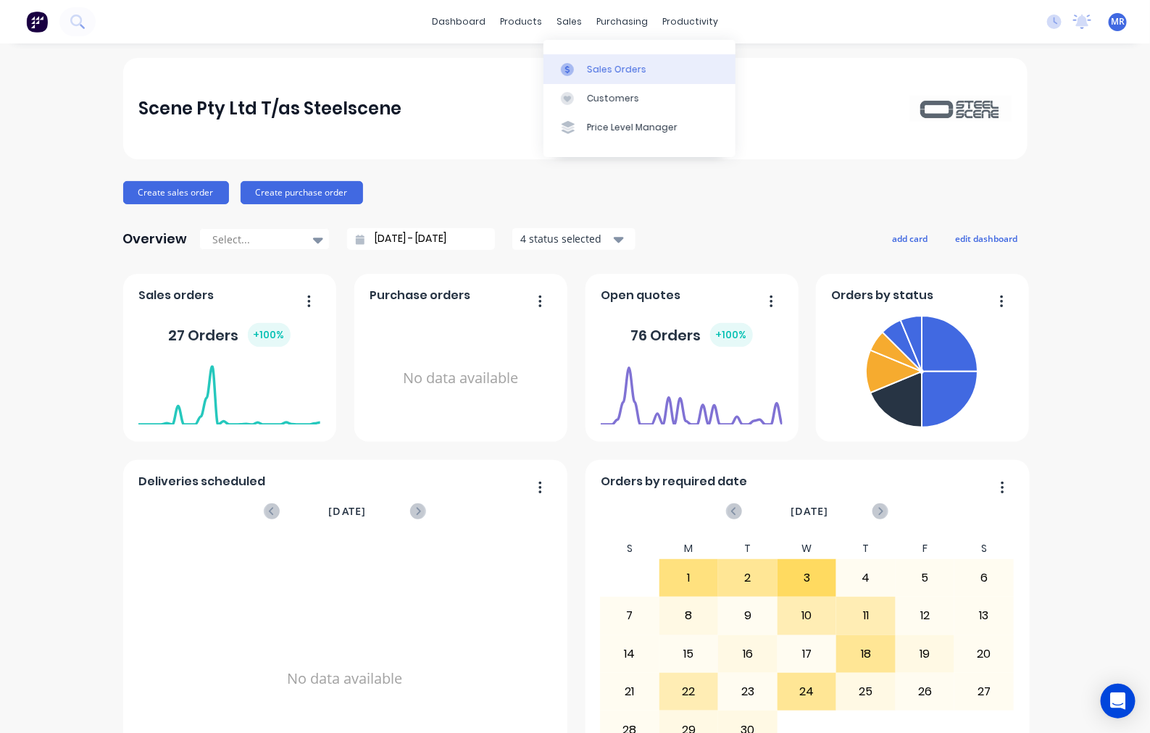
click at [609, 66] on div "Sales Orders" at bounding box center [616, 69] width 59 height 13
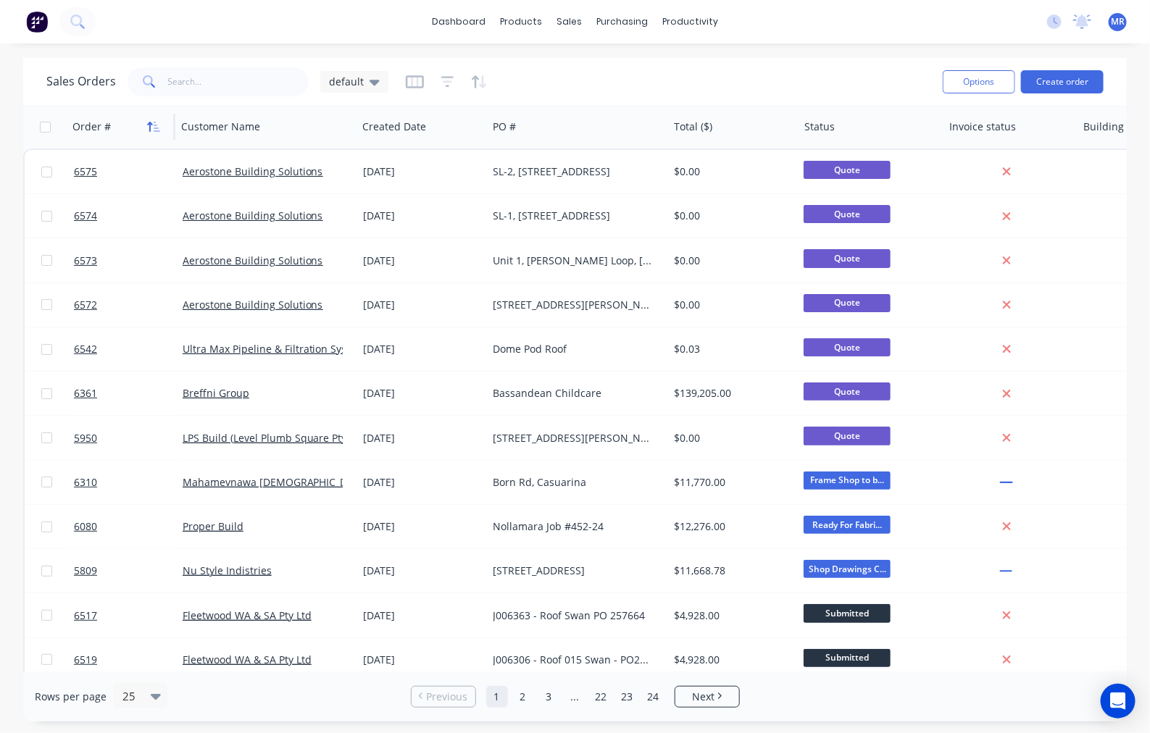
click at [154, 125] on icon "button" at bounding box center [157, 127] width 7 height 10
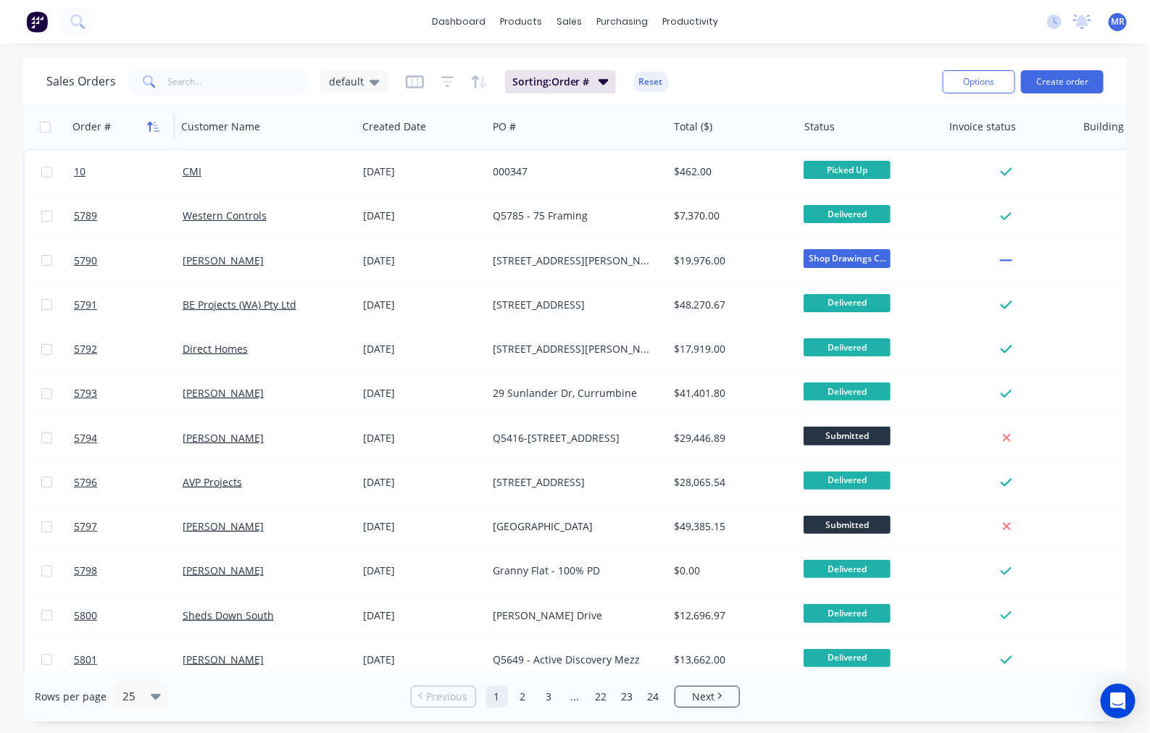
click at [157, 124] on icon "button" at bounding box center [153, 127] width 13 height 12
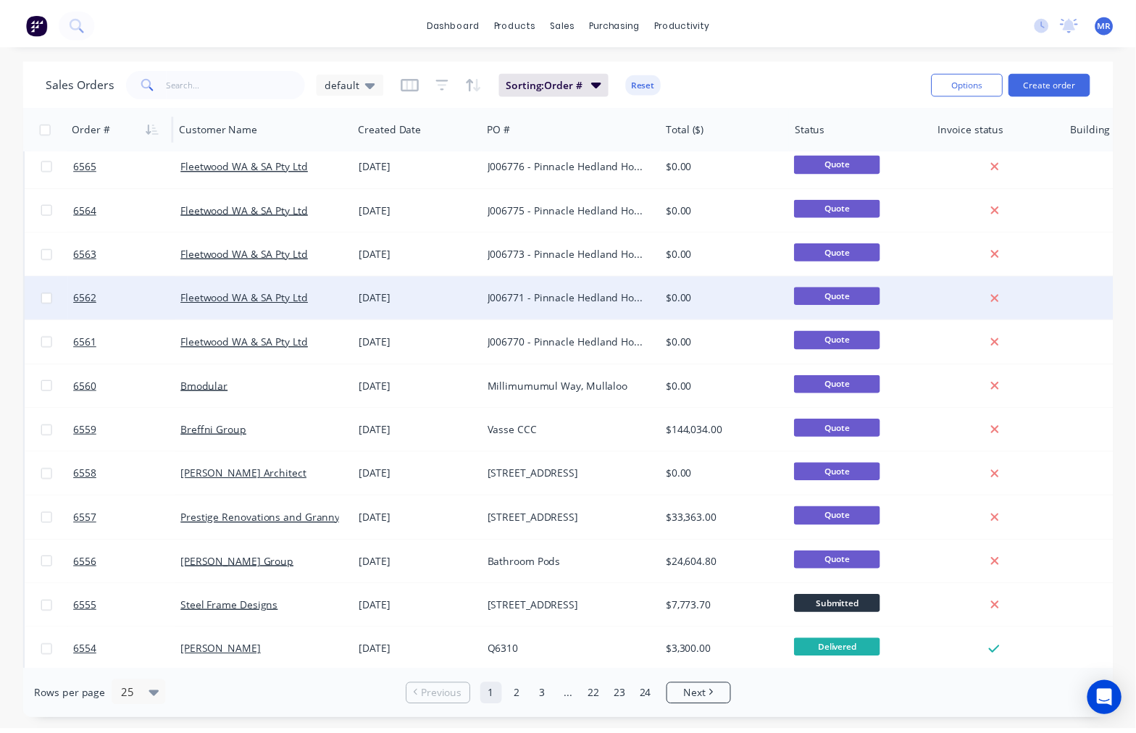
scroll to position [453, 0]
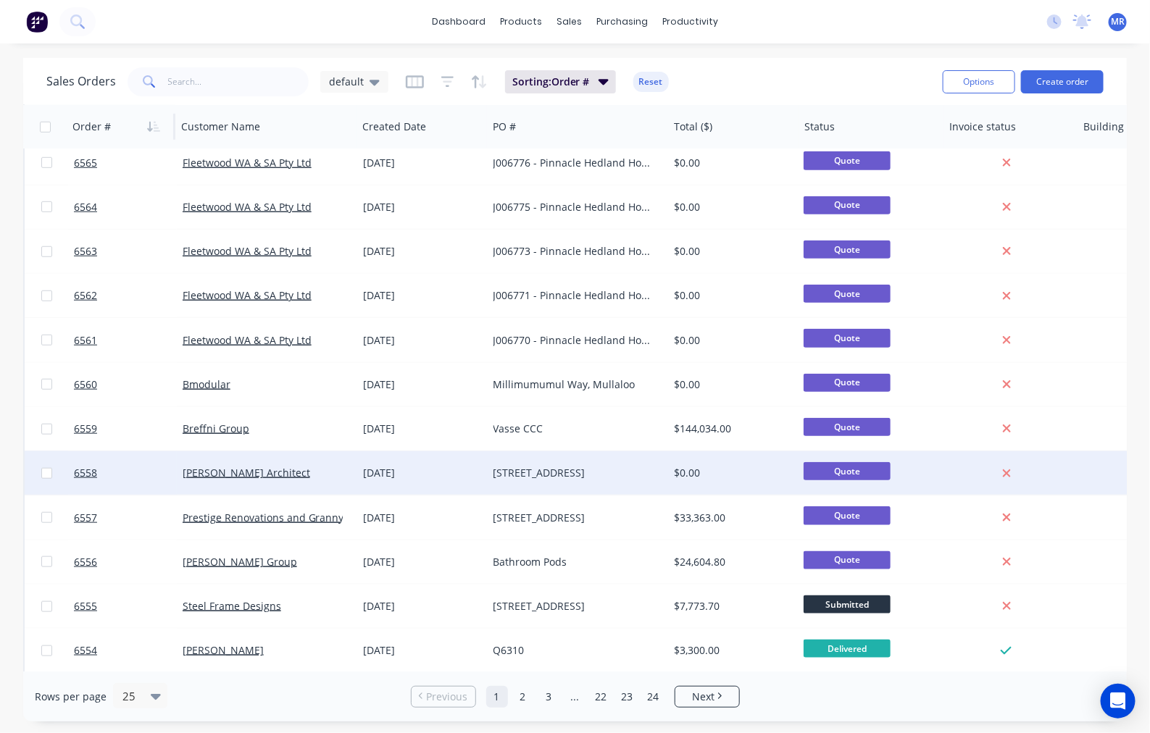
click at [586, 475] on div "[STREET_ADDRESS]" at bounding box center [574, 473] width 161 height 14
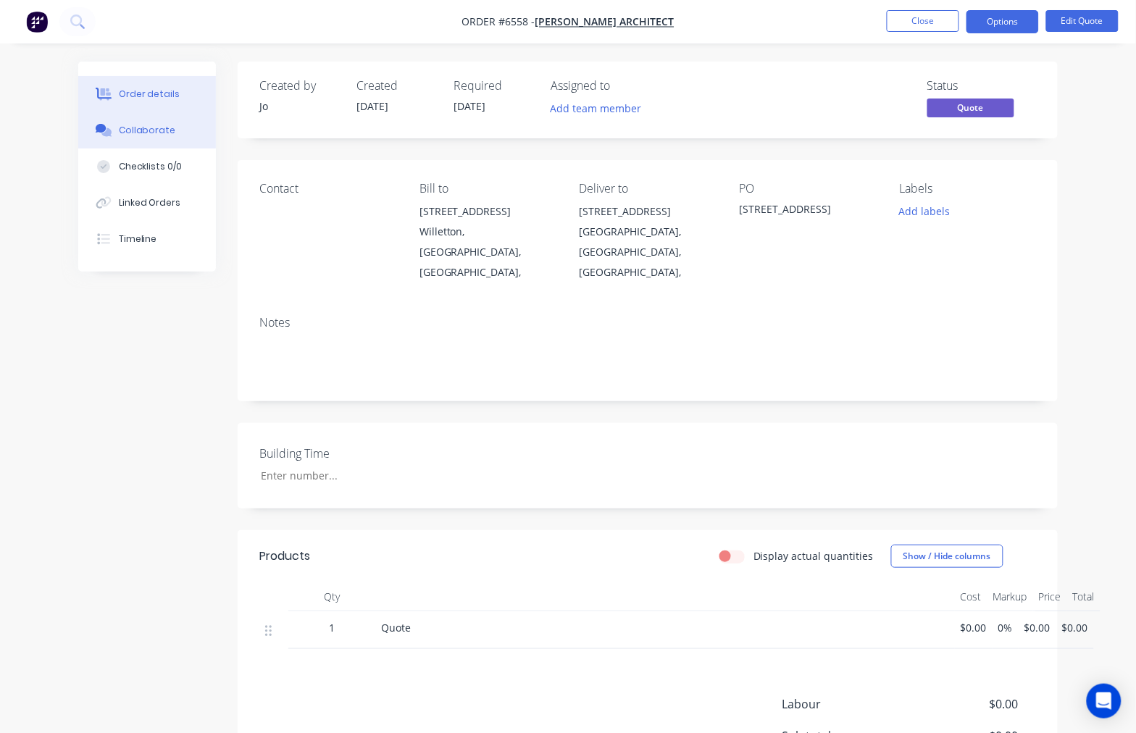
click at [165, 127] on div "Collaborate" at bounding box center [147, 130] width 57 height 13
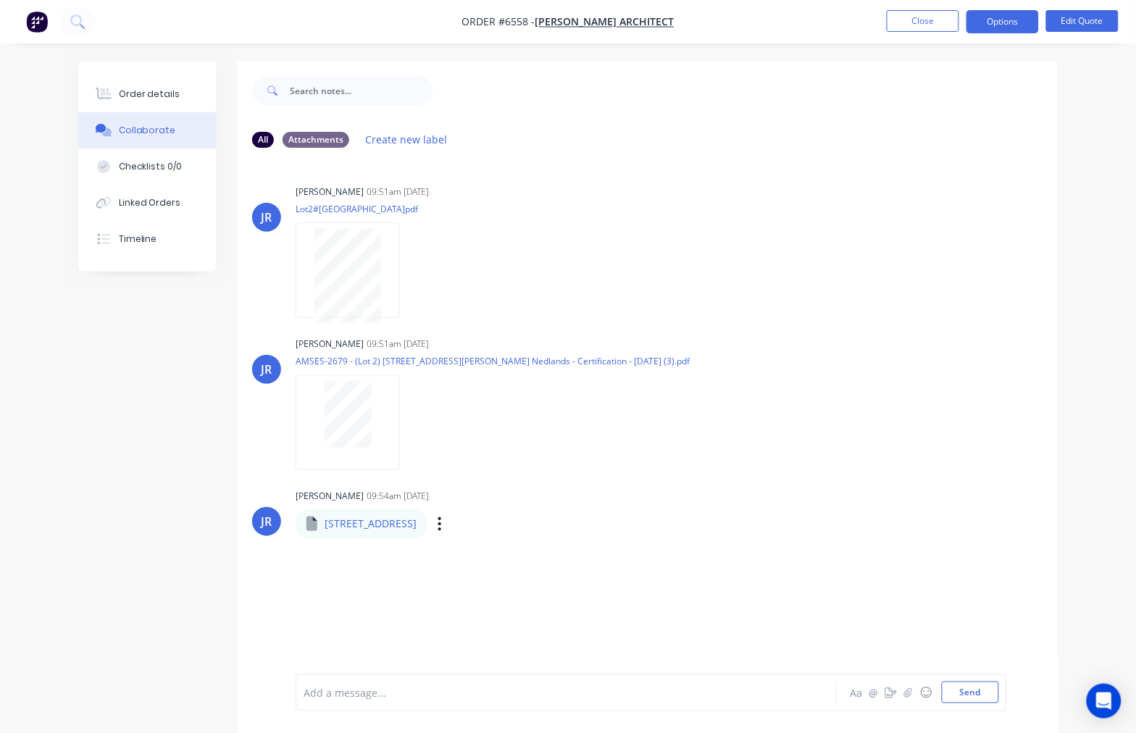
click at [525, 526] on div "Labels Download" at bounding box center [514, 524] width 163 height 21
click at [442, 525] on icon "button" at bounding box center [440, 524] width 4 height 17
click at [570, 559] on button "Download" at bounding box center [535, 562] width 163 height 33
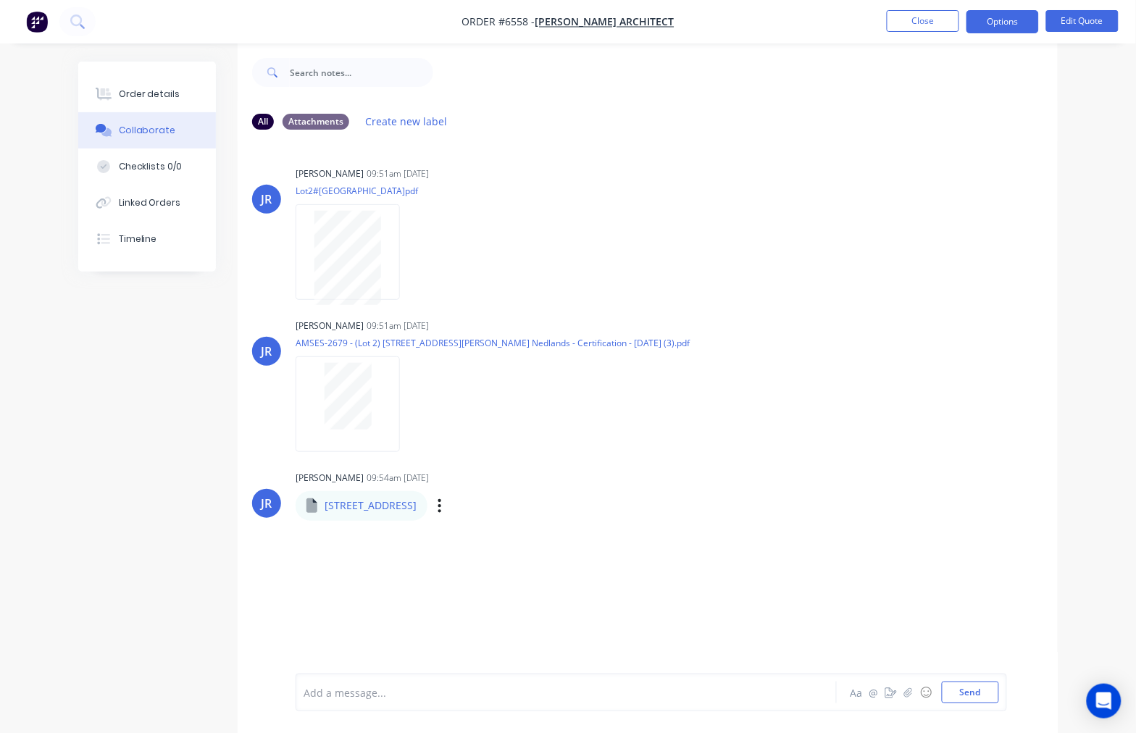
scroll to position [22, 0]
click at [0, 0] on icon "button" at bounding box center [0, 0] width 0 height 0
click at [0, 0] on button "Download" at bounding box center [0, 0] width 0 height 0
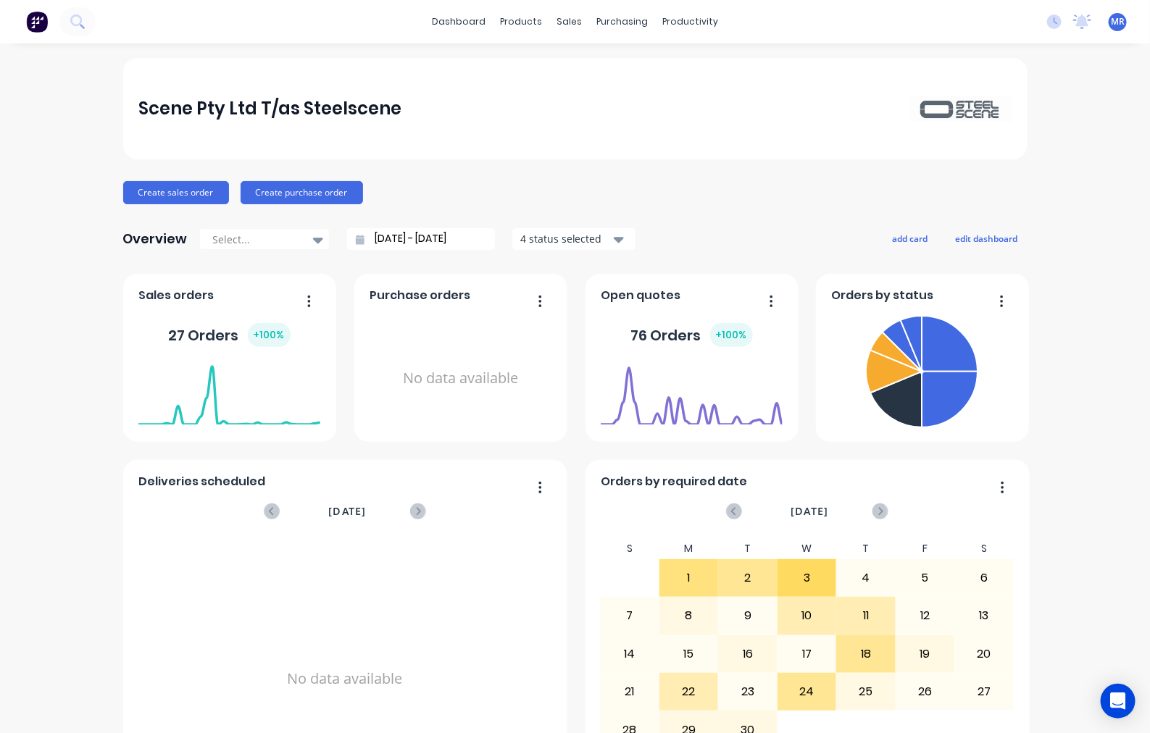
drag, startPoint x: 1041, startPoint y: 200, endPoint x: 1049, endPoint y: 201, distance: 7.4
click at [1042, 200] on div "Scene Pty Ltd T/as Steelscene Create sales order Create purchase order Overview…" at bounding box center [575, 436] width 1150 height 757
